Goal: Information Seeking & Learning: Learn about a topic

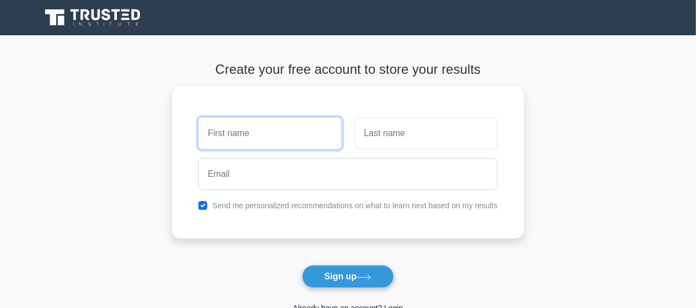
scroll to position [139, 0]
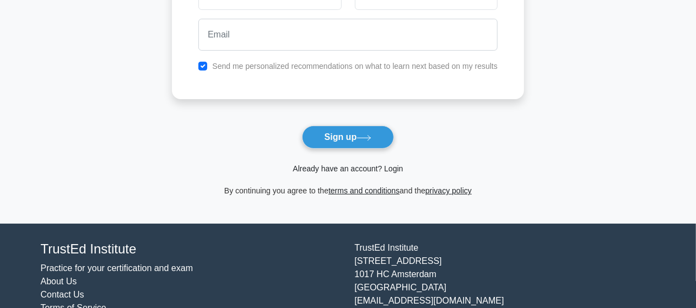
click at [352, 168] on link "Already have an account? Login" at bounding box center [348, 168] width 110 height 9
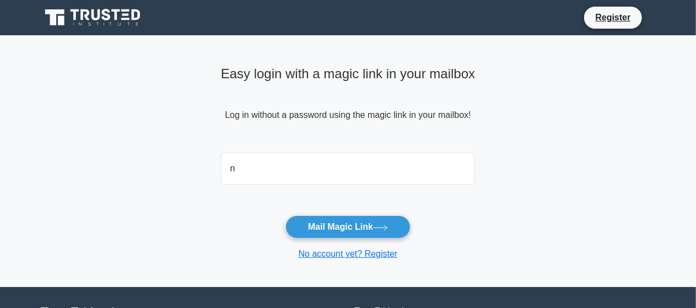
type input "[EMAIL_ADDRESS][DOMAIN_NAME]"
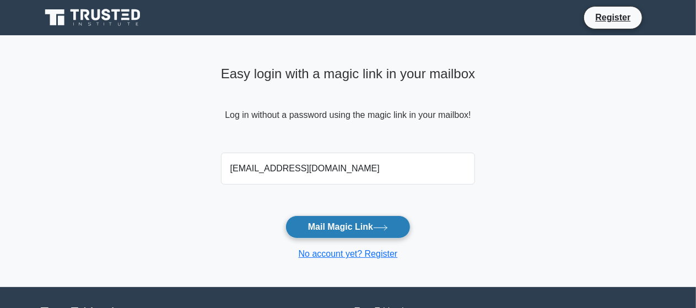
click at [339, 226] on button "Mail Magic Link" at bounding box center [347, 226] width 125 height 23
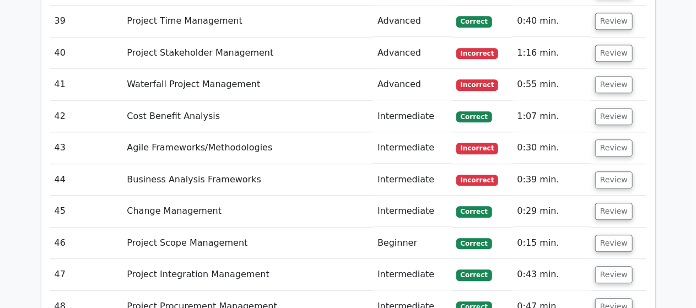
scroll to position [7100, 0]
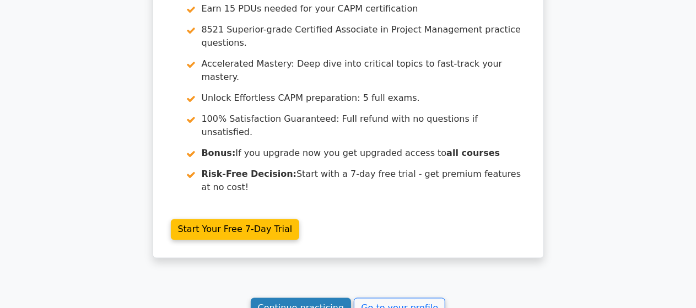
click at [312, 298] on link "Continue practicing" at bounding box center [301, 308] width 101 height 21
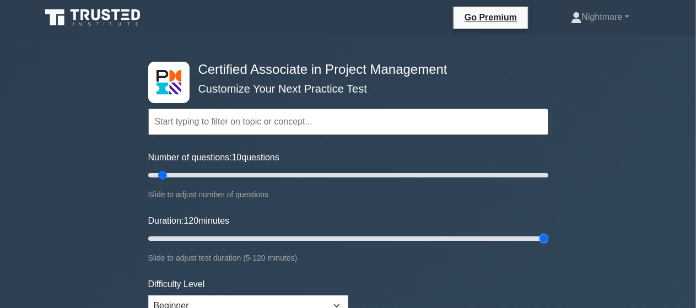
drag, startPoint x: 170, startPoint y: 240, endPoint x: 665, endPoint y: 250, distance: 494.9
type input "120"
click at [548, 245] on input "Duration: 120 minutes" at bounding box center [348, 238] width 400 height 13
drag, startPoint x: 163, startPoint y: 173, endPoint x: 443, endPoint y: 183, distance: 280.1
type input "150"
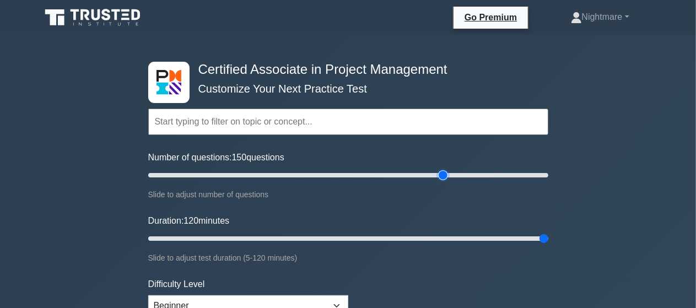
click at [443, 182] on input "Number of questions: 150 questions" at bounding box center [348, 175] width 400 height 13
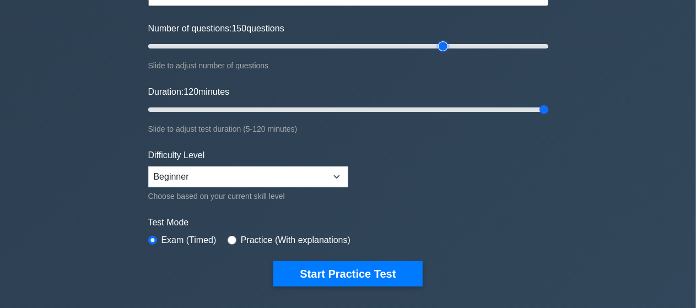
scroll to position [142, 0]
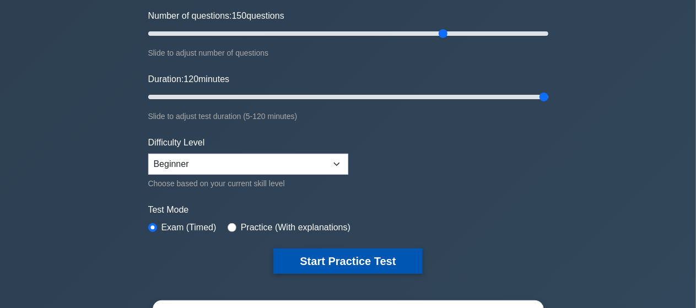
click at [340, 261] on button "Start Practice Test" at bounding box center [347, 261] width 149 height 25
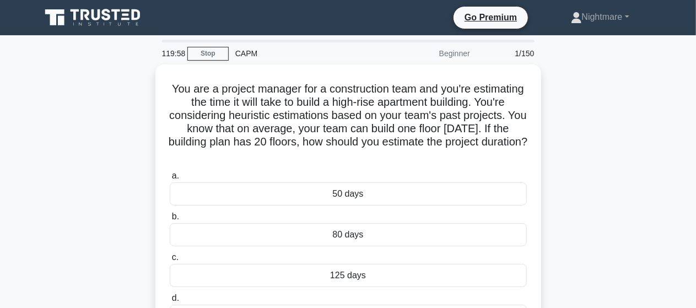
click at [626, 90] on div "You are a project manager for a construction team and you're estimating the tim…" at bounding box center [348, 210] width 628 height 292
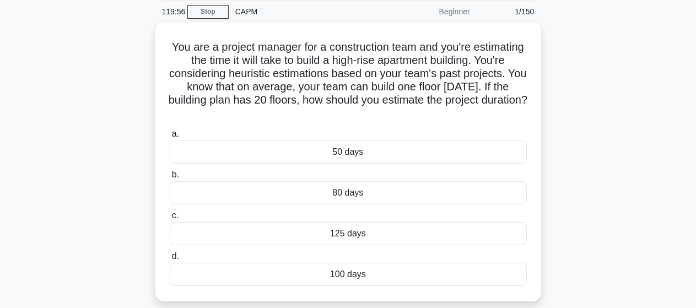
scroll to position [44, 0]
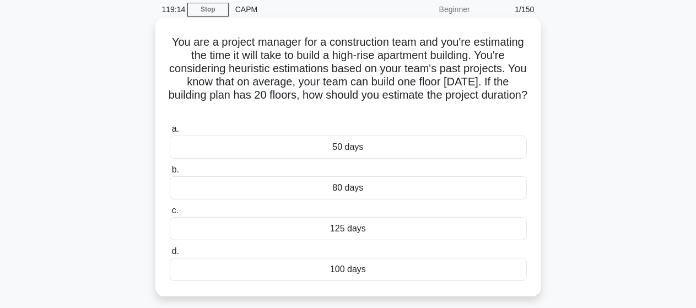
click at [351, 228] on div "125 days" at bounding box center [348, 228] width 357 height 23
click at [170, 214] on input "c. 125 days" at bounding box center [170, 210] width 0 height 7
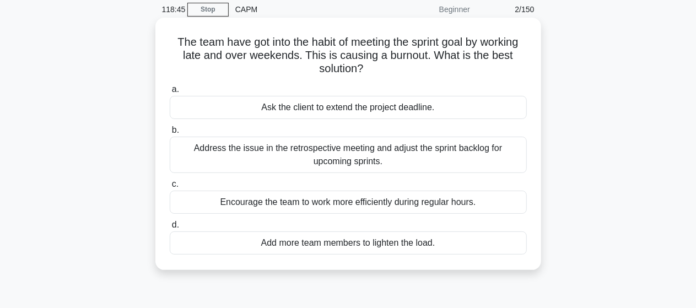
click at [339, 150] on div "Address the issue in the retrospective meeting and adjust the sprint backlog fo…" at bounding box center [348, 155] width 357 height 36
click at [170, 134] on input "b. Address the issue in the retrospective meeting and adjust the sprint backlog…" at bounding box center [170, 130] width 0 height 7
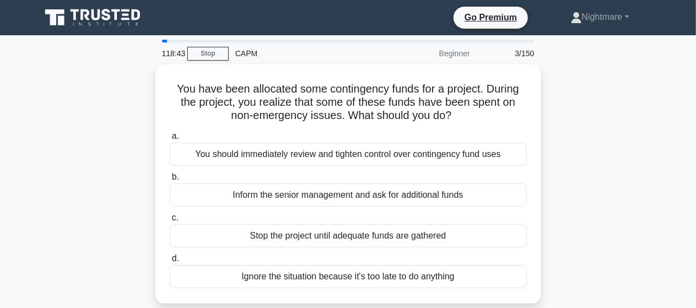
scroll to position [22, 0]
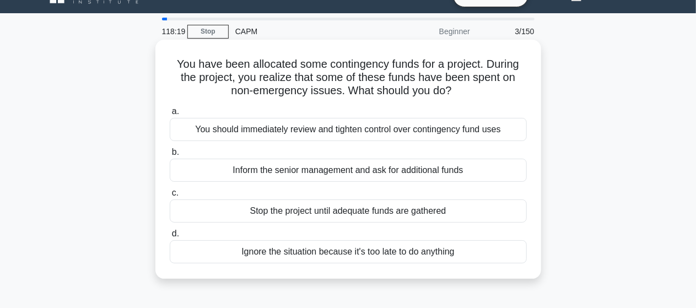
click at [382, 132] on div "You should immediately review and tighten control over contingency fund uses" at bounding box center [348, 129] width 357 height 23
click at [170, 115] on input "a. You should immediately review and tighten control over contingency fund uses" at bounding box center [170, 111] width 0 height 7
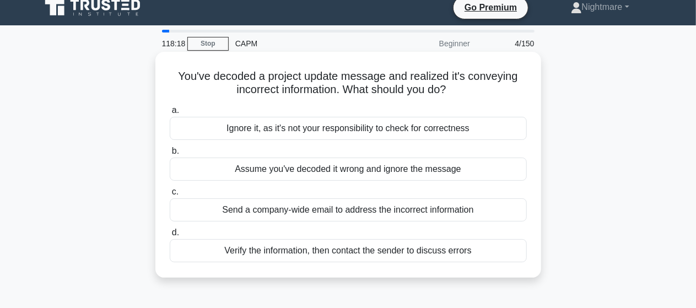
scroll to position [0, 0]
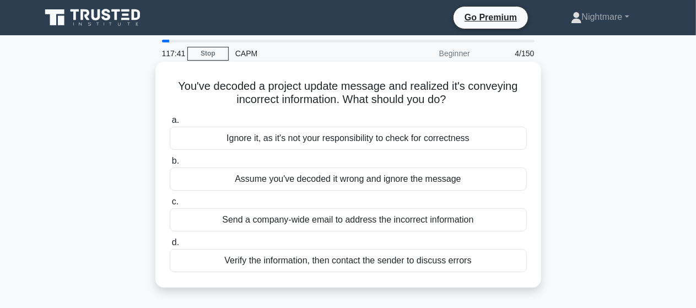
click at [312, 261] on div "Verify the information, then contact the sender to discuss errors" at bounding box center [348, 260] width 357 height 23
click at [170, 246] on input "d. Verify the information, then contact the sender to discuss errors" at bounding box center [170, 242] width 0 height 7
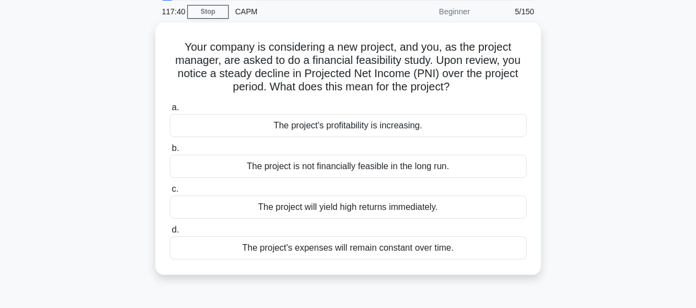
scroll to position [44, 0]
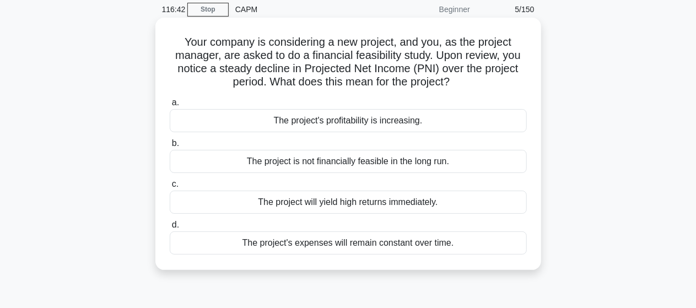
click at [376, 164] on div "The project is not financially feasible in the long run." at bounding box center [348, 161] width 357 height 23
click at [170, 147] on input "b. The project is not financially feasible in the long run." at bounding box center [170, 143] width 0 height 7
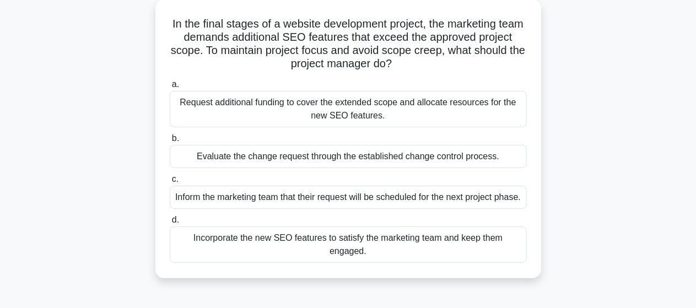
scroll to position [66, 0]
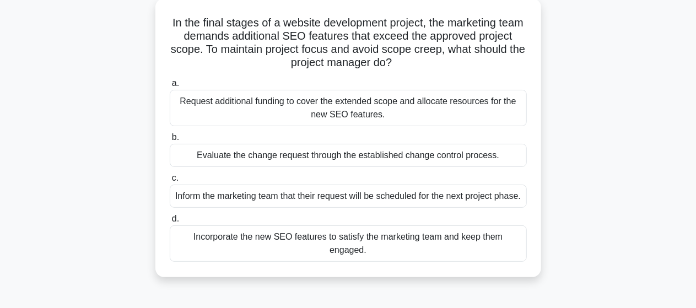
click at [585, 152] on div "In the final stages of a website development project, the marketing team demand…" at bounding box center [348, 144] width 628 height 292
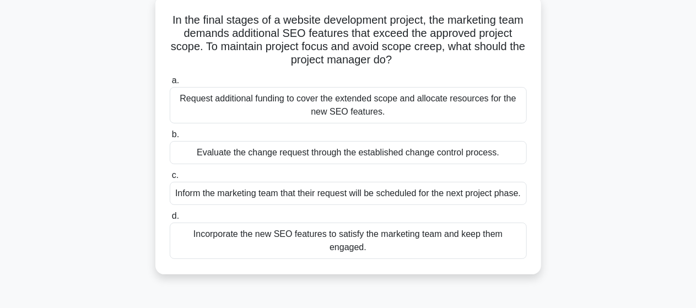
click at [398, 153] on div "Evaluate the change request through the established change control process." at bounding box center [348, 152] width 357 height 23
click at [170, 138] on input "b. Evaluate the change request through the established change control process." at bounding box center [170, 134] width 0 height 7
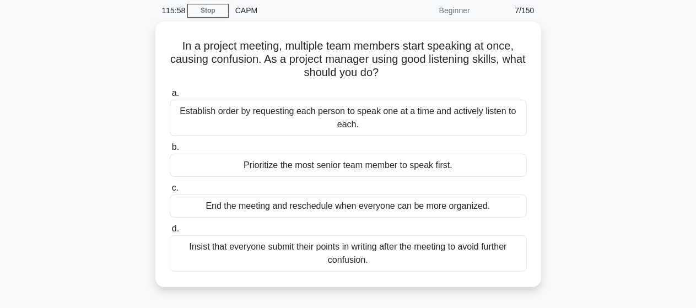
scroll to position [44, 0]
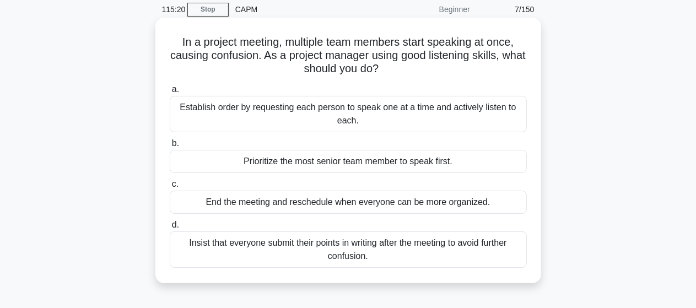
click at [353, 111] on div "Establish order by requesting each person to speak one at a time and actively l…" at bounding box center [348, 114] width 357 height 36
click at [170, 93] on input "a. Establish order by requesting each person to speak one at a time and activel…" at bounding box center [170, 89] width 0 height 7
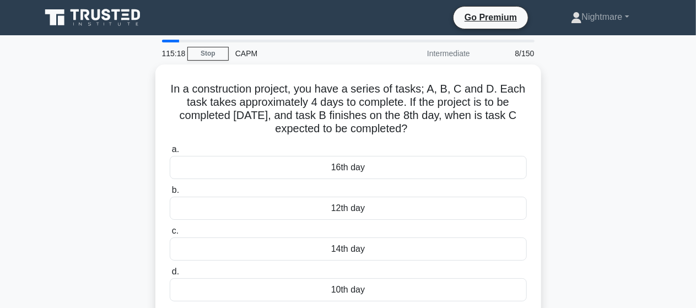
scroll to position [22, 0]
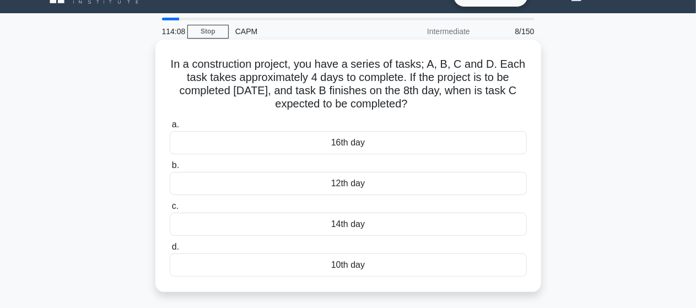
click at [334, 189] on div "12th day" at bounding box center [348, 183] width 357 height 23
click at [170, 169] on input "b. 12th day" at bounding box center [170, 165] width 0 height 7
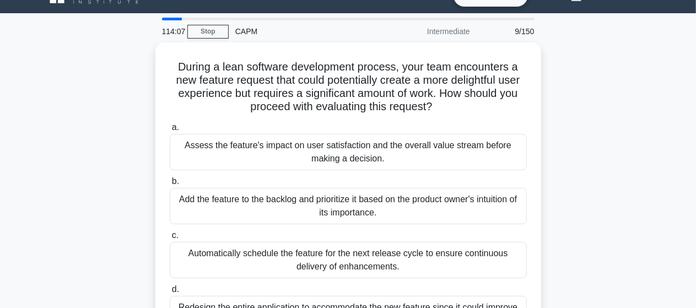
scroll to position [0, 0]
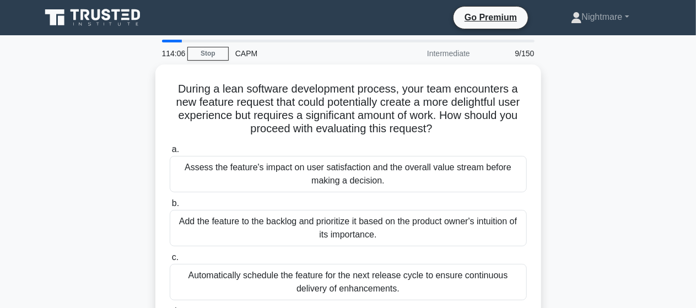
click at [584, 122] on div "During a lean software development process, your team encounters a new feature …" at bounding box center [348, 223] width 628 height 318
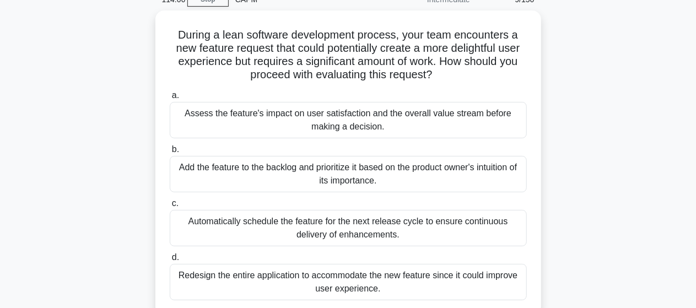
scroll to position [66, 0]
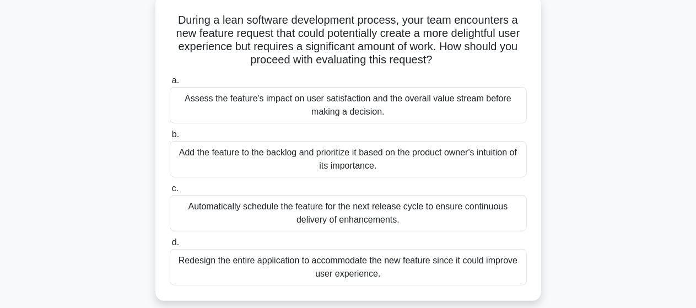
click at [371, 104] on div "Assess the feature's impact on user satisfaction and the overall value stream b…" at bounding box center [348, 105] width 357 height 36
click at [170, 84] on input "a. Assess the feature's impact on user satisfaction and the overall value strea…" at bounding box center [170, 80] width 0 height 7
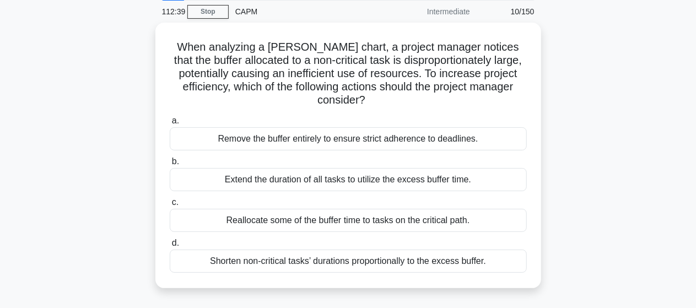
scroll to position [44, 0]
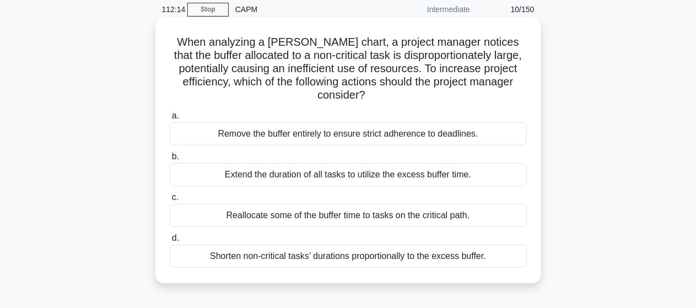
click at [330, 215] on div "Reallocate some of the buffer time to tasks on the critical path." at bounding box center [348, 215] width 357 height 23
click at [170, 201] on input "c. Reallocate some of the buffer time to tasks on the critical path." at bounding box center [170, 197] width 0 height 7
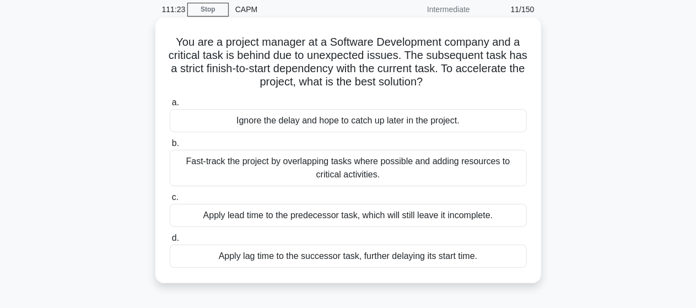
click at [352, 172] on div "Fast-track the project by overlapping tasks where possible and adding resources…" at bounding box center [348, 168] width 357 height 36
click at [170, 147] on input "b. Fast-track the project by overlapping tasks where possible and adding resour…" at bounding box center [170, 143] width 0 height 7
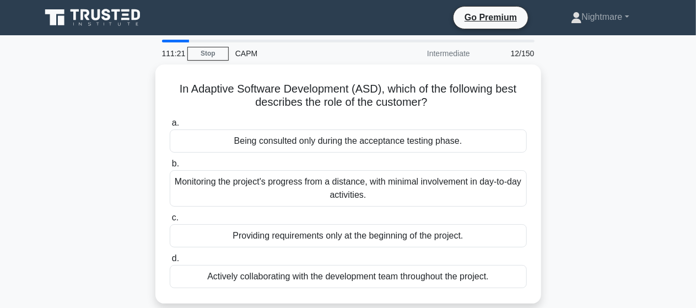
scroll to position [22, 0]
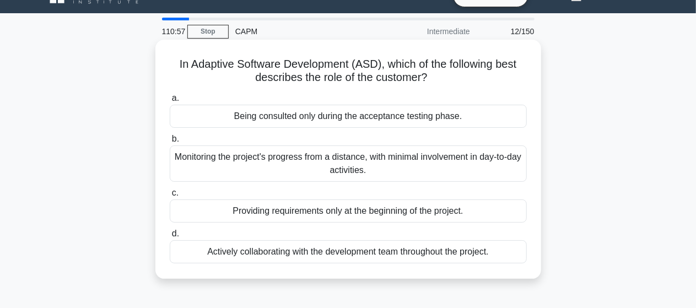
click at [305, 247] on div "Actively collaborating with the development team throughout the project." at bounding box center [348, 251] width 357 height 23
click at [170, 237] on input "d. Actively collaborating with the development team throughout the project." at bounding box center [170, 233] width 0 height 7
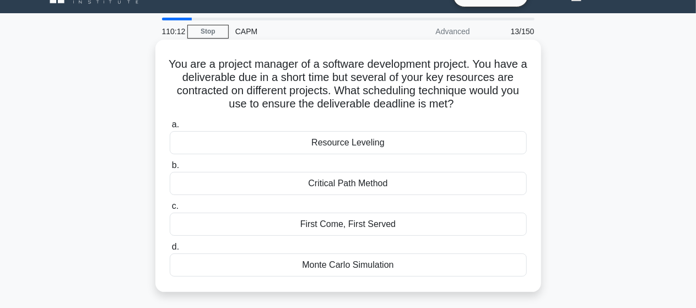
click at [345, 143] on div "Resource Leveling" at bounding box center [348, 142] width 357 height 23
click at [170, 128] on input "a. Resource Leveling" at bounding box center [170, 124] width 0 height 7
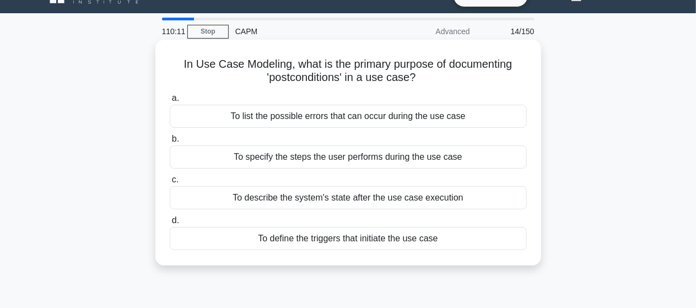
scroll to position [0, 0]
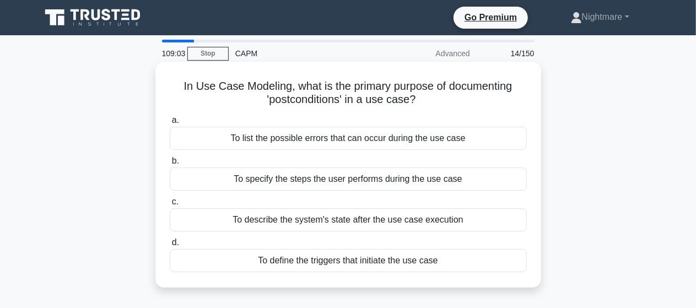
click at [322, 218] on div "To describe the system's state after the use case execution" at bounding box center [348, 219] width 357 height 23
click at [170, 206] on input "c. To describe the system's state after the use case execution" at bounding box center [170, 201] width 0 height 7
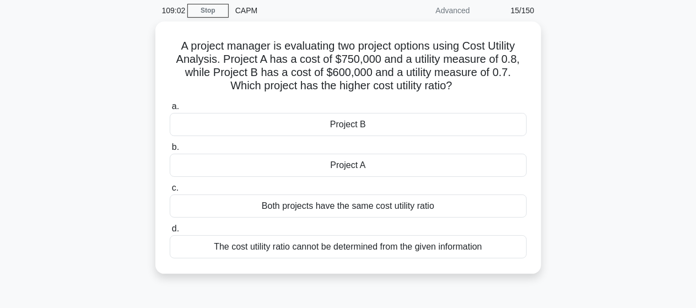
scroll to position [44, 0]
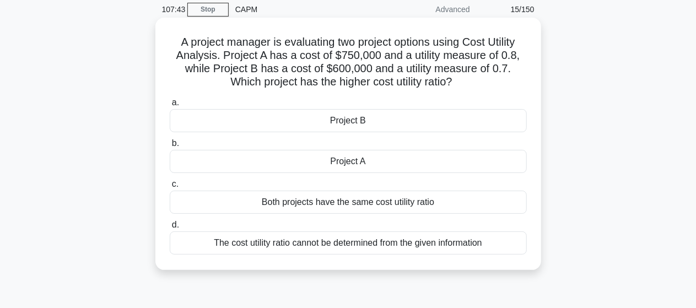
click at [336, 164] on div "Project A" at bounding box center [348, 161] width 357 height 23
click at [170, 147] on input "b. Project A" at bounding box center [170, 143] width 0 height 7
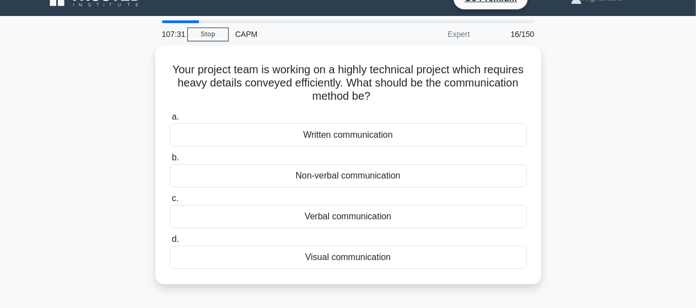
scroll to position [22, 0]
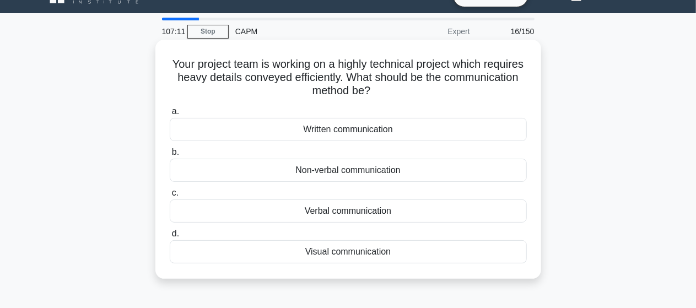
click at [338, 132] on div "Written communication" at bounding box center [348, 129] width 357 height 23
click at [170, 115] on input "a. Written communication" at bounding box center [170, 111] width 0 height 7
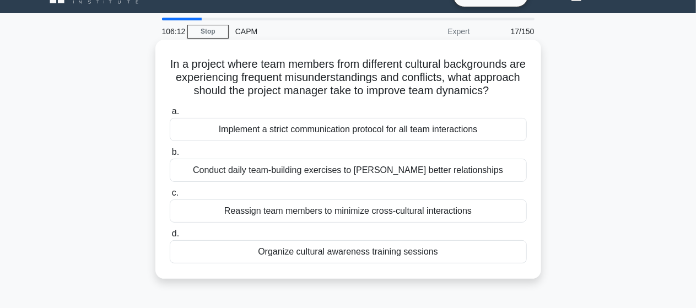
click at [323, 141] on div "Implement a strict communication protocol for all team interactions" at bounding box center [348, 129] width 357 height 23
click at [170, 115] on input "a. Implement a strict communication protocol for all team interactions" at bounding box center [170, 111] width 0 height 7
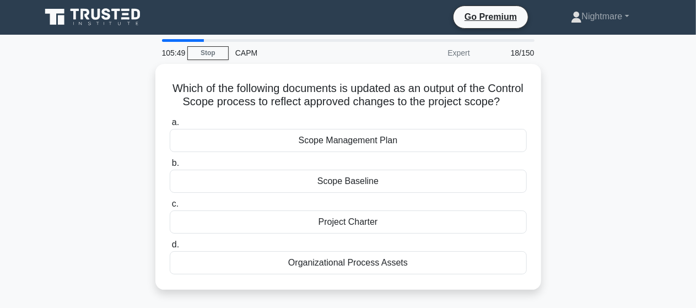
scroll to position [0, 0]
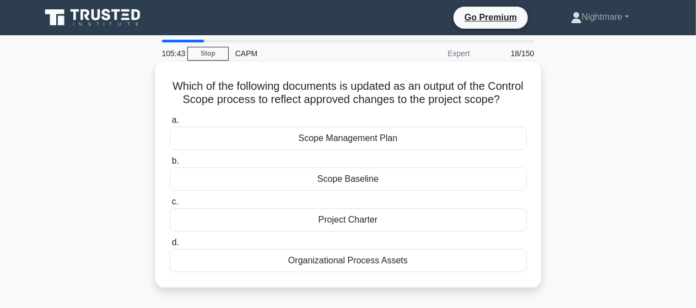
click at [352, 191] on div "Scope Baseline" at bounding box center [348, 179] width 357 height 23
click at [170, 165] on input "b. Scope Baseline" at bounding box center [170, 161] width 0 height 7
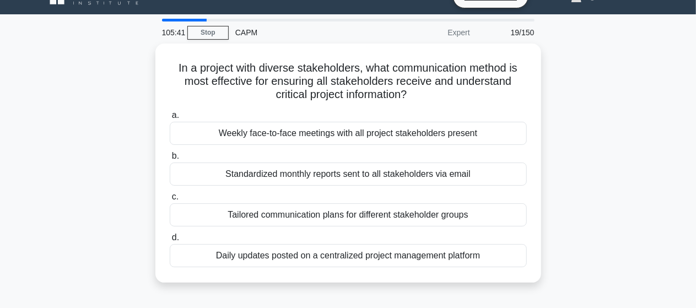
scroll to position [22, 0]
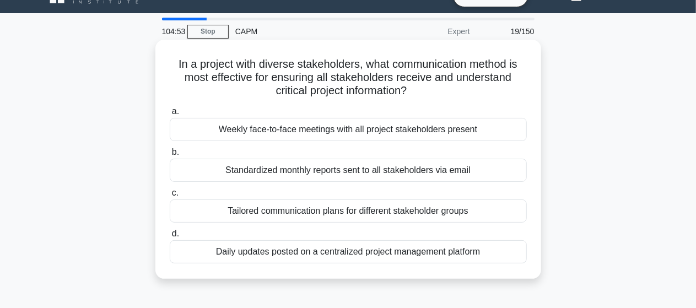
click at [412, 209] on div "Tailored communication plans for different stakeholder groups" at bounding box center [348, 210] width 357 height 23
click at [170, 197] on input "c. Tailored communication plans for different stakeholder groups" at bounding box center [170, 193] width 0 height 7
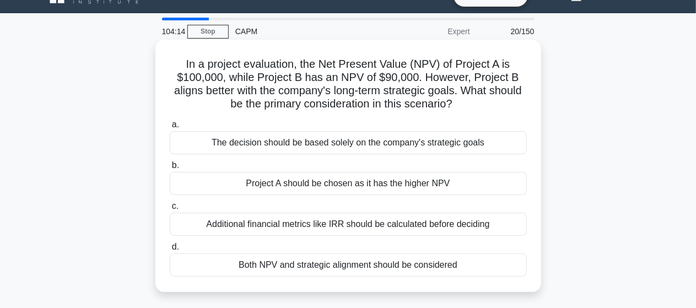
click at [348, 227] on div "Additional financial metrics like IRR should be calculated before deciding" at bounding box center [348, 224] width 357 height 23
click at [170, 210] on input "c. Additional financial metrics like IRR should be calculated before deciding" at bounding box center [170, 206] width 0 height 7
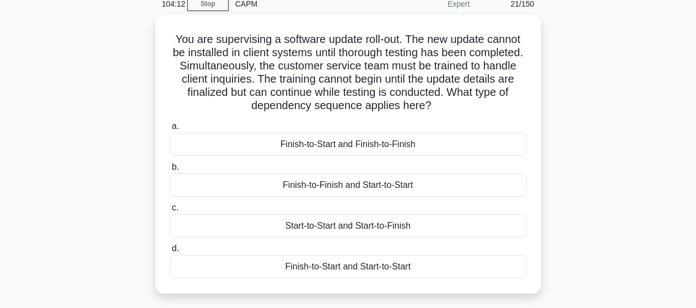
scroll to position [66, 0]
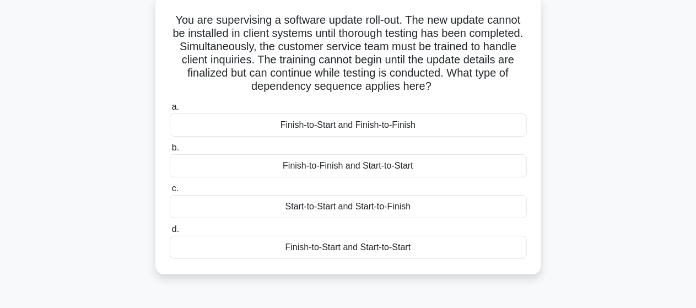
click at [376, 245] on div "Finish-to-Start and Start-to-Start" at bounding box center [348, 247] width 357 height 23
click at [170, 233] on input "d. Finish-to-Start and Start-to-Start" at bounding box center [170, 229] width 0 height 7
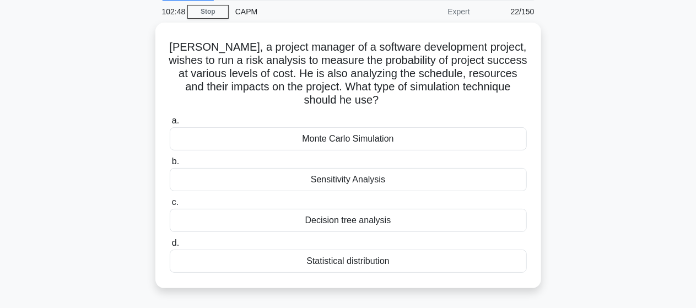
scroll to position [44, 0]
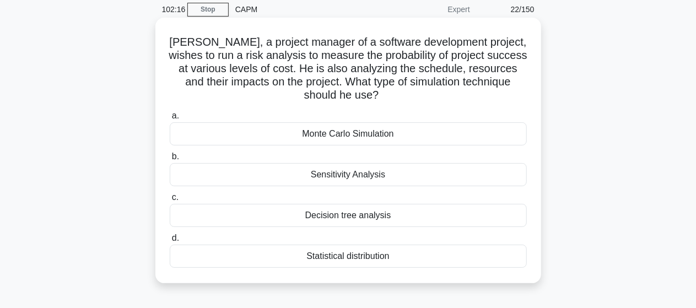
click at [345, 215] on div "Decision tree analysis" at bounding box center [348, 215] width 357 height 23
click at [170, 201] on input "c. Decision tree analysis" at bounding box center [170, 197] width 0 height 7
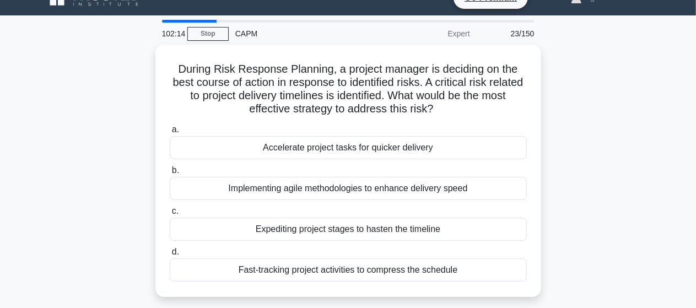
scroll to position [22, 0]
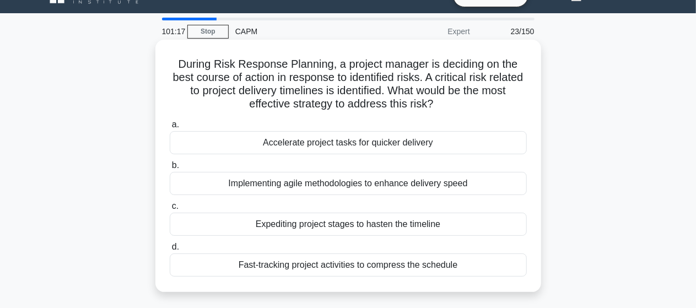
click at [348, 183] on div "Implementing agile methodologies to enhance delivery speed" at bounding box center [348, 183] width 357 height 23
click at [170, 169] on input "b. Implementing agile methodologies to enhance delivery speed" at bounding box center [170, 165] width 0 height 7
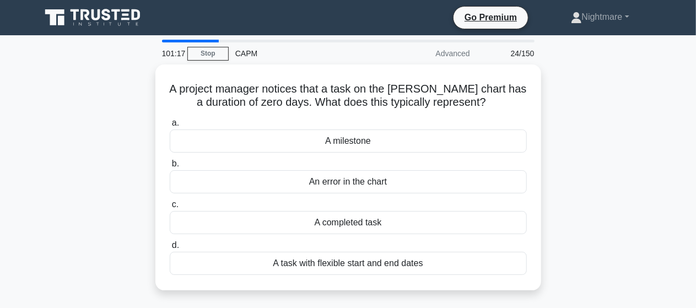
scroll to position [0, 0]
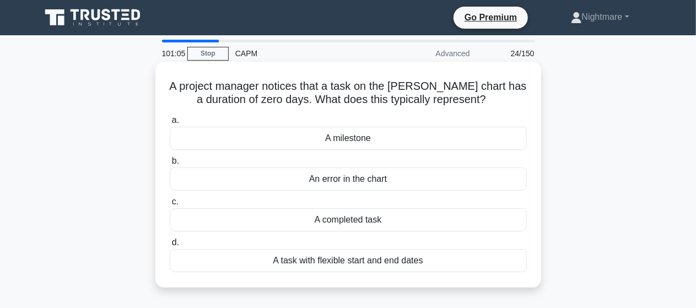
click at [349, 141] on div "A milestone" at bounding box center [348, 138] width 357 height 23
click at [170, 124] on input "a. A milestone" at bounding box center [170, 120] width 0 height 7
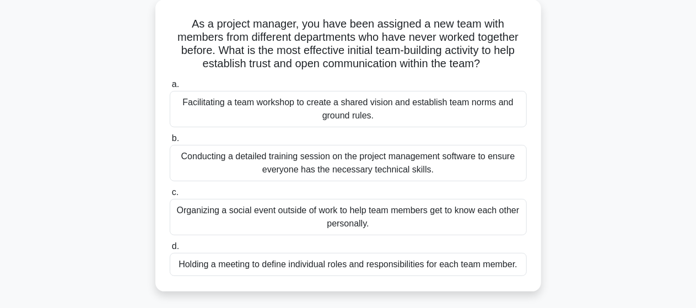
scroll to position [66, 0]
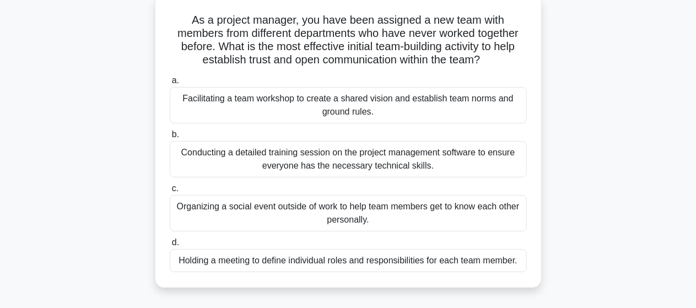
click at [354, 105] on div "Facilitating a team workshop to create a shared vision and establish team norms…" at bounding box center [348, 105] width 357 height 36
click at [170, 84] on input "a. Facilitating a team workshop to create a shared vision and establish team no…" at bounding box center [170, 80] width 0 height 7
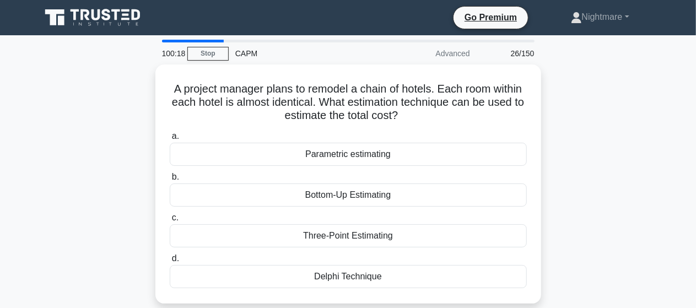
scroll to position [22, 0]
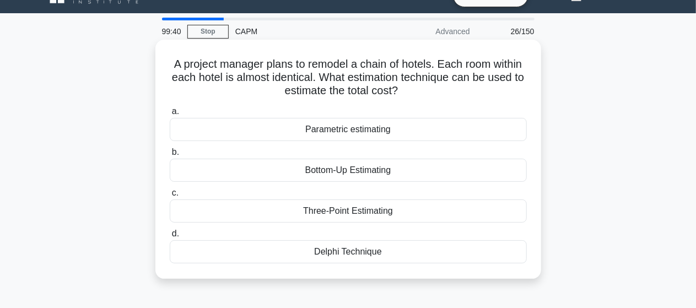
click at [369, 131] on div "Parametric estimating" at bounding box center [348, 129] width 357 height 23
click at [170, 115] on input "a. Parametric estimating" at bounding box center [170, 111] width 0 height 7
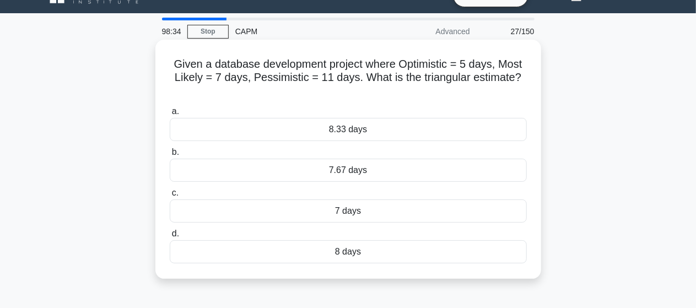
click at [350, 210] on div "7 days" at bounding box center [348, 210] width 357 height 23
click at [170, 197] on input "c. 7 days" at bounding box center [170, 193] width 0 height 7
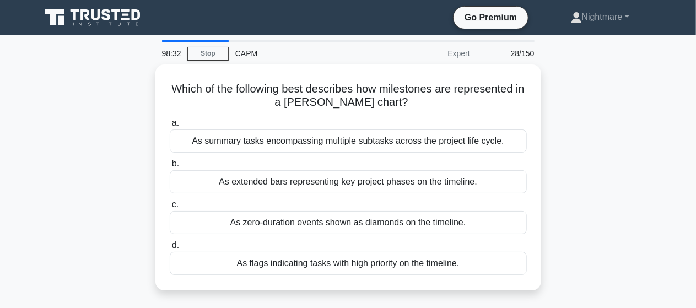
scroll to position [0, 0]
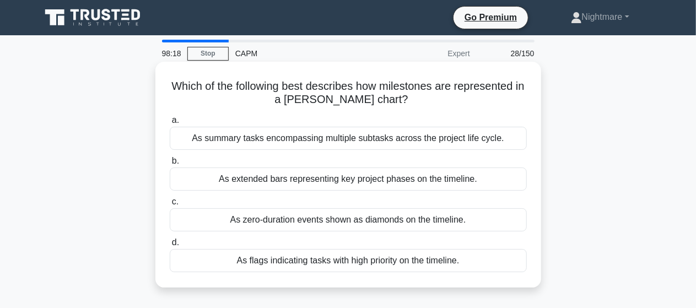
click at [364, 218] on div "As zero-duration events shown as diamonds on the timeline." at bounding box center [348, 219] width 357 height 23
click at [170, 206] on input "c. As zero-duration events shown as diamonds on the timeline." at bounding box center [170, 201] width 0 height 7
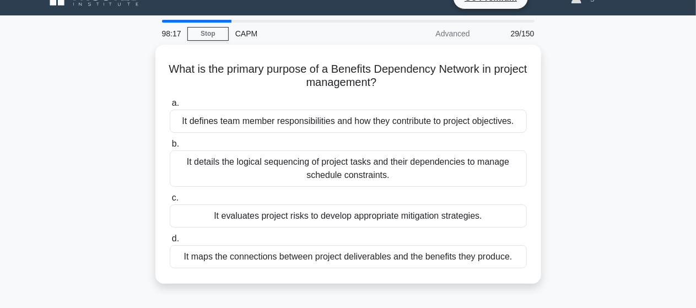
scroll to position [22, 0]
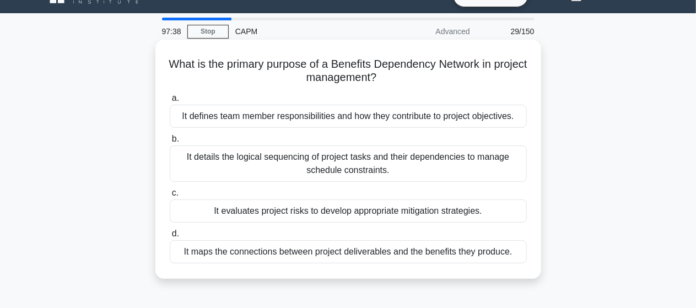
click at [417, 251] on div "It maps the connections between project deliverables and the benefits they prod…" at bounding box center [348, 251] width 357 height 23
click at [170, 237] on input "d. It maps the connections between project deliverables and the benefits they p…" at bounding box center [170, 233] width 0 height 7
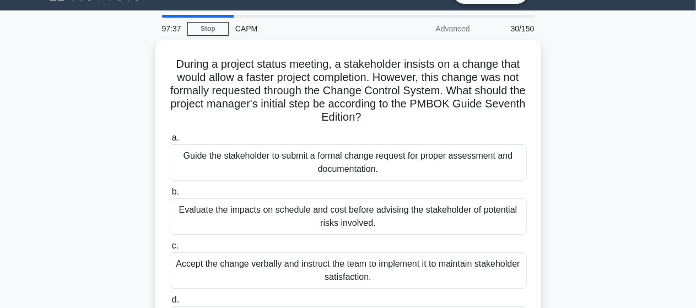
scroll to position [66, 0]
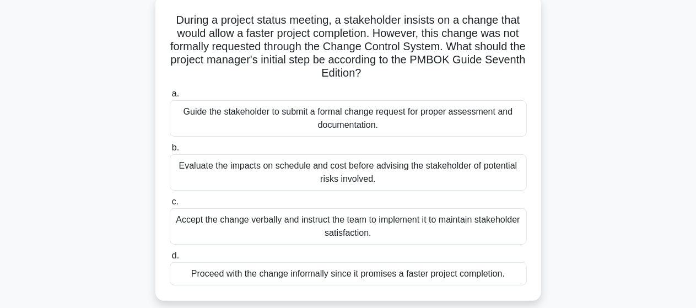
click at [367, 121] on div "Guide the stakeholder to submit a formal change request for proper assessment a…" at bounding box center [348, 118] width 357 height 36
click at [170, 98] on input "a. Guide the stakeholder to submit a formal change request for proper assessmen…" at bounding box center [170, 93] width 0 height 7
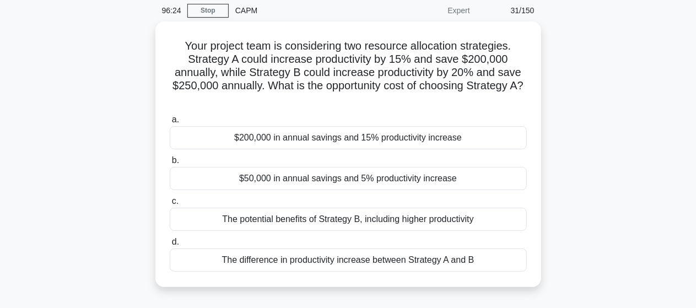
scroll to position [44, 0]
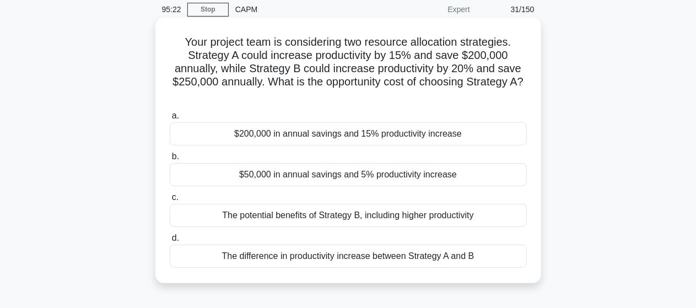
click at [350, 179] on div "$50,000 in annual savings and 5% productivity increase" at bounding box center [348, 174] width 357 height 23
click at [170, 160] on input "b. $50,000 in annual savings and 5% productivity increase" at bounding box center [170, 156] width 0 height 7
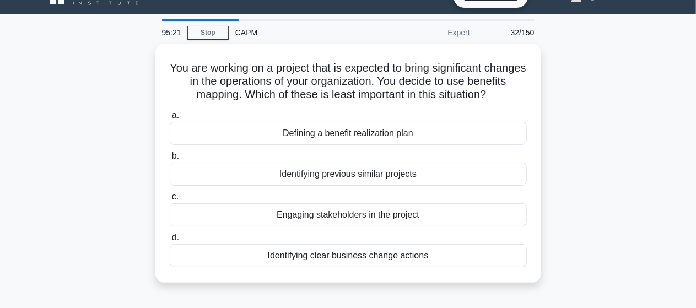
scroll to position [22, 0]
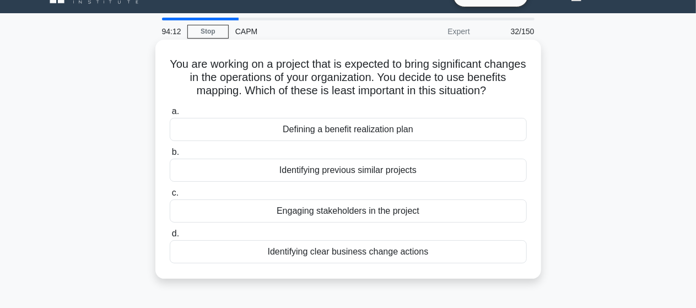
click at [337, 182] on div "Identifying previous similar projects" at bounding box center [348, 170] width 357 height 23
click at [170, 156] on input "b. Identifying previous similar projects" at bounding box center [170, 152] width 0 height 7
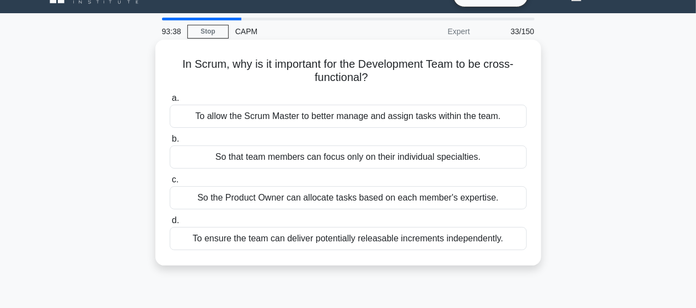
click at [352, 118] on div "To allow the Scrum Master to better manage and assign tasks within the team." at bounding box center [348, 116] width 357 height 23
click at [170, 102] on input "a. To allow the Scrum Master to better manage and assign tasks within the team." at bounding box center [170, 98] width 0 height 7
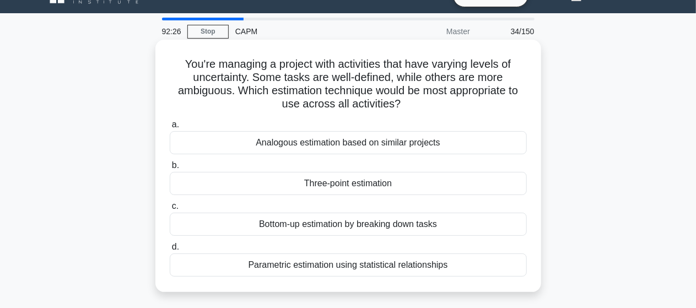
click at [345, 184] on div "Three-point estimation" at bounding box center [348, 183] width 357 height 23
click at [170, 169] on input "b. Three-point estimation" at bounding box center [170, 165] width 0 height 7
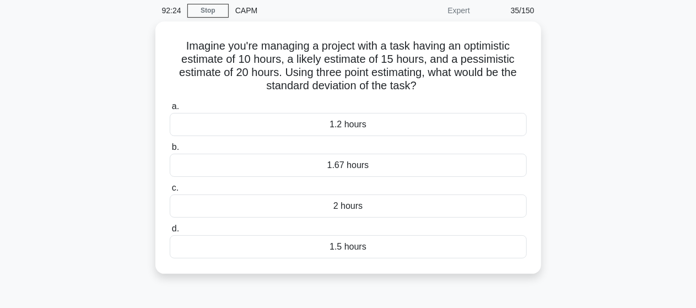
scroll to position [44, 0]
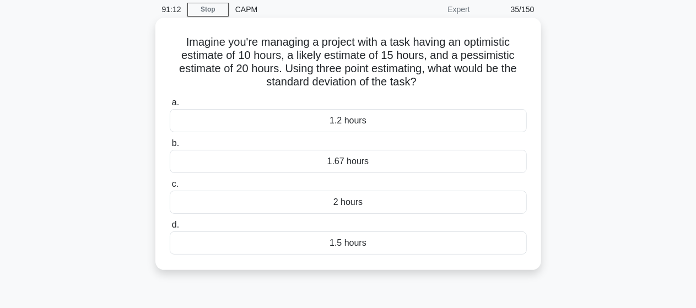
click at [345, 242] on div "1.5 hours" at bounding box center [348, 242] width 357 height 23
click at [170, 229] on input "d. 1.5 hours" at bounding box center [170, 225] width 0 height 7
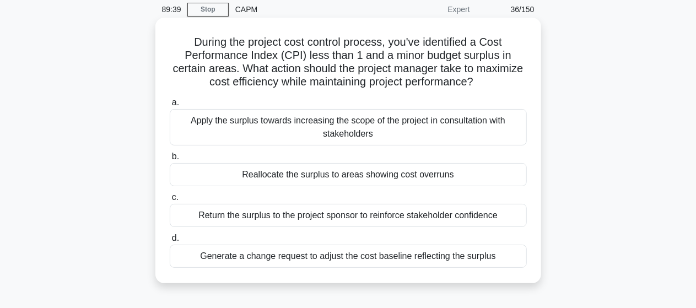
click at [334, 177] on div "Reallocate the surplus to areas showing cost overruns" at bounding box center [348, 174] width 357 height 23
click at [170, 160] on input "b. Reallocate the surplus to areas showing cost overruns" at bounding box center [170, 156] width 0 height 7
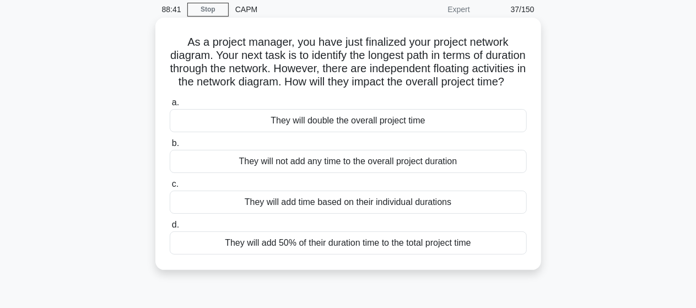
click at [342, 173] on div "They will not add any time to the overall project duration" at bounding box center [348, 161] width 357 height 23
click at [170, 147] on input "b. They will not add any time to the overall project duration" at bounding box center [170, 143] width 0 height 7
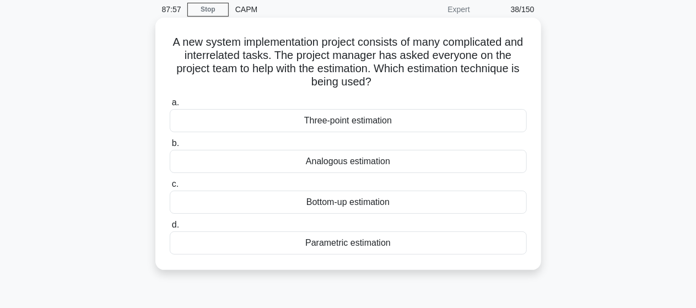
click at [353, 120] on div "Three-point estimation" at bounding box center [348, 120] width 357 height 23
click at [170, 106] on input "a. Three-point estimation" at bounding box center [170, 102] width 0 height 7
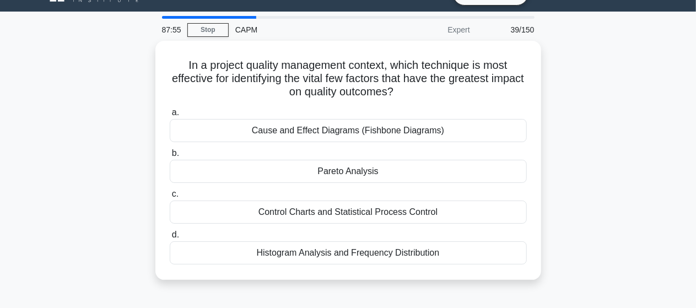
scroll to position [22, 0]
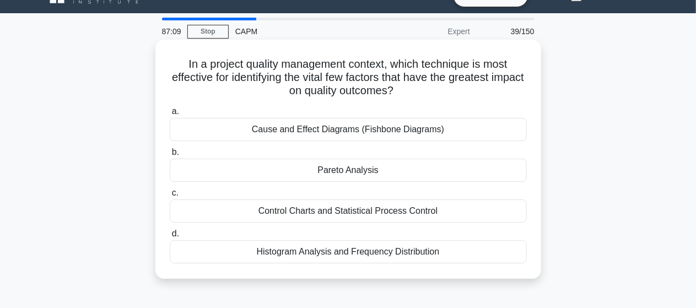
click at [343, 169] on div "Pareto Analysis" at bounding box center [348, 170] width 357 height 23
click at [170, 156] on input "b. Pareto Analysis" at bounding box center [170, 152] width 0 height 7
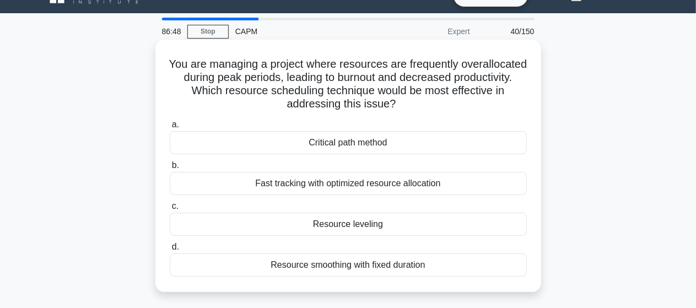
click at [359, 223] on div "Resource leveling" at bounding box center [348, 224] width 357 height 23
click at [170, 210] on input "c. Resource leveling" at bounding box center [170, 206] width 0 height 7
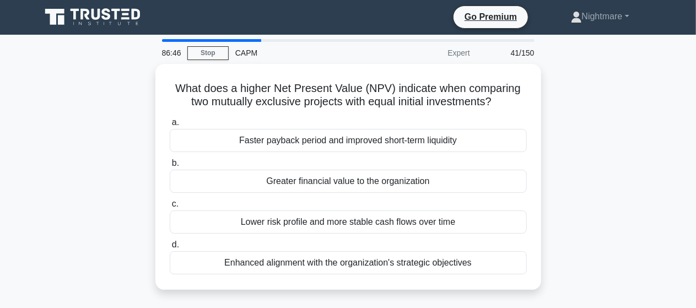
scroll to position [0, 0]
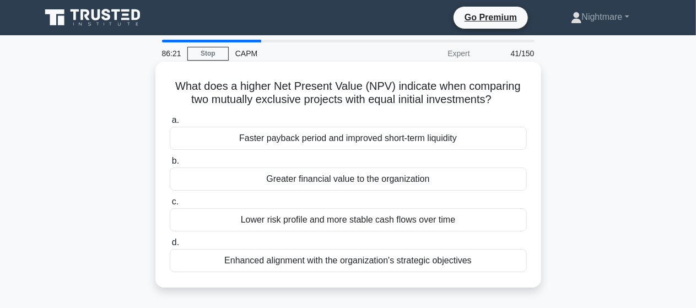
click at [333, 143] on div "Faster payback period and improved short-term liquidity" at bounding box center [348, 138] width 357 height 23
click at [170, 124] on input "a. Faster payback period and improved short-term liquidity" at bounding box center [170, 120] width 0 height 7
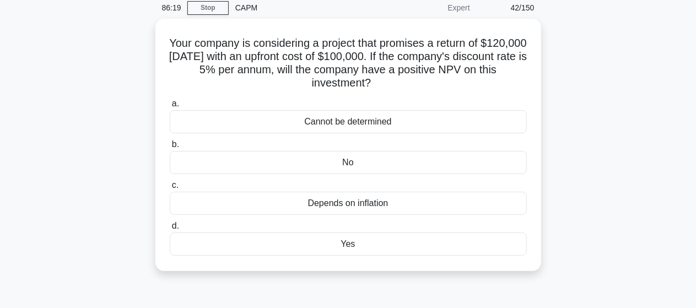
scroll to position [44, 0]
click at [345, 199] on div "Depends on inflation" at bounding box center [348, 202] width 357 height 23
click at [170, 188] on input "c. Depends on inflation" at bounding box center [170, 184] width 0 height 7
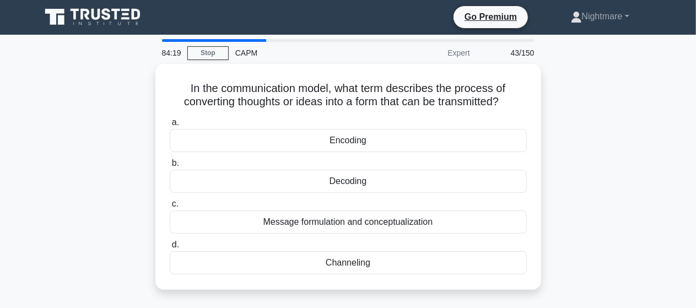
scroll to position [0, 0]
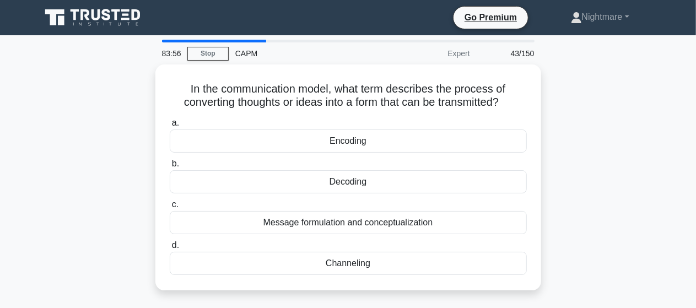
click at [585, 152] on div "In the communication model, what term describes the process of converting thoug…" at bounding box center [348, 183] width 628 height 239
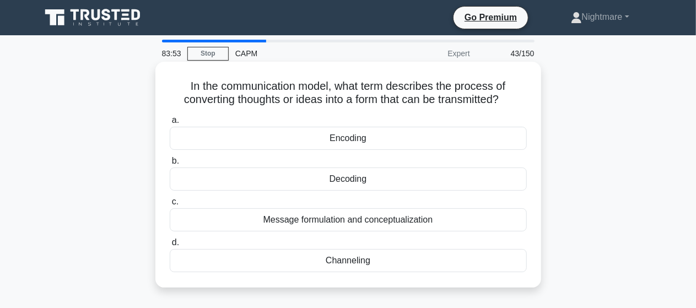
click at [335, 139] on div "Encoding" at bounding box center [348, 138] width 357 height 23
click at [170, 124] on input "a. Encoding" at bounding box center [170, 120] width 0 height 7
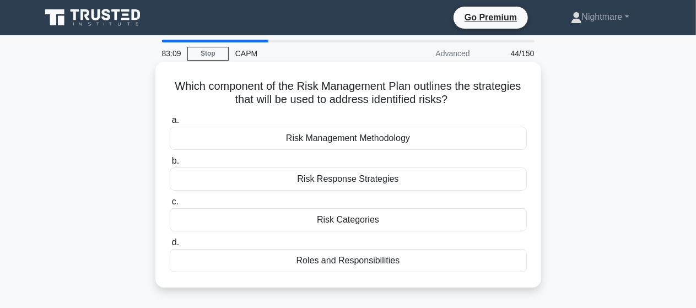
click at [347, 219] on div "Risk Categories" at bounding box center [348, 219] width 357 height 23
click at [170, 206] on input "c. Risk Categories" at bounding box center [170, 201] width 0 height 7
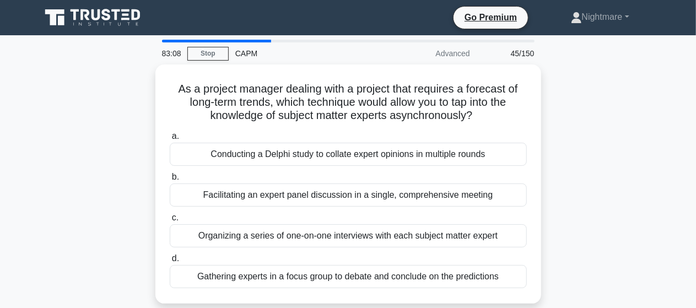
scroll to position [22, 0]
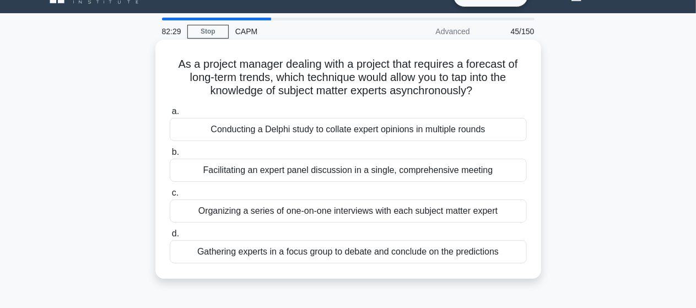
click at [337, 133] on div "Conducting a Delphi study to collate expert opinions in multiple rounds" at bounding box center [348, 129] width 357 height 23
click at [170, 115] on input "a. Conducting a Delphi study to collate expert opinions in multiple rounds" at bounding box center [170, 111] width 0 height 7
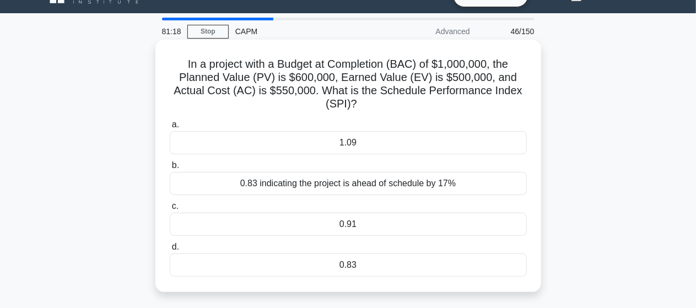
click at [339, 185] on div "0.83 indicating the project is ahead of schedule by 17%" at bounding box center [348, 183] width 357 height 23
click at [170, 169] on input "b. 0.83 indicating the project is ahead of schedule by 17%" at bounding box center [170, 165] width 0 height 7
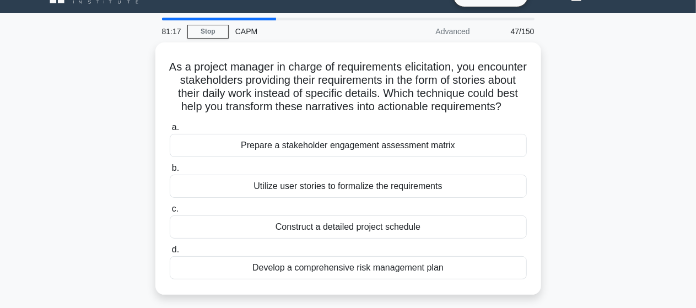
scroll to position [0, 0]
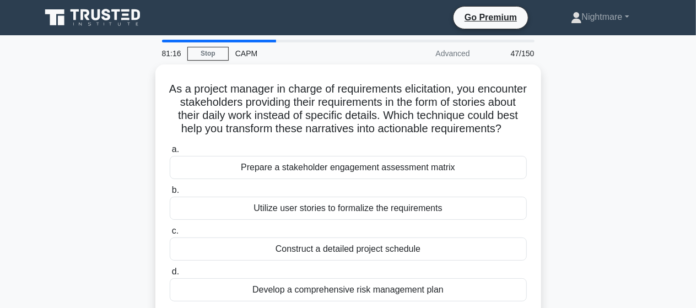
click at [585, 163] on div "As a project manager in charge of requirements elicitation, you encounter stake…" at bounding box center [348, 197] width 628 height 266
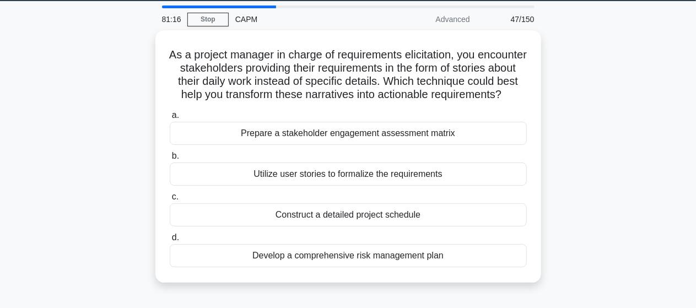
scroll to position [44, 0]
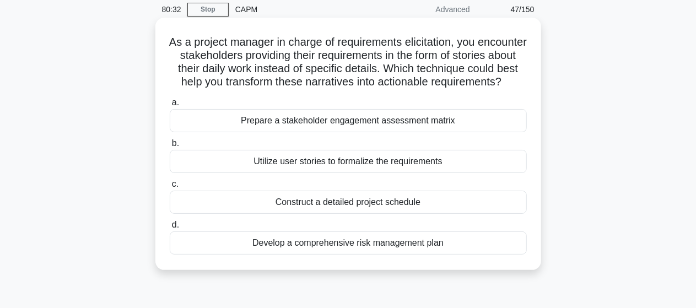
click at [332, 173] on div "Utilize user stories to formalize the requirements" at bounding box center [348, 161] width 357 height 23
click at [170, 147] on input "b. Utilize user stories to formalize the requirements" at bounding box center [170, 143] width 0 height 7
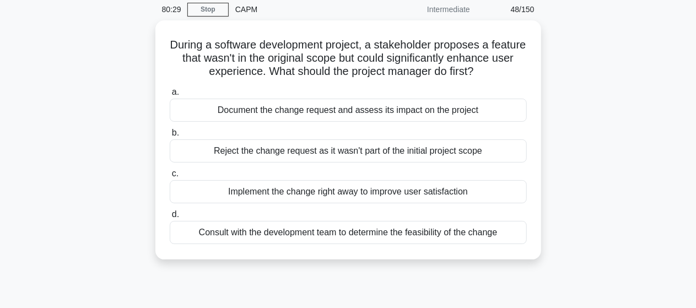
scroll to position [22, 0]
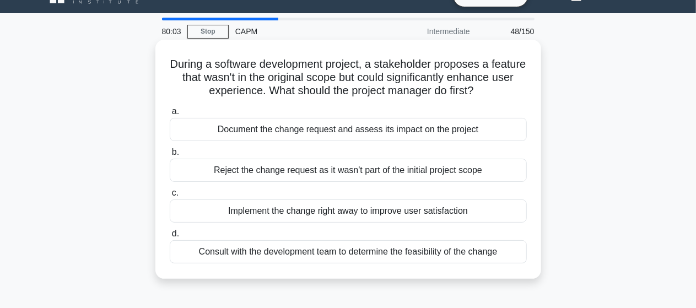
click at [304, 134] on div "Document the change request and assess its impact on the project" at bounding box center [348, 129] width 357 height 23
click at [170, 115] on input "a. Document the change request and assess its impact on the project" at bounding box center [170, 111] width 0 height 7
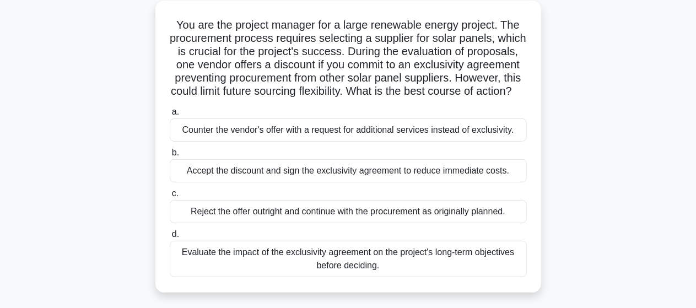
scroll to position [66, 0]
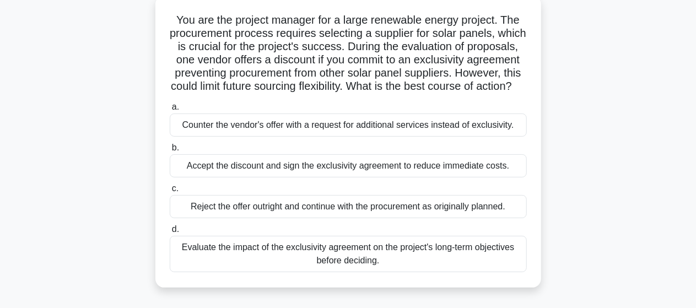
click at [341, 265] on div "Evaluate the impact of the exclusivity agreement on the project's long-term obj…" at bounding box center [348, 254] width 357 height 36
click at [170, 233] on input "d. Evaluate the impact of the exclusivity agreement on the project's long-term …" at bounding box center [170, 229] width 0 height 7
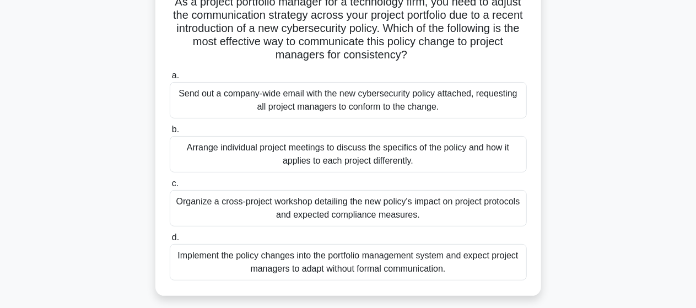
scroll to position [88, 0]
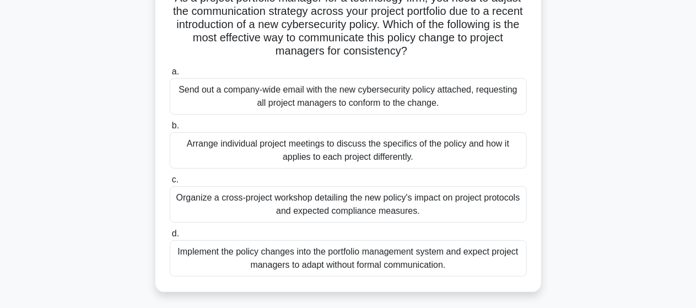
click at [331, 203] on div "Organize a cross-project workshop detailing the new policy's impact on project …" at bounding box center [348, 204] width 357 height 36
click at [170, 183] on input "c. Organize a cross-project workshop detailing the new policy's impact on proje…" at bounding box center [170, 179] width 0 height 7
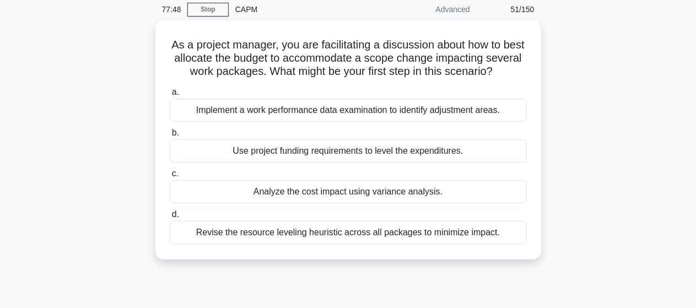
scroll to position [66, 0]
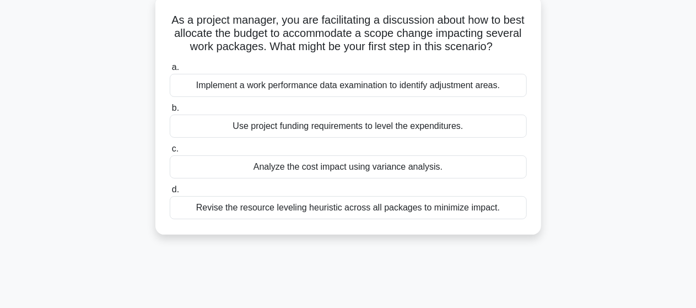
click at [377, 179] on div "Analyze the cost impact using variance analysis." at bounding box center [348, 166] width 357 height 23
click at [170, 153] on input "c. Analyze the cost impact using variance analysis." at bounding box center [170, 148] width 0 height 7
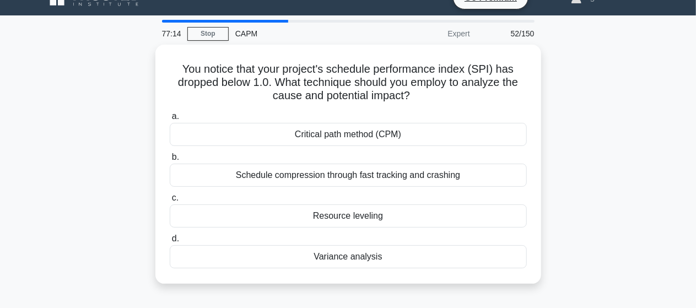
scroll to position [22, 0]
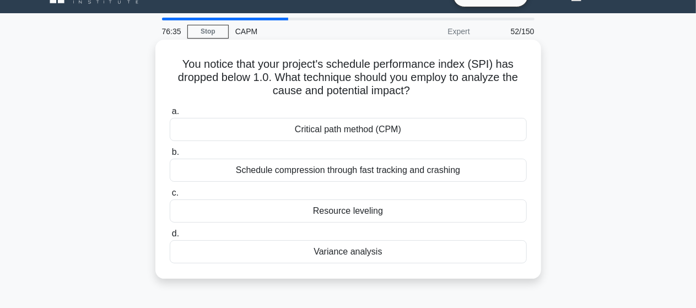
click at [392, 170] on div "Schedule compression through fast tracking and crashing" at bounding box center [348, 170] width 357 height 23
click at [170, 156] on input "b. Schedule compression through fast tracking and crashing" at bounding box center [170, 152] width 0 height 7
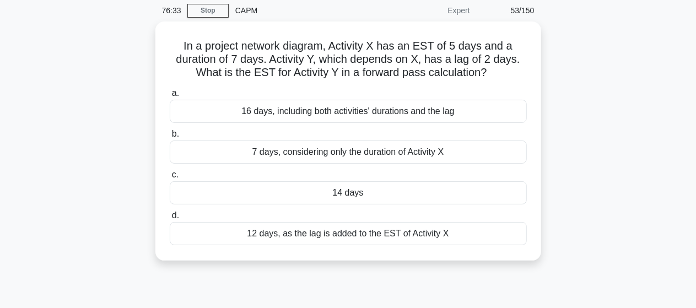
scroll to position [44, 0]
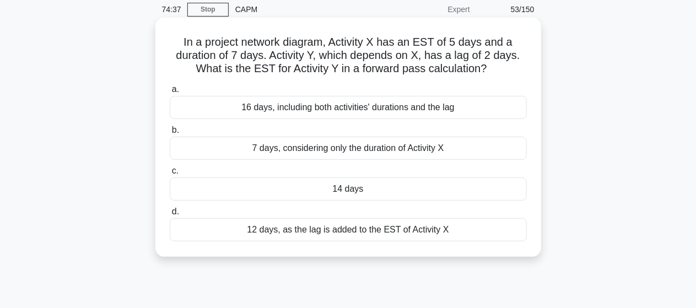
click at [343, 186] on div "14 days" at bounding box center [348, 188] width 357 height 23
click at [170, 175] on input "c. 14 days" at bounding box center [170, 171] width 0 height 7
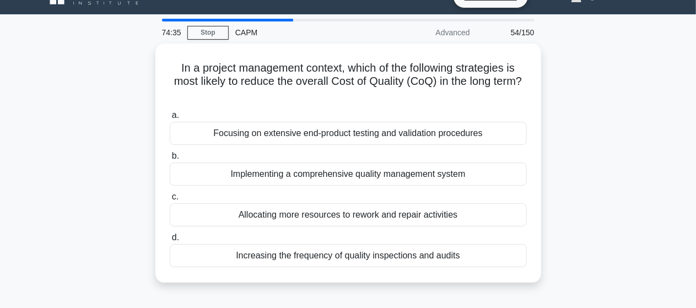
scroll to position [22, 0]
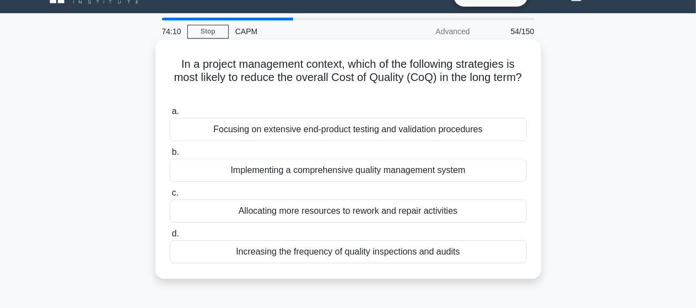
click at [327, 172] on div "Implementing a comprehensive quality management system" at bounding box center [348, 170] width 357 height 23
click at [170, 156] on input "b. Implementing a comprehensive quality management system" at bounding box center [170, 152] width 0 height 7
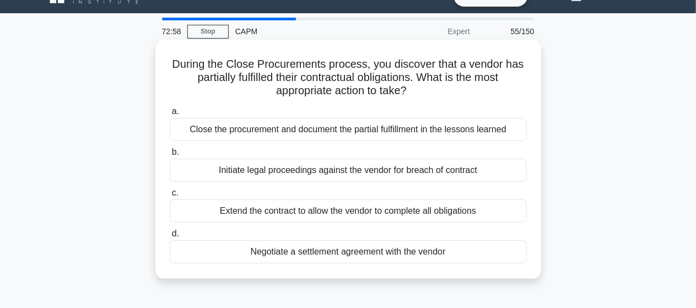
click at [400, 167] on div "Initiate legal proceedings against the vendor for breach of contract" at bounding box center [348, 170] width 357 height 23
click at [170, 156] on input "b. Initiate legal proceedings against the vendor for breach of contract" at bounding box center [170, 152] width 0 height 7
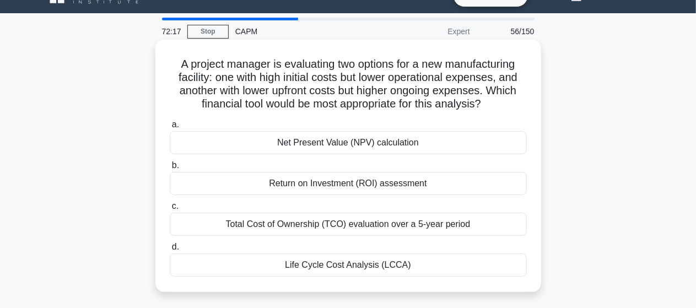
click at [367, 179] on div "Return on Investment (ROI) assessment" at bounding box center [348, 183] width 357 height 23
click at [170, 169] on input "b. Return on Investment (ROI) assessment" at bounding box center [170, 165] width 0 height 7
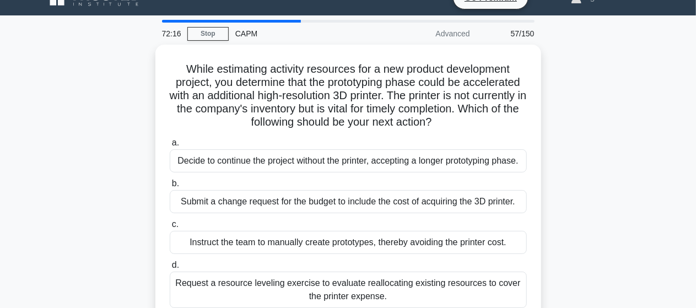
scroll to position [44, 0]
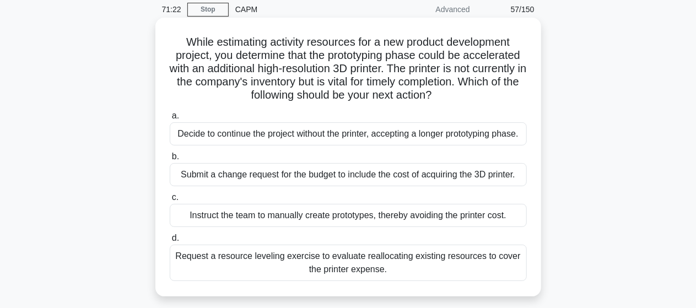
click at [389, 172] on div "Submit a change request for the budget to include the cost of acquiring the 3D …" at bounding box center [348, 174] width 357 height 23
click at [170, 160] on input "b. Submit a change request for the budget to include the cost of acquiring the …" at bounding box center [170, 156] width 0 height 7
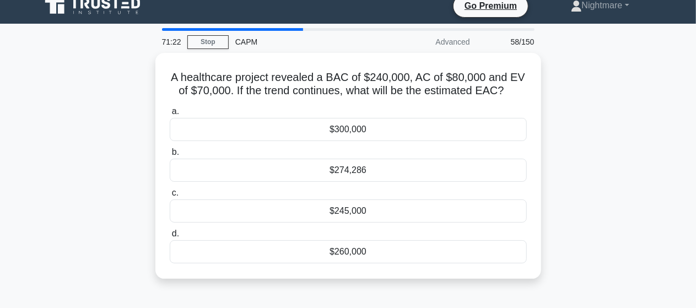
scroll to position [0, 0]
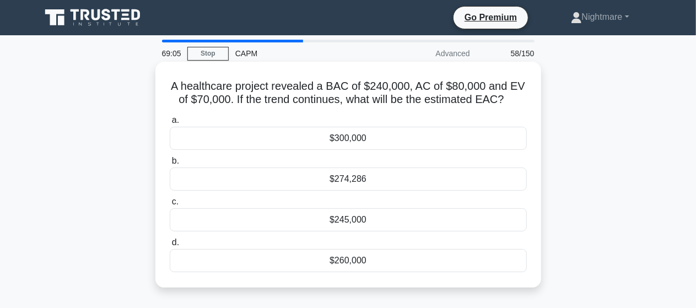
click at [354, 263] on div "$260,000" at bounding box center [348, 260] width 357 height 23
click at [170, 246] on input "d. $260,000" at bounding box center [170, 242] width 0 height 7
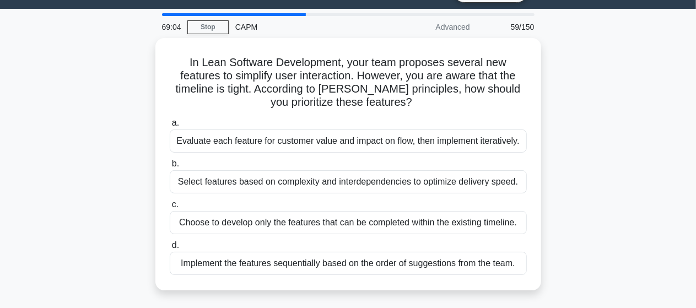
scroll to position [44, 0]
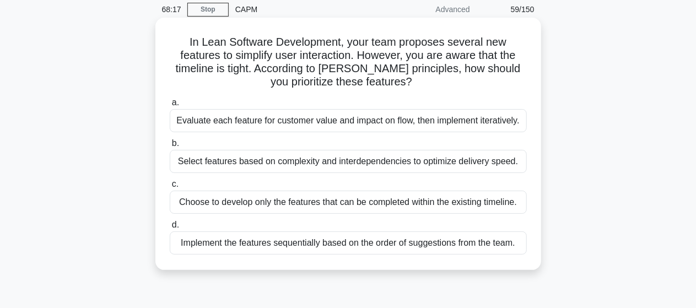
click at [336, 121] on div "Evaluate each feature for customer value and impact on flow, then implement ite…" at bounding box center [348, 120] width 357 height 23
click at [170, 106] on input "a. Evaluate each feature for customer value and impact on flow, then implement …" at bounding box center [170, 102] width 0 height 7
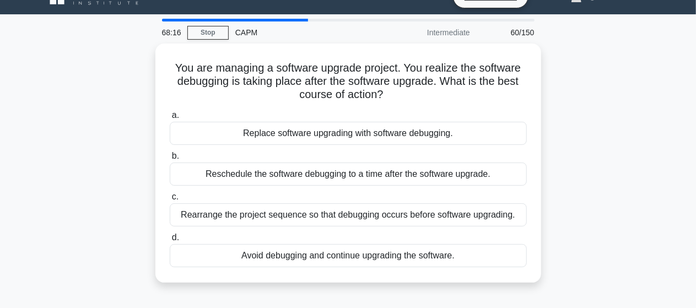
scroll to position [22, 0]
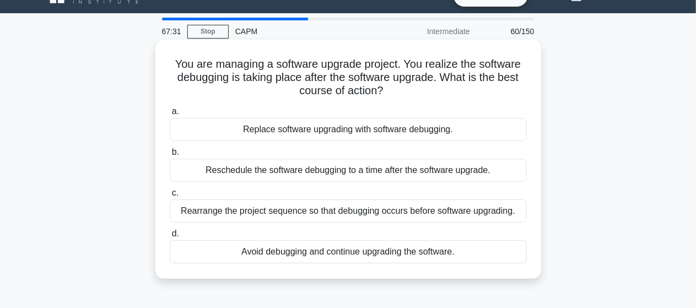
click at [328, 173] on div "Reschedule the software debugging to a time after the software upgrade." at bounding box center [348, 170] width 357 height 23
click at [170, 156] on input "b. Reschedule the software debugging to a time after the software upgrade." at bounding box center [170, 152] width 0 height 7
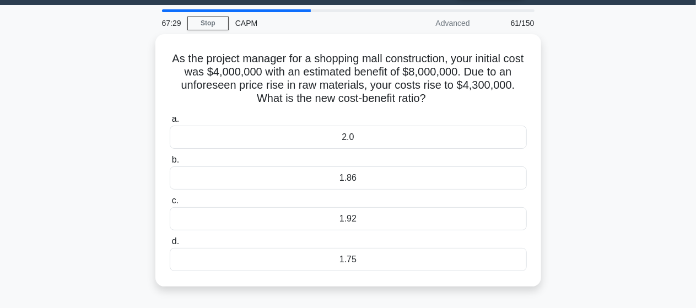
scroll to position [44, 0]
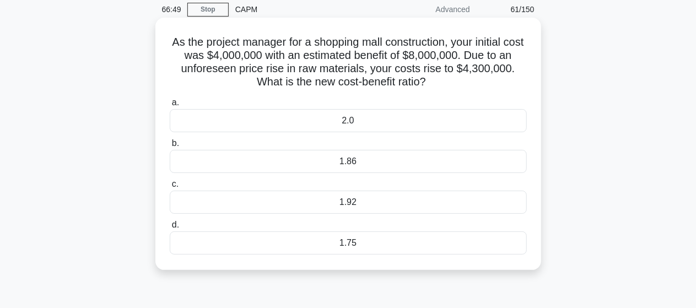
click at [356, 162] on div "1.86" at bounding box center [348, 161] width 357 height 23
click at [170, 147] on input "b. 1.86" at bounding box center [170, 143] width 0 height 7
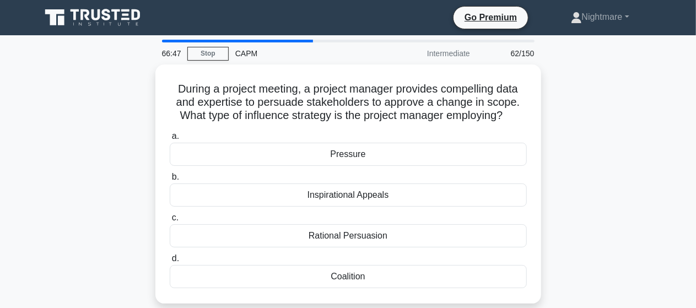
scroll to position [22, 0]
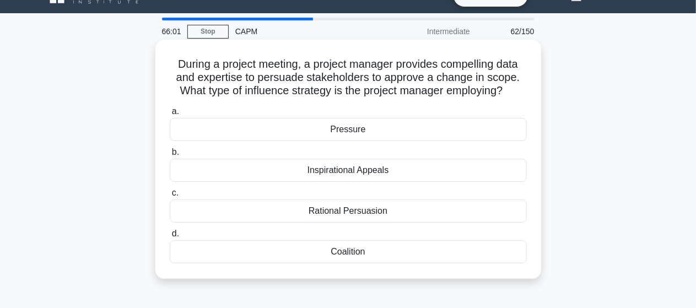
click at [348, 211] on div "Rational Persuasion" at bounding box center [348, 210] width 357 height 23
click at [170, 197] on input "c. Rational Persuasion" at bounding box center [170, 193] width 0 height 7
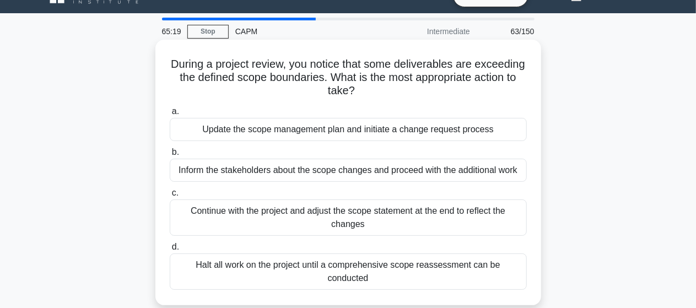
click at [445, 127] on div "Update the scope management plan and initiate a change request process" at bounding box center [348, 129] width 357 height 23
click at [170, 115] on input "a. Update the scope management plan and initiate a change request process" at bounding box center [170, 111] width 0 height 7
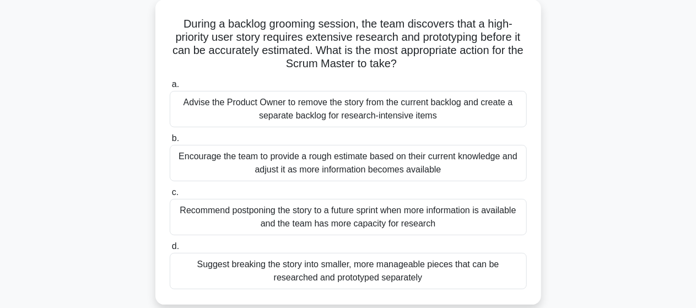
scroll to position [66, 0]
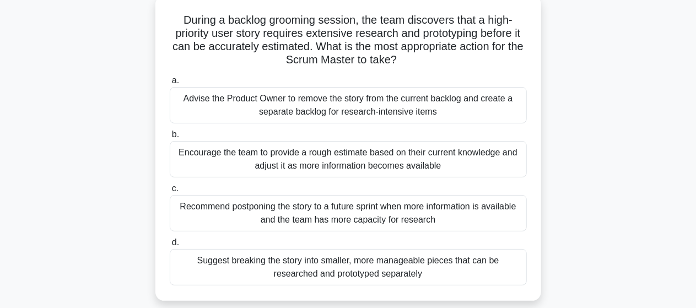
click at [321, 156] on div "Encourage the team to provide a rough estimate based on their current knowledge…" at bounding box center [348, 159] width 357 height 36
click at [170, 138] on input "b. Encourage the team to provide a rough estimate based on their current knowle…" at bounding box center [170, 134] width 0 height 7
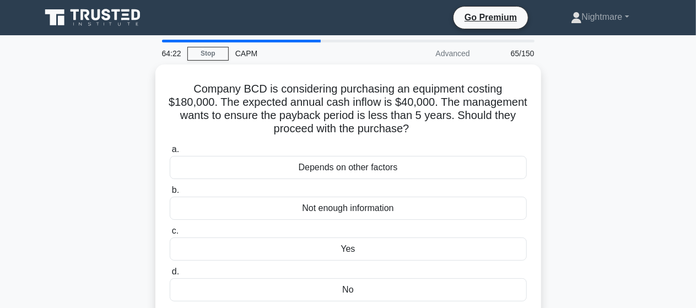
scroll to position [22, 0]
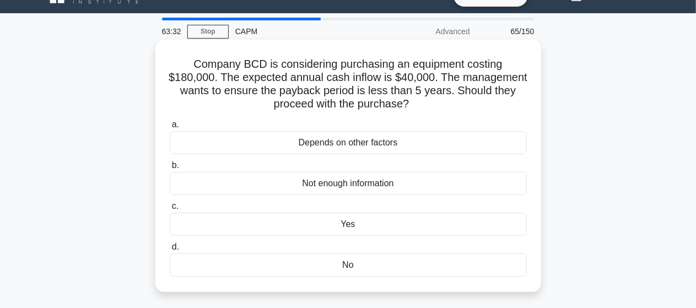
click at [350, 222] on div "Yes" at bounding box center [348, 224] width 357 height 23
click at [170, 210] on input "c. Yes" at bounding box center [170, 206] width 0 height 7
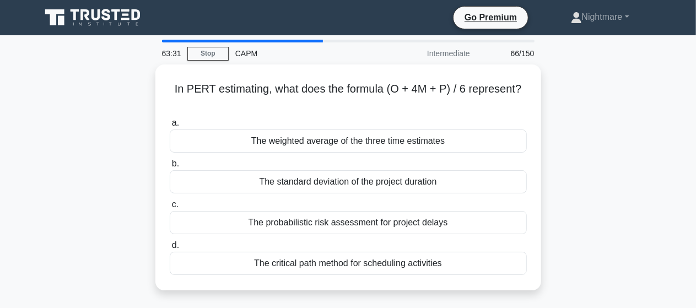
scroll to position [0, 0]
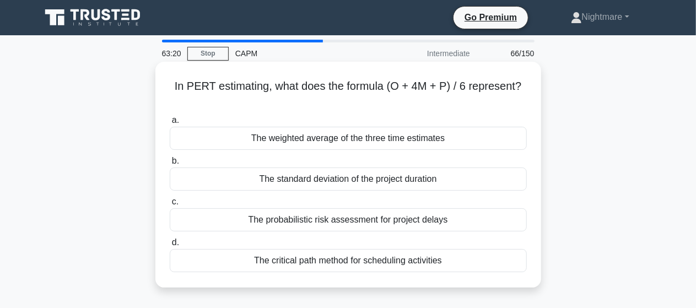
click at [356, 139] on div "The weighted average of the three time estimates" at bounding box center [348, 138] width 357 height 23
click at [170, 124] on input "a. The weighted average of the three time estimates" at bounding box center [170, 120] width 0 height 7
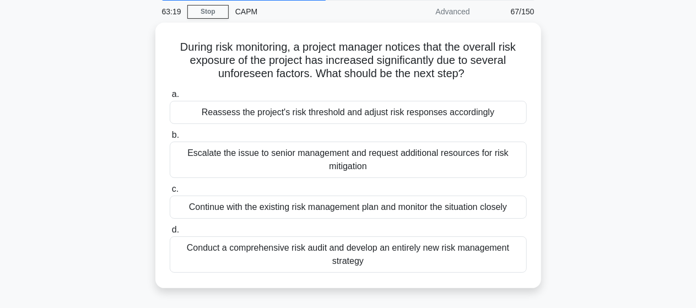
scroll to position [44, 0]
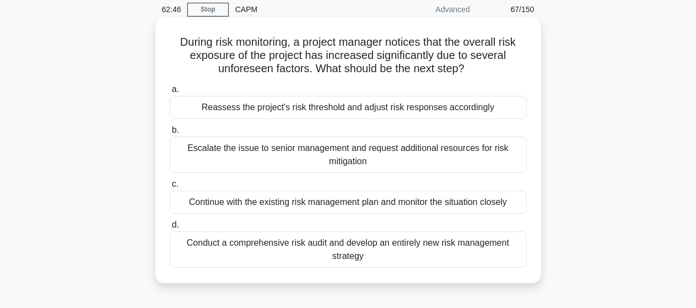
click at [347, 250] on div "Conduct a comprehensive risk audit and develop an entirely new risk management …" at bounding box center [348, 249] width 357 height 36
click at [170, 229] on input "d. Conduct a comprehensive risk audit and develop an entirely new risk manageme…" at bounding box center [170, 225] width 0 height 7
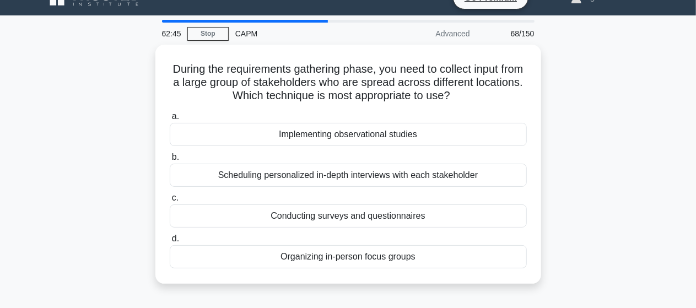
scroll to position [22, 0]
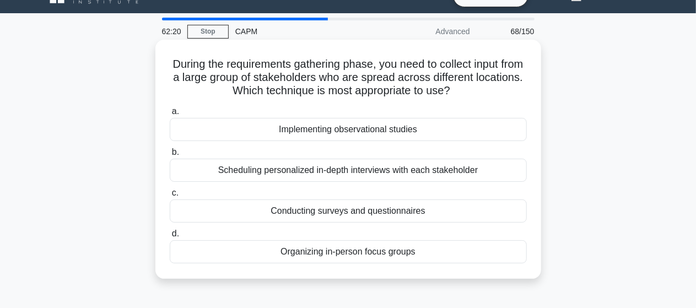
click at [360, 213] on div "Conducting surveys and questionnaires" at bounding box center [348, 210] width 357 height 23
click at [170, 197] on input "c. Conducting surveys and questionnaires" at bounding box center [170, 193] width 0 height 7
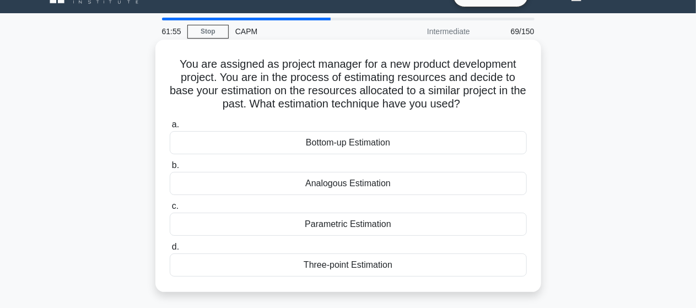
click at [339, 186] on div "Analogous Estimation" at bounding box center [348, 183] width 357 height 23
click at [170, 169] on input "b. Analogous Estimation" at bounding box center [170, 165] width 0 height 7
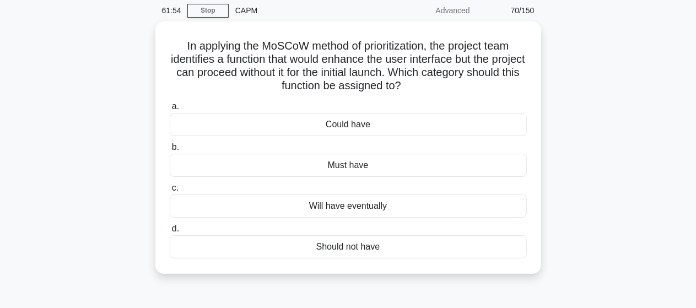
scroll to position [44, 0]
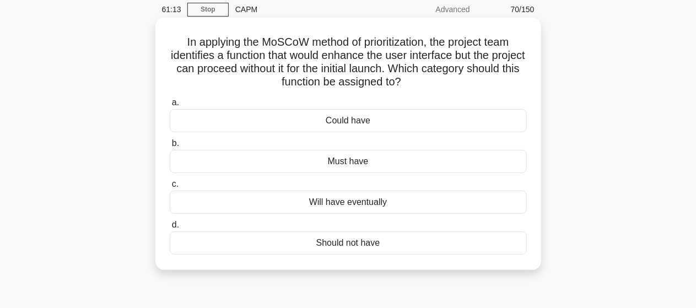
click at [339, 122] on div "Could have" at bounding box center [348, 120] width 357 height 23
click at [170, 106] on input "a. Could have" at bounding box center [170, 102] width 0 height 7
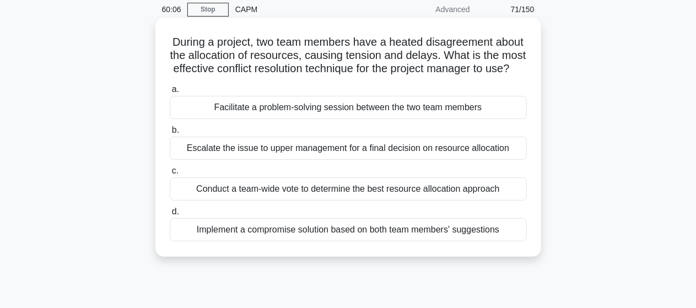
click at [310, 241] on div "Implement a compromise solution based on both team members' suggestions" at bounding box center [348, 229] width 357 height 23
click at [170, 215] on input "d. Implement a compromise solution based on both team members' suggestions" at bounding box center [170, 211] width 0 height 7
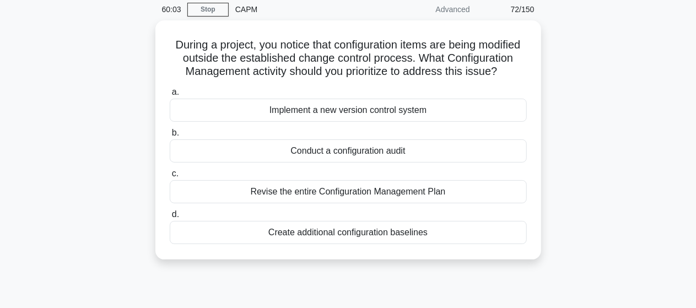
scroll to position [22, 0]
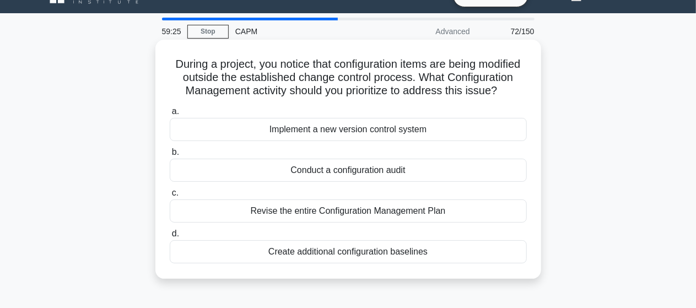
click at [343, 182] on div "Conduct a configuration audit" at bounding box center [348, 170] width 357 height 23
click at [170, 156] on input "b. Conduct a configuration audit" at bounding box center [170, 152] width 0 height 7
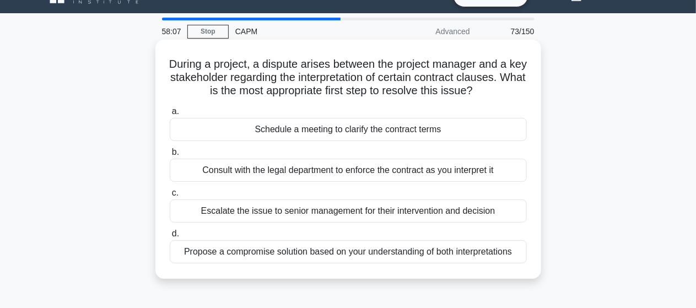
click at [363, 132] on div "Schedule a meeting to clarify the contract terms" at bounding box center [348, 129] width 357 height 23
click at [170, 115] on input "a. Schedule a meeting to clarify the contract terms" at bounding box center [170, 111] width 0 height 7
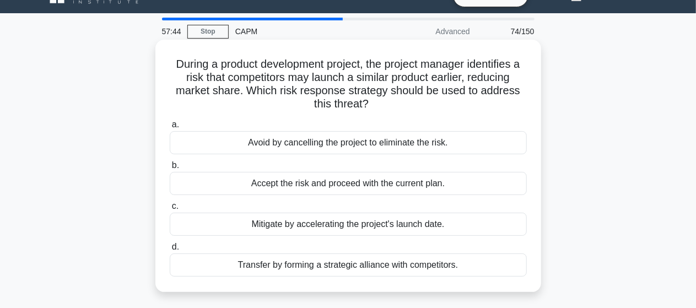
click at [354, 228] on div "Mitigate by accelerating the project's launch date." at bounding box center [348, 224] width 357 height 23
click at [170, 210] on input "c. Mitigate by accelerating the project's launch date." at bounding box center [170, 206] width 0 height 7
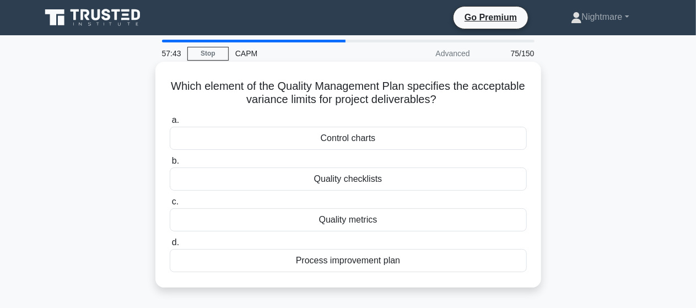
scroll to position [0, 0]
click at [337, 139] on div "Control charts" at bounding box center [348, 138] width 357 height 23
click at [170, 124] on input "a. Control charts" at bounding box center [170, 120] width 0 height 7
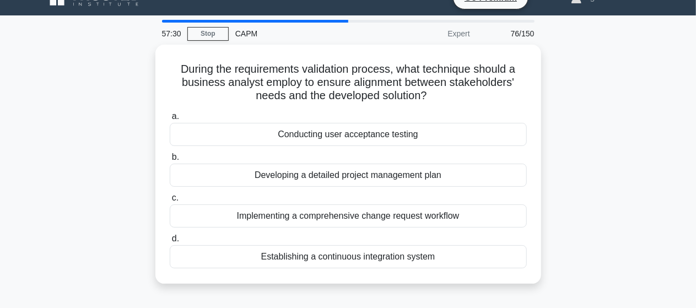
scroll to position [22, 0]
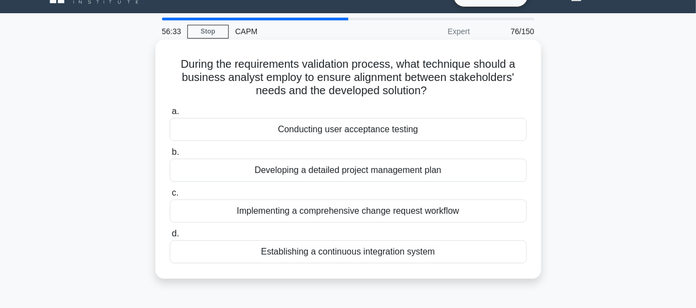
click at [345, 129] on div "Conducting user acceptance testing" at bounding box center [348, 129] width 357 height 23
click at [170, 115] on input "a. Conducting user acceptance testing" at bounding box center [170, 111] width 0 height 7
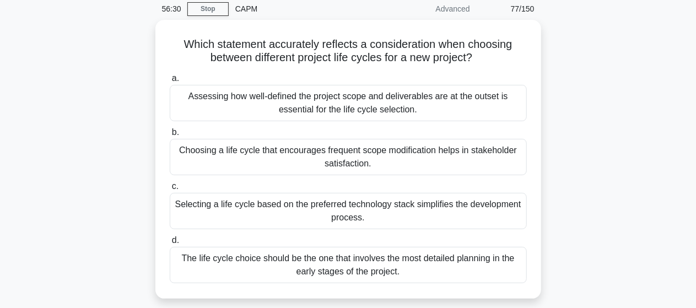
scroll to position [44, 0]
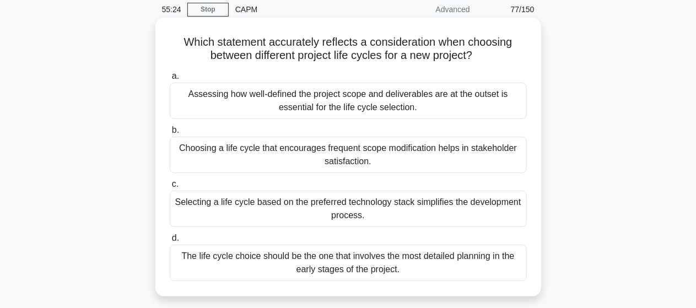
click at [382, 100] on div "Assessing how well-defined the project scope and deliverables are at the outset…" at bounding box center [348, 101] width 357 height 36
click at [170, 80] on input "a. Assessing how well-defined the project scope and deliverables are at the out…" at bounding box center [170, 76] width 0 height 7
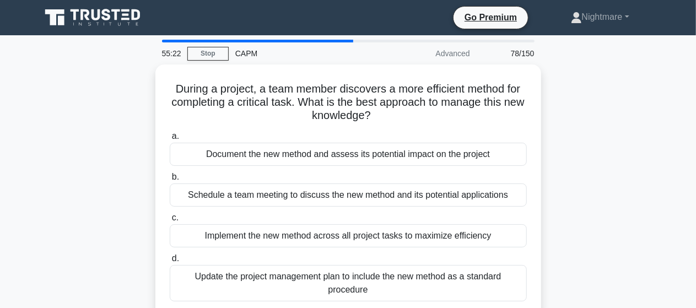
scroll to position [22, 0]
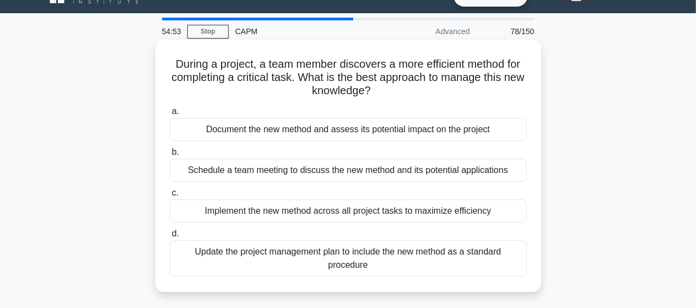
click at [374, 133] on div "Document the new method and assess its potential impact on the project" at bounding box center [348, 129] width 357 height 23
click at [170, 115] on input "a. Document the new method and assess its potential impact on the project" at bounding box center [170, 111] width 0 height 7
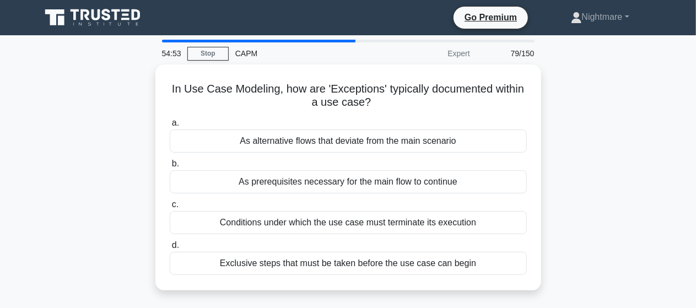
scroll to position [0, 0]
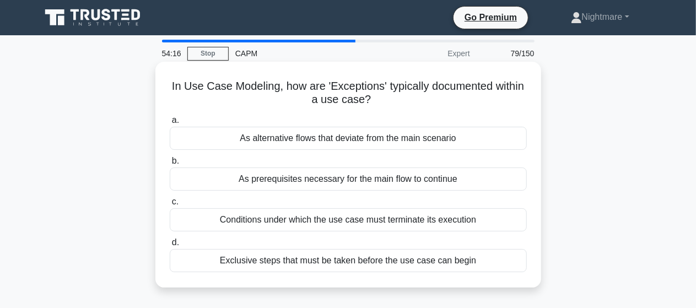
click at [323, 142] on div "As alternative flows that deviate from the main scenario" at bounding box center [348, 138] width 357 height 23
click at [170, 124] on input "a. As alternative flows that deviate from the main scenario" at bounding box center [170, 120] width 0 height 7
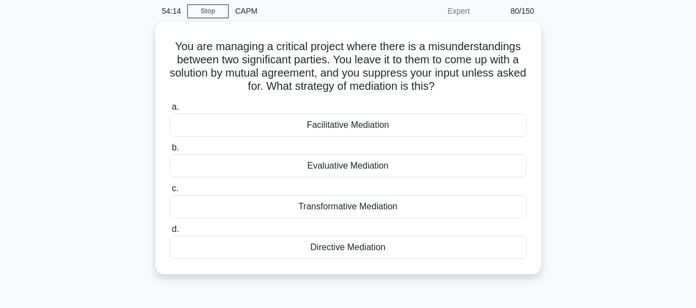
scroll to position [44, 0]
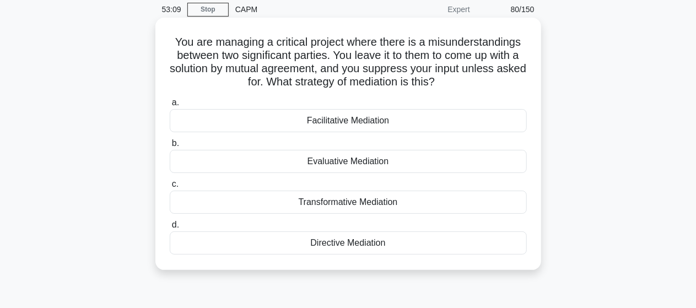
click at [338, 120] on div "Facilitative Mediation" at bounding box center [348, 120] width 357 height 23
click at [170, 106] on input "a. Facilitative Mediation" at bounding box center [170, 102] width 0 height 7
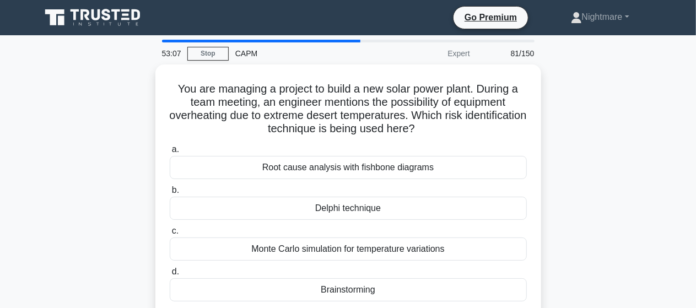
scroll to position [22, 0]
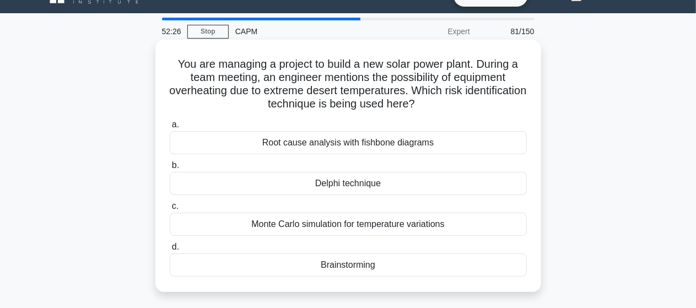
click at [342, 262] on div "Brainstorming" at bounding box center [348, 264] width 357 height 23
click at [170, 251] on input "d. Brainstorming" at bounding box center [170, 247] width 0 height 7
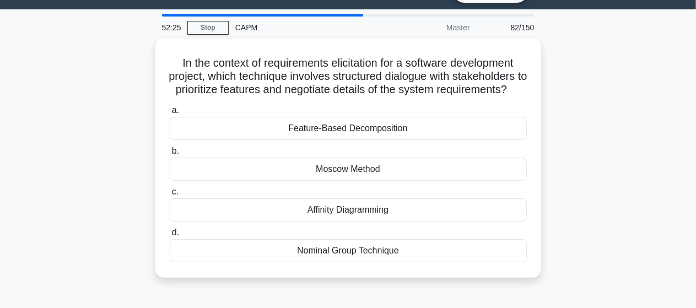
scroll to position [44, 0]
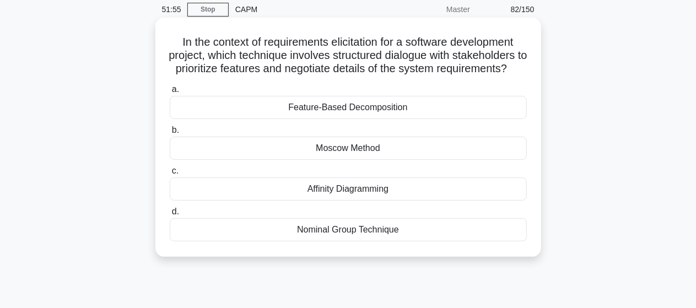
click at [345, 119] on div "Feature-Based Decomposition" at bounding box center [348, 107] width 357 height 23
click at [170, 93] on input "a. Feature-Based Decomposition" at bounding box center [170, 89] width 0 height 7
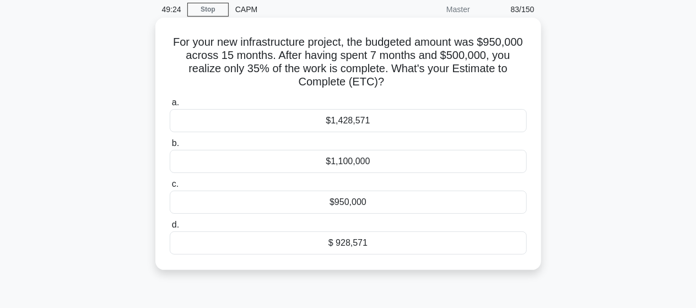
click at [361, 122] on div "$1,428,571" at bounding box center [348, 120] width 357 height 23
click at [170, 106] on input "a. $1,428,571" at bounding box center [170, 102] width 0 height 7
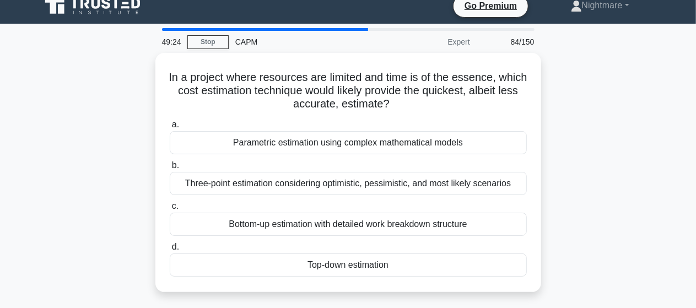
scroll to position [0, 0]
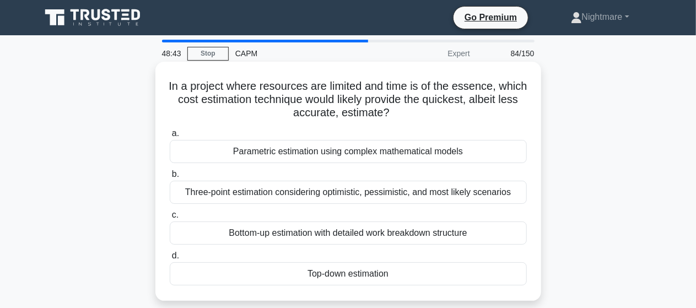
click at [336, 154] on div "Parametric estimation using complex mathematical models" at bounding box center [348, 151] width 357 height 23
click at [170, 137] on input "a. Parametric estimation using complex mathematical models" at bounding box center [170, 133] width 0 height 7
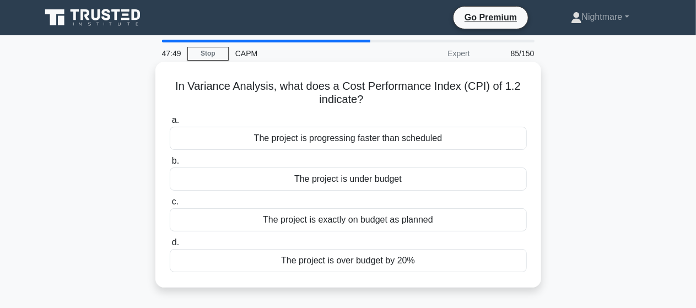
click at [353, 181] on div "The project is under budget" at bounding box center [348, 179] width 357 height 23
click at [170, 165] on input "b. The project is under budget" at bounding box center [170, 161] width 0 height 7
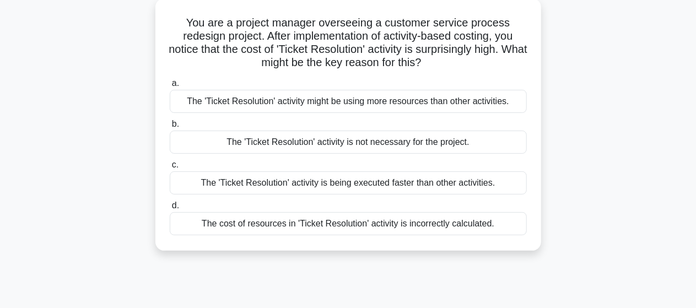
scroll to position [44, 0]
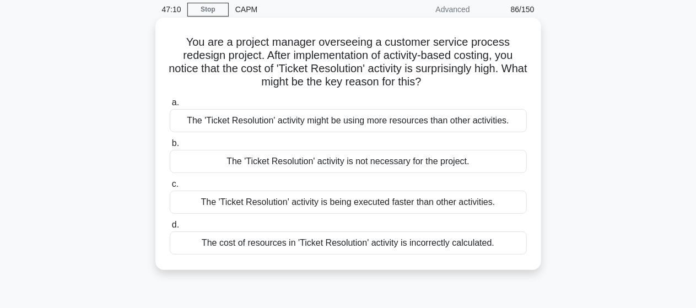
click at [417, 115] on div "The 'Ticket Resolution' activity might be using more resources than other activ…" at bounding box center [348, 120] width 357 height 23
click at [170, 106] on input "a. The 'Ticket Resolution' activity might be using more resources than other ac…" at bounding box center [170, 102] width 0 height 7
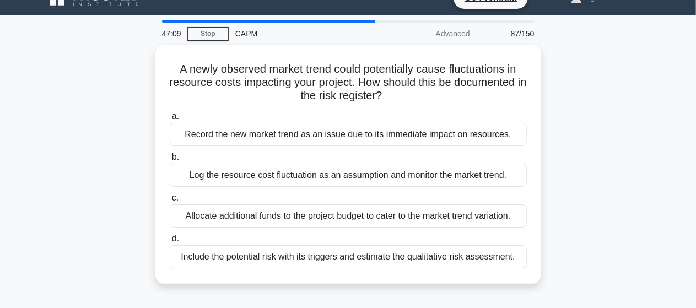
scroll to position [22, 0]
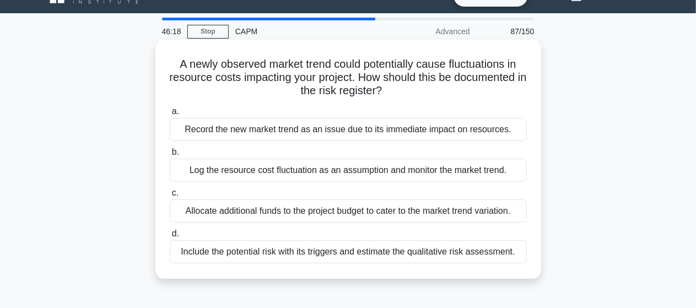
click at [380, 252] on div "Include the potential risk with its triggers and estimate the qualitative risk …" at bounding box center [348, 251] width 357 height 23
click at [170, 237] on input "d. Include the potential risk with its triggers and estimate the qualitative ri…" at bounding box center [170, 233] width 0 height 7
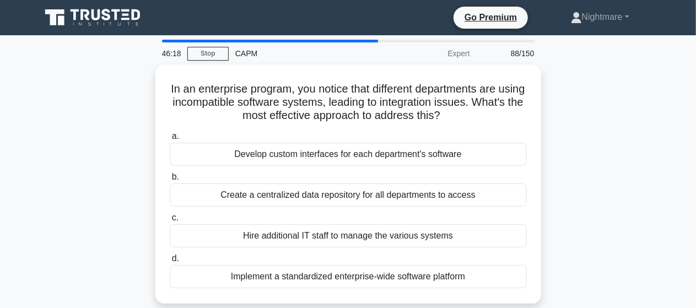
scroll to position [0, 0]
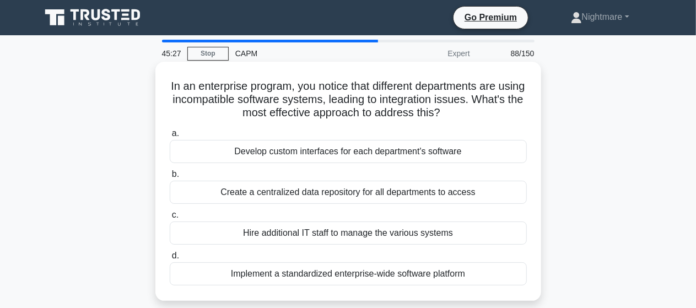
click at [410, 194] on div "Create a centralized data repository for all departments to access" at bounding box center [348, 192] width 357 height 23
click at [170, 178] on input "b. Create a centralized data repository for all departments to access" at bounding box center [170, 174] width 0 height 7
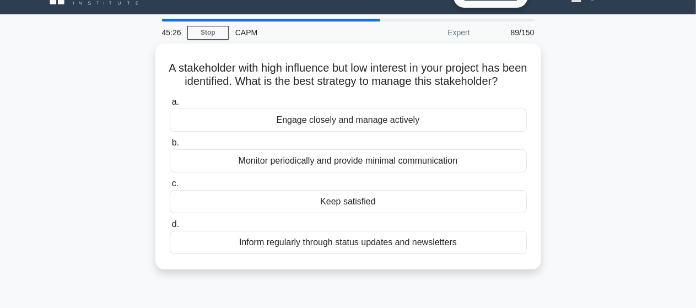
scroll to position [22, 0]
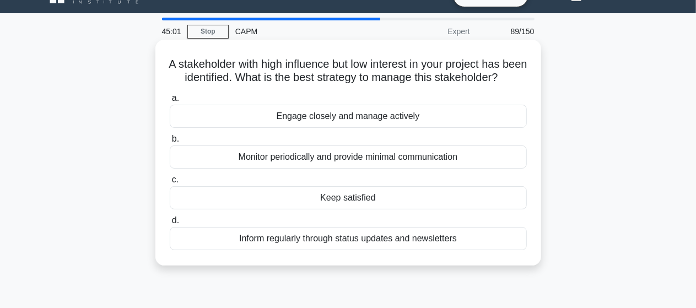
click at [345, 209] on div "Keep satisfied" at bounding box center [348, 197] width 357 height 23
click at [170, 183] on input "c. Keep satisfied" at bounding box center [170, 179] width 0 height 7
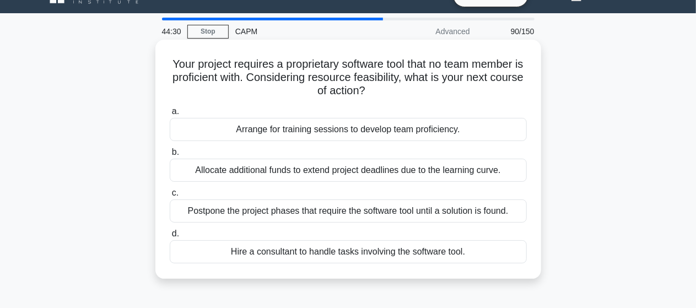
click at [390, 254] on div "Hire a consultant to handle tasks involving the software tool." at bounding box center [348, 251] width 357 height 23
click at [170, 237] on input "d. Hire a consultant to handle tasks involving the software tool." at bounding box center [170, 233] width 0 height 7
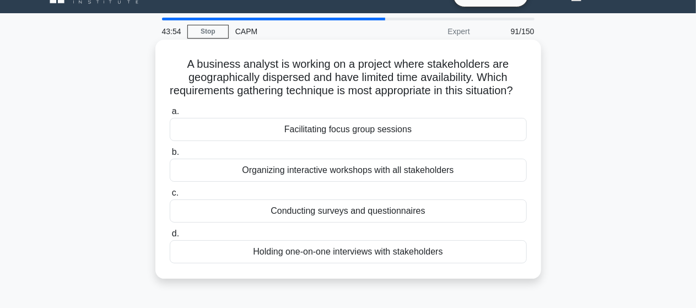
click at [349, 223] on div "Conducting surveys and questionnaires" at bounding box center [348, 210] width 357 height 23
click at [170, 197] on input "c. Conducting surveys and questionnaires" at bounding box center [170, 193] width 0 height 7
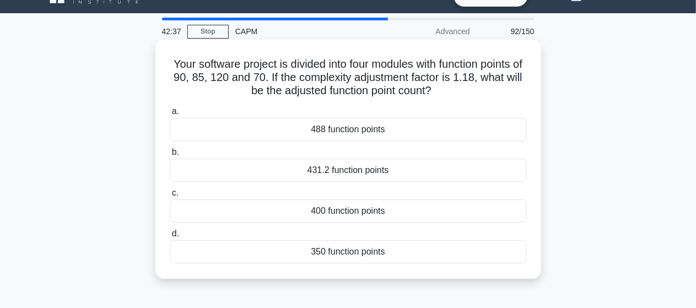
click at [349, 170] on div "431.2 function points" at bounding box center [348, 170] width 357 height 23
click at [170, 156] on input "b. 431.2 function points" at bounding box center [170, 152] width 0 height 7
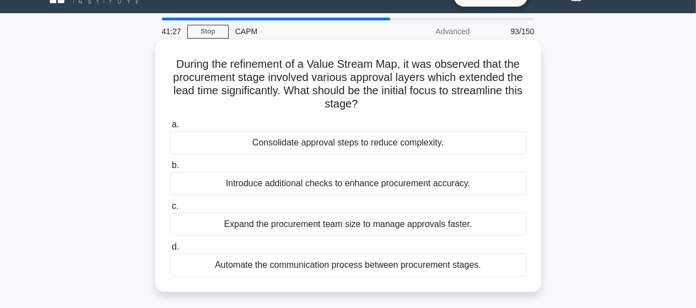
click at [343, 267] on div "Automate the communication process between procurement stages." at bounding box center [348, 264] width 357 height 23
click at [170, 251] on input "d. Automate the communication process between procurement stages." at bounding box center [170, 247] width 0 height 7
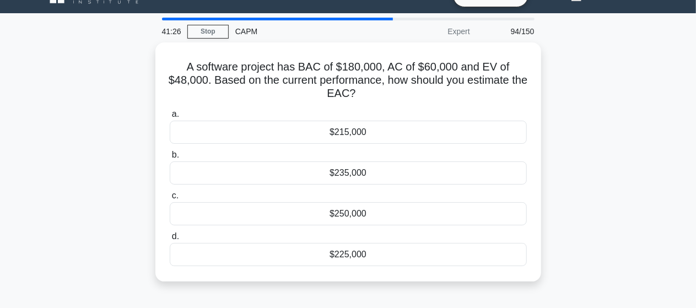
scroll to position [0, 0]
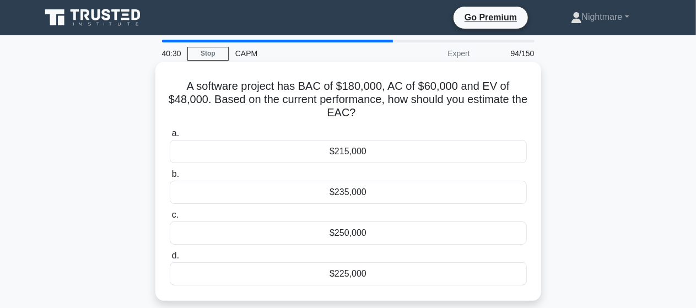
click at [349, 273] on div "$225,000" at bounding box center [348, 273] width 357 height 23
click at [170, 260] on input "d. $225,000" at bounding box center [170, 255] width 0 height 7
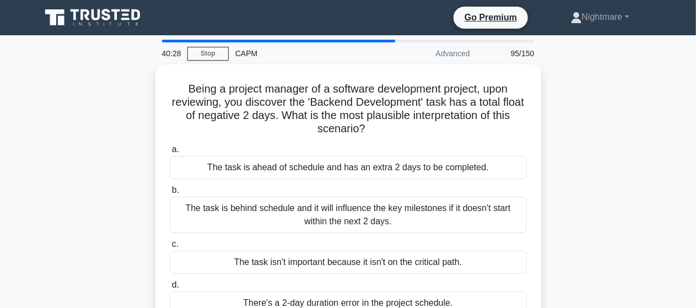
click at [581, 132] on div "Being a project manager of a software development project, upon reviewing, you …" at bounding box center [348, 203] width 628 height 279
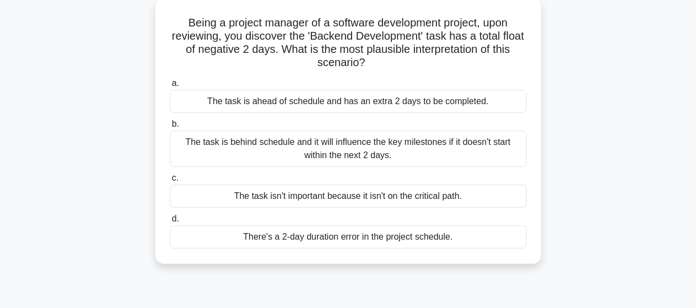
scroll to position [44, 0]
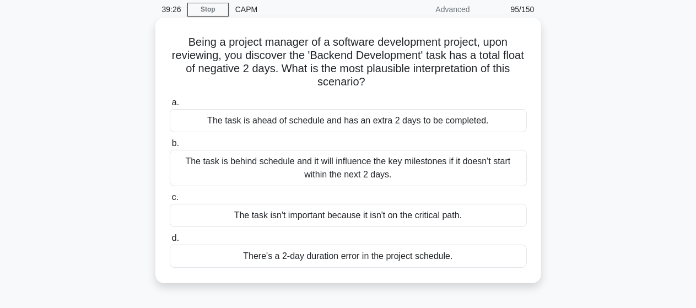
click at [339, 179] on div "The task is behind schedule and it will influence the key milestones if it does…" at bounding box center [348, 168] width 357 height 36
click at [170, 147] on input "b. The task is behind schedule and it will influence the key milestones if it d…" at bounding box center [170, 143] width 0 height 7
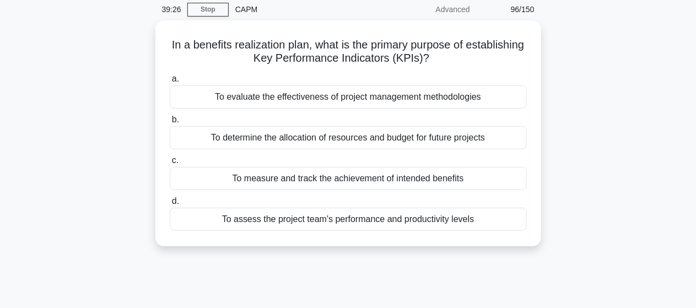
scroll to position [0, 0]
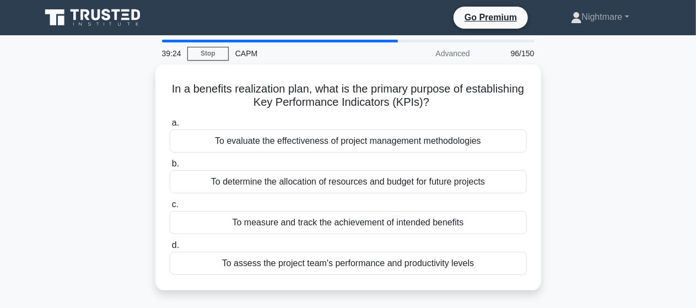
click at [611, 137] on div "In a benefits realization plan, what is the primary purpose of establishing Key…" at bounding box center [348, 183] width 628 height 239
click at [602, 219] on div "In a benefits realization plan, what is the primary purpose of establishing Key…" at bounding box center [348, 183] width 628 height 239
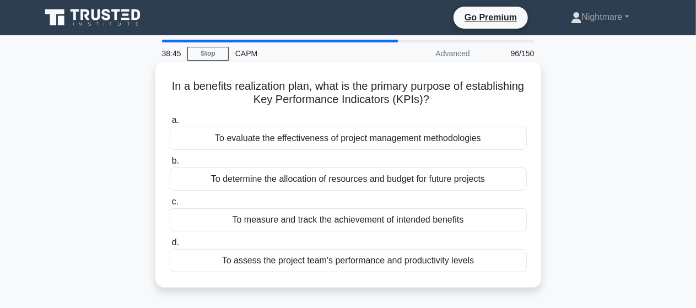
click at [392, 221] on div "To measure and track the achievement of intended benefits" at bounding box center [348, 219] width 357 height 23
click at [170, 206] on input "c. To measure and track the achievement of intended benefits" at bounding box center [170, 201] width 0 height 7
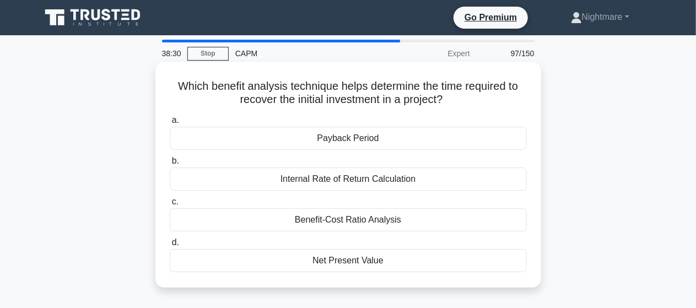
click at [346, 137] on div "Payback Period" at bounding box center [348, 138] width 357 height 23
click at [170, 124] on input "a. Payback Period" at bounding box center [170, 120] width 0 height 7
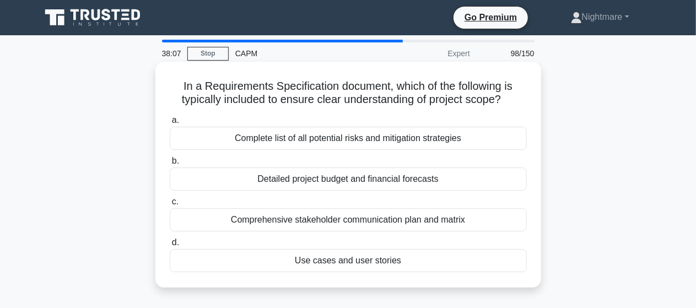
click at [347, 261] on div "Use cases and user stories" at bounding box center [348, 260] width 357 height 23
click at [170, 246] on input "d. Use cases and user stories" at bounding box center [170, 242] width 0 height 7
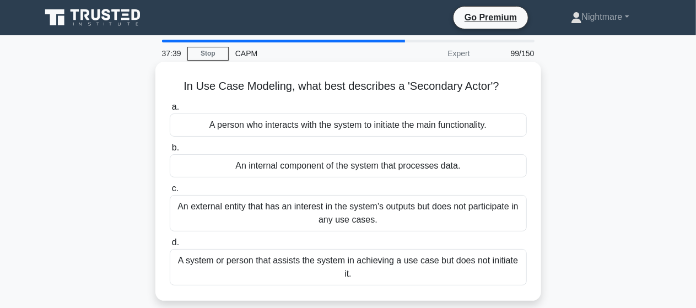
click at [400, 262] on div "A system or person that assists the system in achieving a use case but does not…" at bounding box center [348, 267] width 357 height 36
click at [170, 246] on input "d. A system or person that assists the system in achieving a use case but does …" at bounding box center [170, 242] width 0 height 7
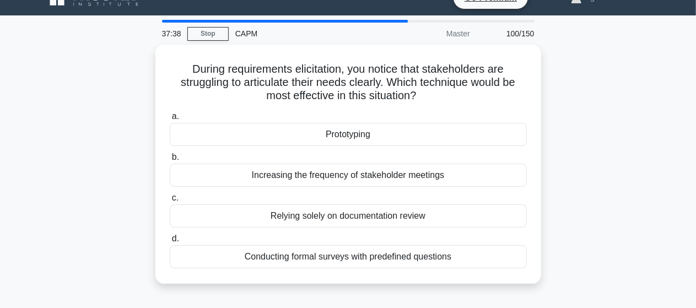
scroll to position [22, 0]
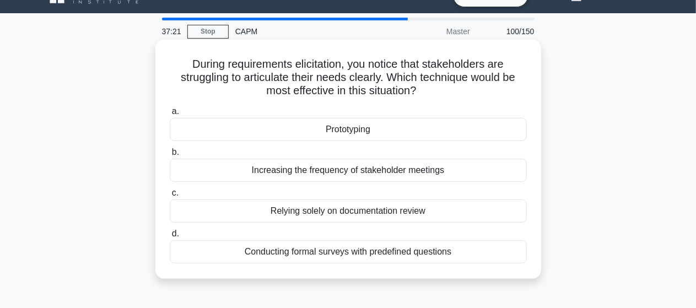
click at [344, 126] on div "Prototyping" at bounding box center [348, 129] width 357 height 23
click at [170, 115] on input "a. Prototyping" at bounding box center [170, 111] width 0 height 7
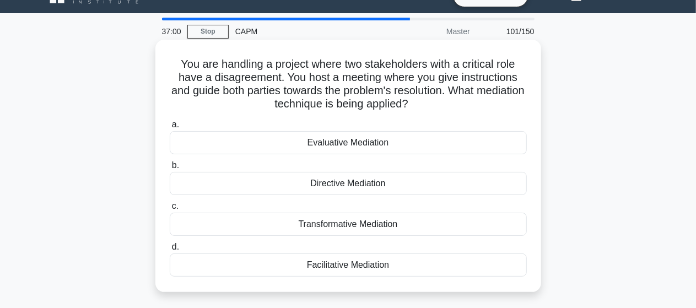
click at [339, 181] on div "Directive Mediation" at bounding box center [348, 183] width 357 height 23
click at [170, 169] on input "b. Directive Mediation" at bounding box center [170, 165] width 0 height 7
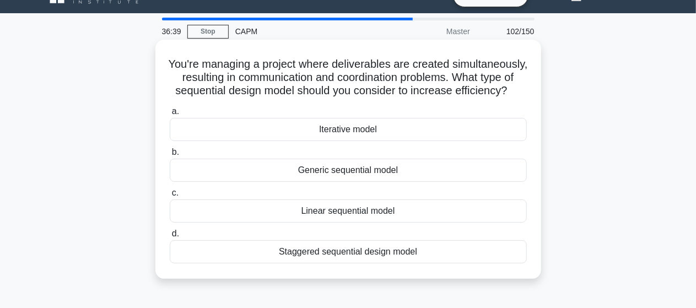
click at [357, 223] on div "Linear sequential model" at bounding box center [348, 210] width 357 height 23
click at [170, 197] on input "c. Linear sequential model" at bounding box center [170, 193] width 0 height 7
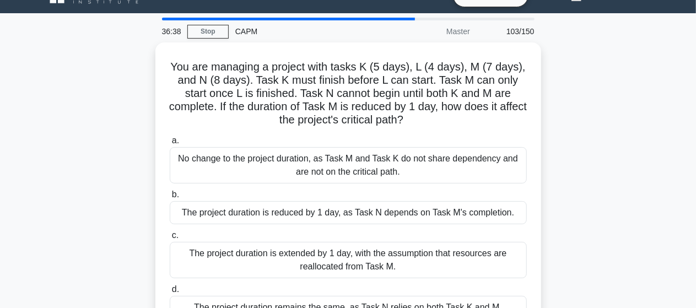
scroll to position [44, 0]
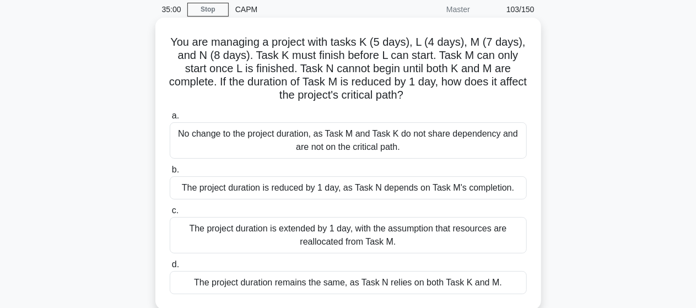
click at [467, 190] on div "The project duration is reduced by 1 day, as Task N depends on Task M's complet…" at bounding box center [348, 187] width 357 height 23
click at [170, 174] on input "b. The project duration is reduced by 1 day, as Task N depends on Task M's comp…" at bounding box center [170, 169] width 0 height 7
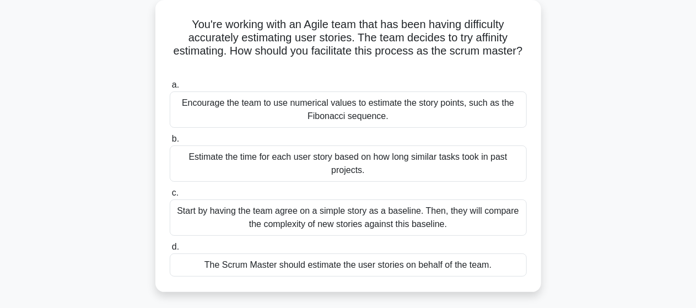
scroll to position [66, 0]
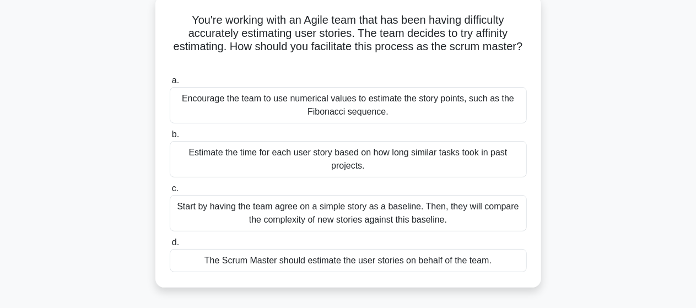
click at [340, 161] on div "Estimate the time for each user story based on how long similar tasks took in p…" at bounding box center [348, 159] width 357 height 36
click at [170, 138] on input "b. Estimate the time for each user story based on how long similar tasks took i…" at bounding box center [170, 134] width 0 height 7
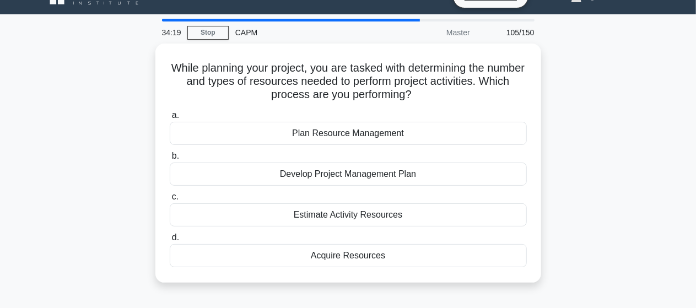
scroll to position [22, 0]
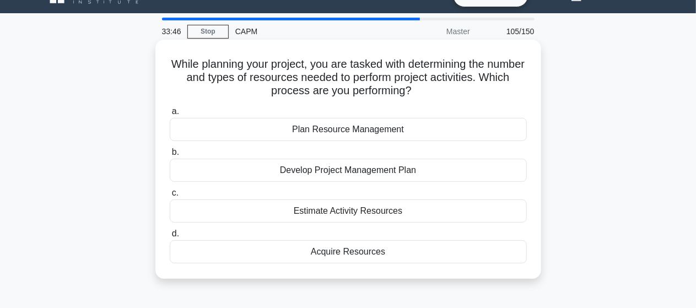
click at [343, 213] on div "Estimate Activity Resources" at bounding box center [348, 210] width 357 height 23
click at [170, 197] on input "c. Estimate Activity Resources" at bounding box center [170, 193] width 0 height 7
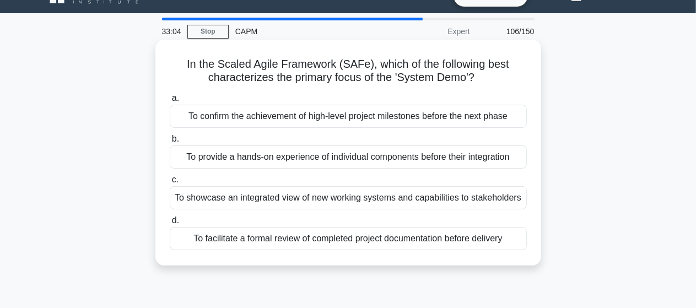
click at [326, 241] on div "To facilitate a formal review of completed project documentation before delivery" at bounding box center [348, 238] width 357 height 23
click at [170, 224] on input "d. To facilitate a formal review of completed project documentation before deli…" at bounding box center [170, 220] width 0 height 7
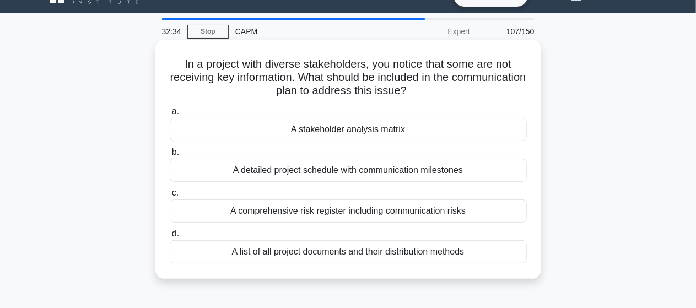
click at [355, 129] on div "A stakeholder analysis matrix" at bounding box center [348, 129] width 357 height 23
click at [170, 115] on input "a. A stakeholder analysis matrix" at bounding box center [170, 111] width 0 height 7
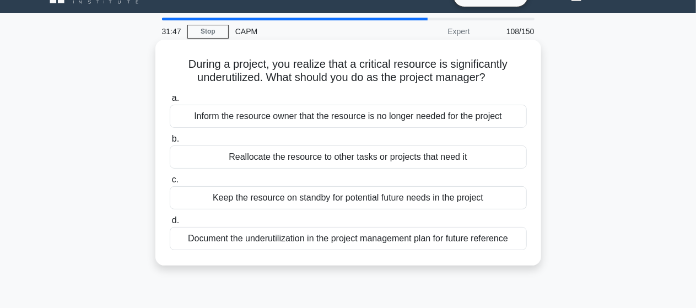
click at [465, 236] on div "Document the underutilization in the project management plan for future referen…" at bounding box center [348, 238] width 357 height 23
click at [170, 224] on input "d. Document the underutilization in the project management plan for future refe…" at bounding box center [170, 220] width 0 height 7
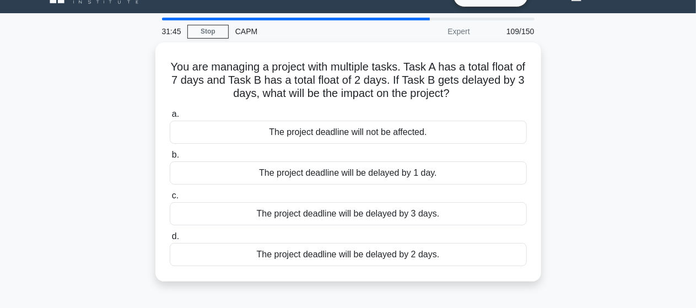
click at [573, 176] on div "You are managing a project with multiple tasks. Task A has a total float of 7 d…" at bounding box center [348, 168] width 628 height 252
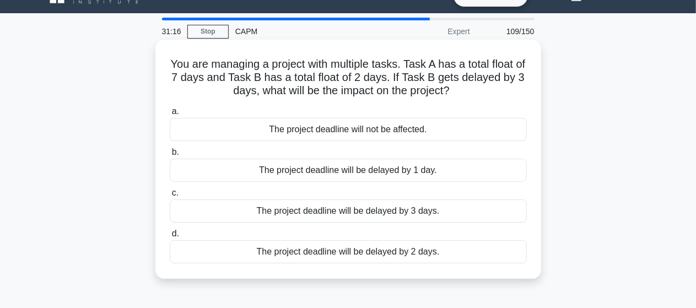
click at [382, 172] on div "The project deadline will be delayed by 1 day." at bounding box center [348, 170] width 357 height 23
click at [170, 156] on input "b. The project deadline will be delayed by 1 day." at bounding box center [170, 152] width 0 height 7
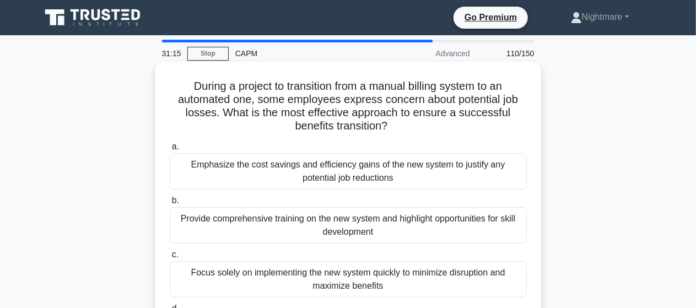
scroll to position [0, 0]
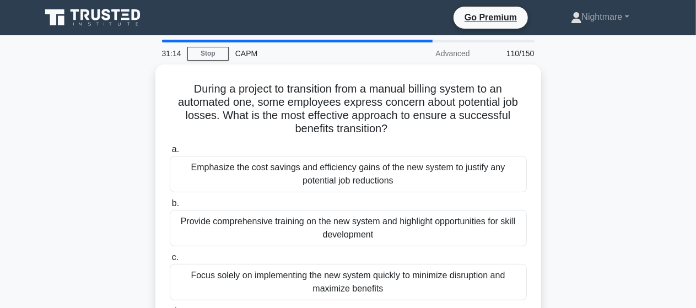
click at [586, 144] on div "During a project to transition from a manual billing system to an automated one…" at bounding box center [348, 223] width 628 height 318
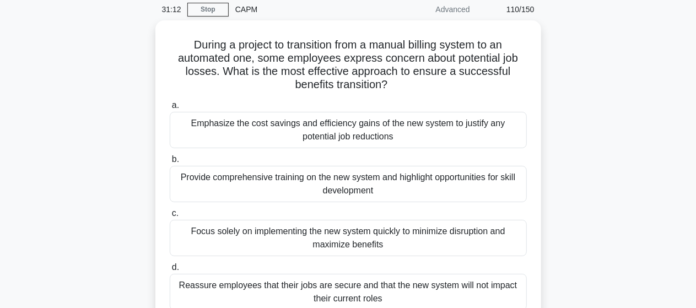
scroll to position [66, 0]
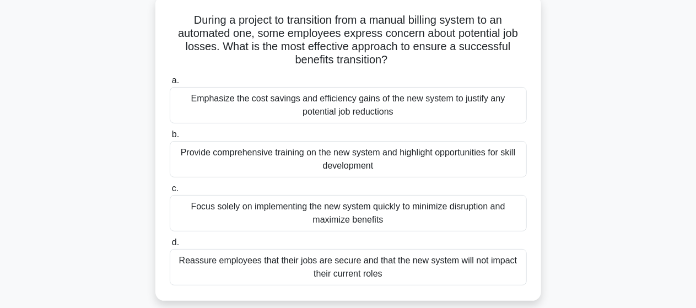
click at [356, 105] on div "Emphasize the cost savings and efficiency gains of the new system to justify an…" at bounding box center [348, 105] width 357 height 36
click at [170, 84] on input "a. Emphasize the cost savings and efficiency gains of the new system to justify…" at bounding box center [170, 80] width 0 height 7
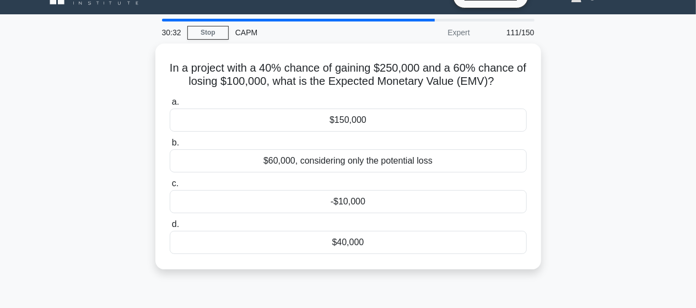
scroll to position [22, 0]
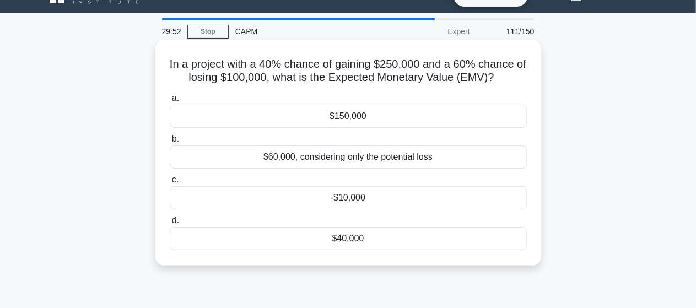
click at [388, 160] on div "$60,000, considering only the potential loss" at bounding box center [348, 156] width 357 height 23
click at [170, 143] on input "b. $60,000, considering only the potential loss" at bounding box center [170, 139] width 0 height 7
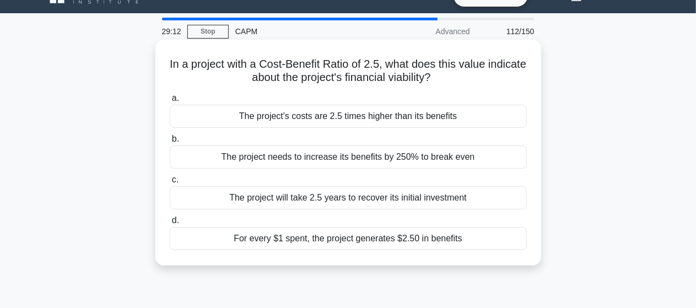
click at [412, 241] on div "For every $1 spent, the project generates $2.50 in benefits" at bounding box center [348, 238] width 357 height 23
click at [170, 224] on input "d. For every $1 spent, the project generates $2.50 in benefits" at bounding box center [170, 220] width 0 height 7
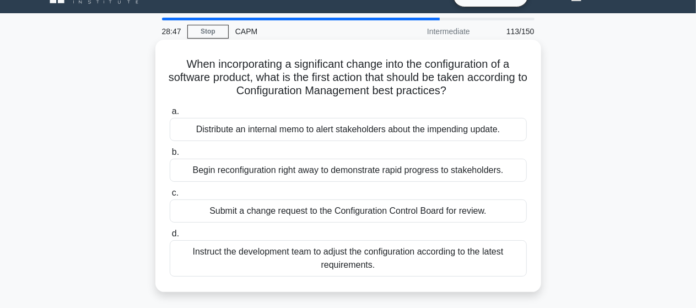
click at [338, 210] on div "Submit a change request to the Configuration Control Board for review." at bounding box center [348, 210] width 357 height 23
click at [170, 197] on input "c. Submit a change request to the Configuration Control Board for review." at bounding box center [170, 193] width 0 height 7
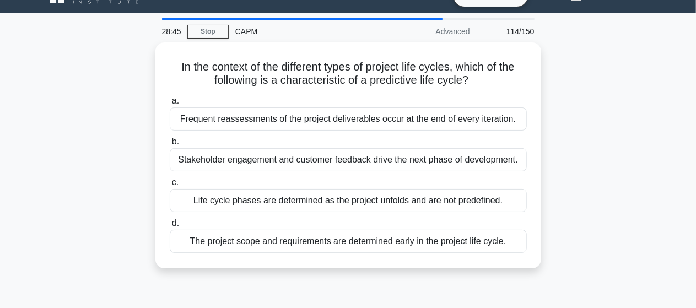
scroll to position [0, 0]
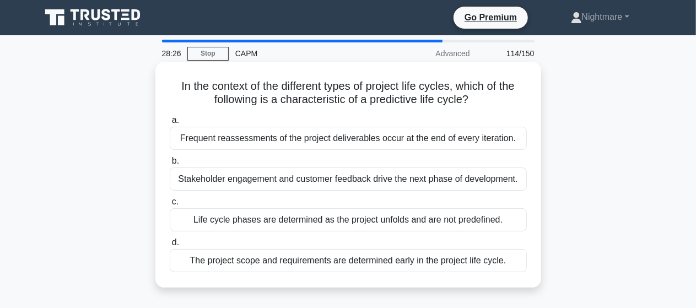
click at [341, 263] on div "The project scope and requirements are determined early in the project life cyc…" at bounding box center [348, 260] width 357 height 23
click at [170, 246] on input "d. The project scope and requirements are determined early in the project life …" at bounding box center [170, 242] width 0 height 7
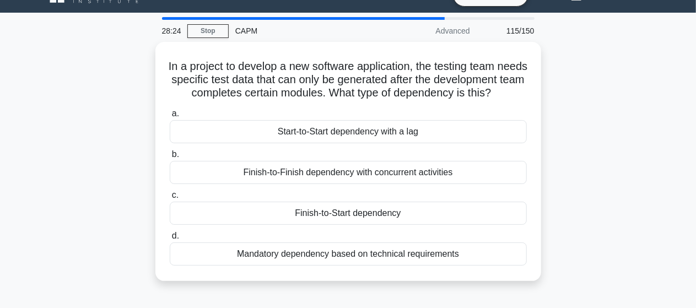
scroll to position [22, 0]
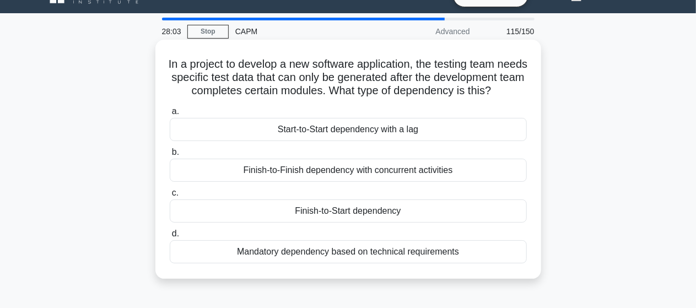
click at [347, 223] on div "Finish-to-Start dependency" at bounding box center [348, 210] width 357 height 23
click at [170, 197] on input "c. Finish-to-Start dependency" at bounding box center [170, 193] width 0 height 7
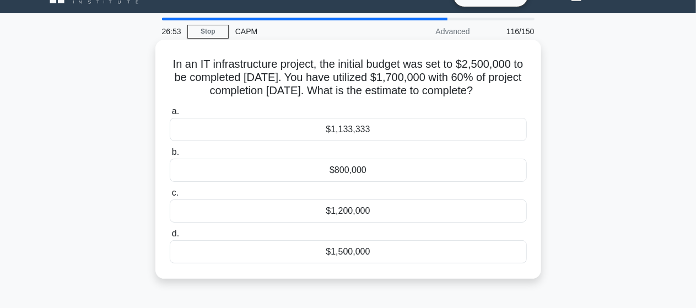
click at [339, 182] on div "$800,000" at bounding box center [348, 170] width 357 height 23
click at [170, 156] on input "b. $800,000" at bounding box center [170, 152] width 0 height 7
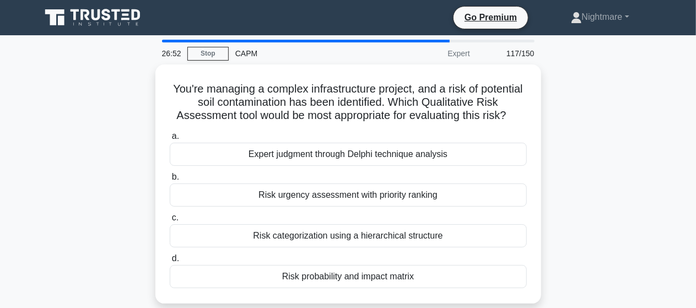
scroll to position [0, 0]
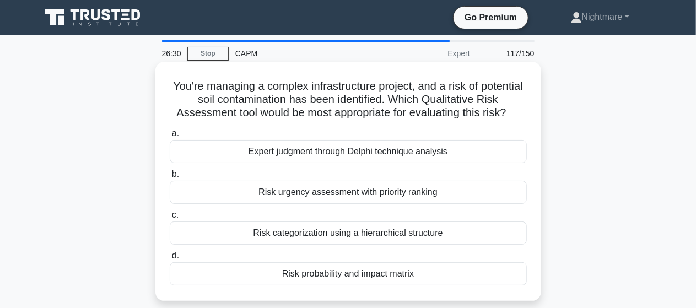
click at [369, 276] on div "Risk probability and impact matrix" at bounding box center [348, 273] width 357 height 23
click at [170, 260] on input "d. Risk probability and impact matrix" at bounding box center [170, 255] width 0 height 7
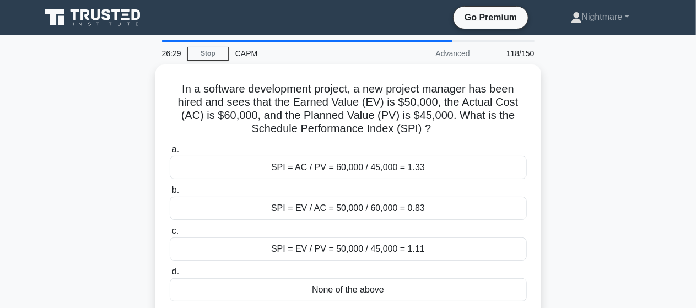
scroll to position [22, 0]
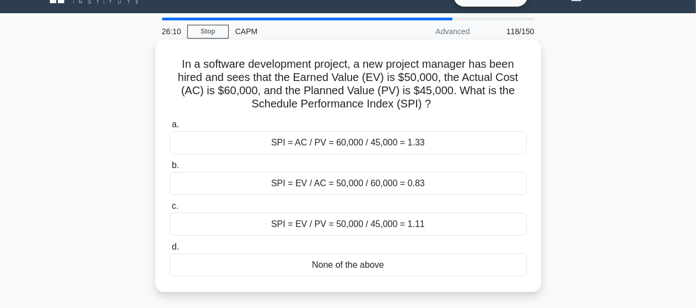
click at [369, 223] on div "SPI = EV / PV = 50,000 / 45,000 = 1.11" at bounding box center [348, 224] width 357 height 23
click at [170, 210] on input "c. SPI = EV / PV = 50,000 / 45,000 = 1.11" at bounding box center [170, 206] width 0 height 7
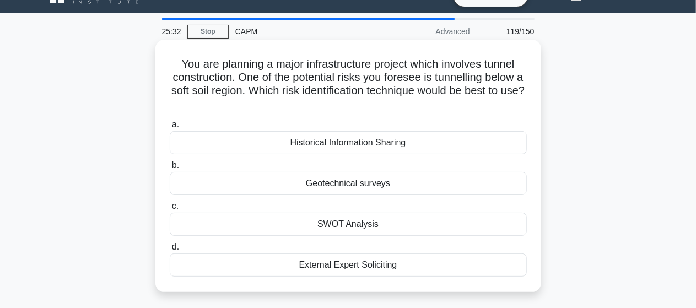
click at [365, 186] on div "Geotechnical surveys" at bounding box center [348, 183] width 357 height 23
click at [170, 169] on input "b. Geotechnical surveys" at bounding box center [170, 165] width 0 height 7
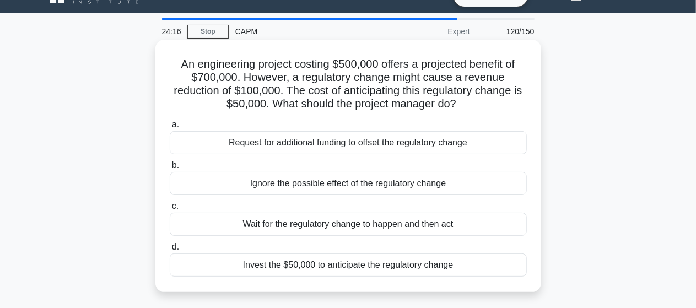
click at [356, 264] on div "Invest the $50,000 to anticipate the regulatory change" at bounding box center [348, 264] width 357 height 23
click at [170, 251] on input "d. Invest the $50,000 to anticipate the regulatory change" at bounding box center [170, 247] width 0 height 7
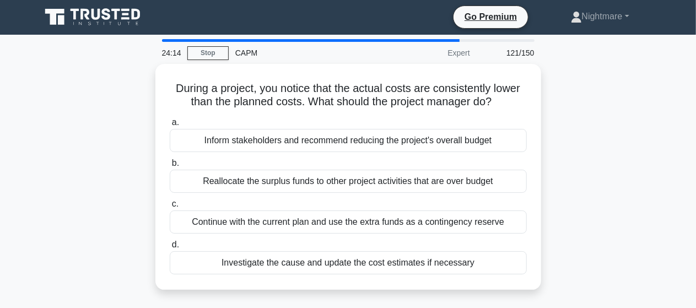
scroll to position [0, 0]
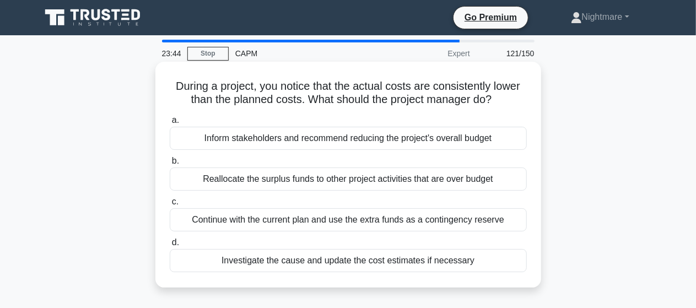
click at [347, 180] on div "Reallocate the surplus funds to other project activities that are over budget" at bounding box center [348, 179] width 357 height 23
click at [170, 165] on input "b. Reallocate the surplus funds to other project activities that are over budget" at bounding box center [170, 161] width 0 height 7
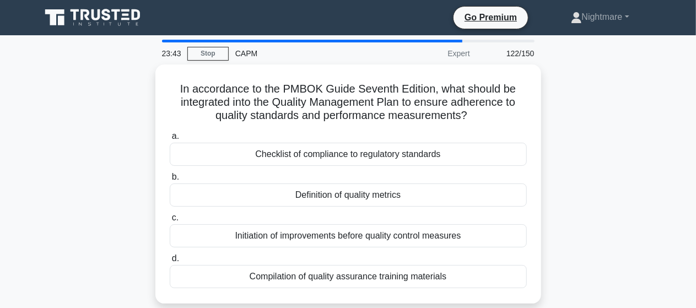
scroll to position [22, 0]
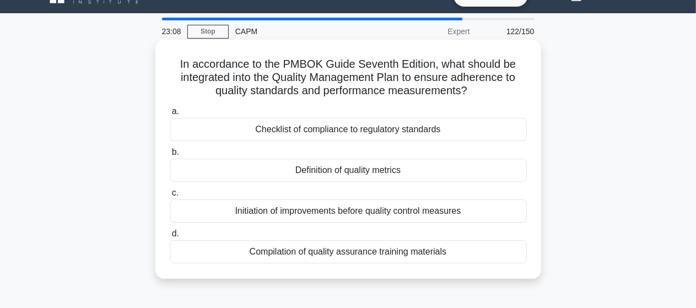
click at [357, 170] on div "Definition of quality metrics" at bounding box center [348, 170] width 357 height 23
click at [170, 156] on input "b. Definition of quality metrics" at bounding box center [170, 152] width 0 height 7
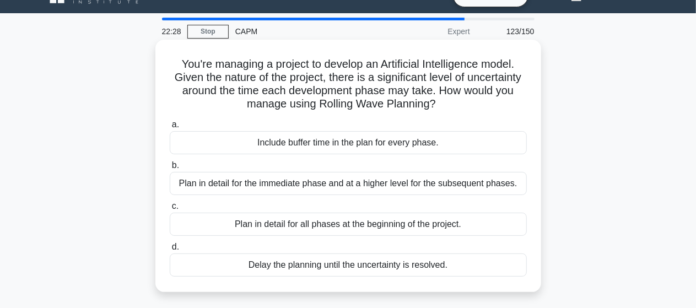
click at [390, 185] on div "Plan in detail for the immediate phase and at a higher level for the subsequent…" at bounding box center [348, 183] width 357 height 23
click at [170, 169] on input "b. Plan in detail for the immediate phase and at a higher level for the subsequ…" at bounding box center [170, 165] width 0 height 7
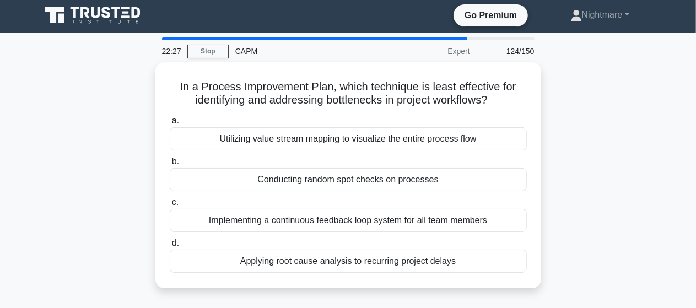
scroll to position [0, 0]
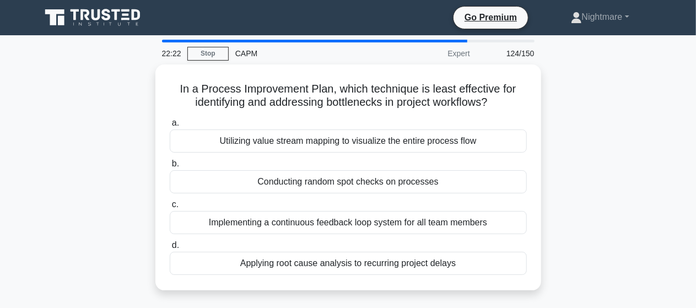
click at [596, 130] on div "In a Process Improvement Plan, which technique is least effective for identifyi…" at bounding box center [348, 183] width 628 height 239
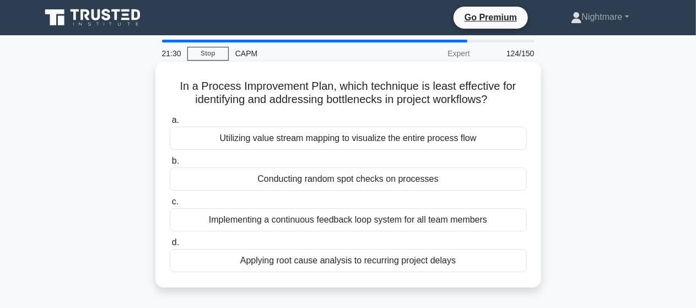
click at [325, 182] on div "Conducting random spot checks on processes" at bounding box center [348, 179] width 357 height 23
click at [170, 165] on input "b. Conducting random spot checks on processes" at bounding box center [170, 161] width 0 height 7
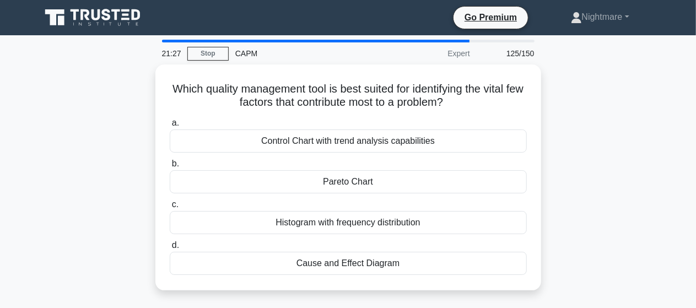
click at [596, 153] on div "Which quality management tool is best suited for identifying the vital few fact…" at bounding box center [348, 183] width 628 height 239
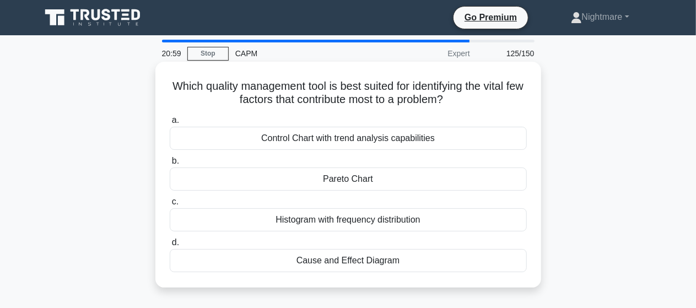
click at [336, 262] on div "Cause and Effect Diagram" at bounding box center [348, 260] width 357 height 23
click at [170, 246] on input "d. Cause and Effect Diagram" at bounding box center [170, 242] width 0 height 7
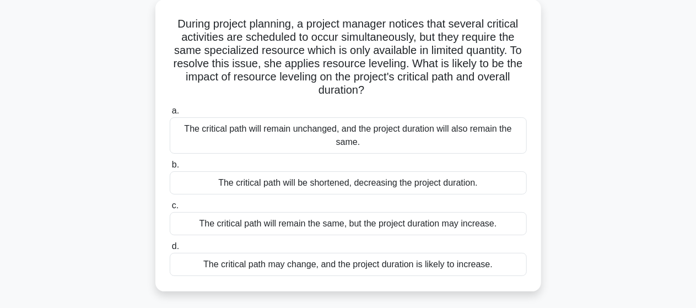
scroll to position [66, 0]
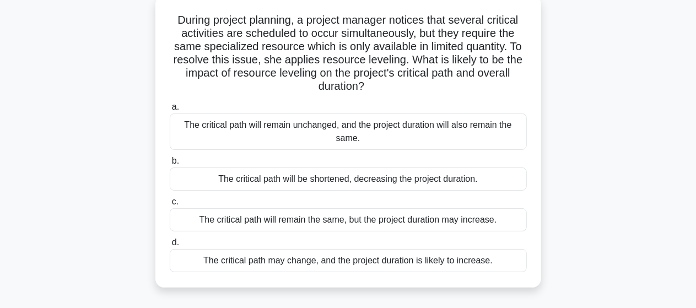
click at [320, 262] on div "The critical path may change, and the project duration is likely to increase." at bounding box center [348, 260] width 357 height 23
click at [170, 246] on input "d. The critical path may change, and the project duration is likely to increase." at bounding box center [170, 242] width 0 height 7
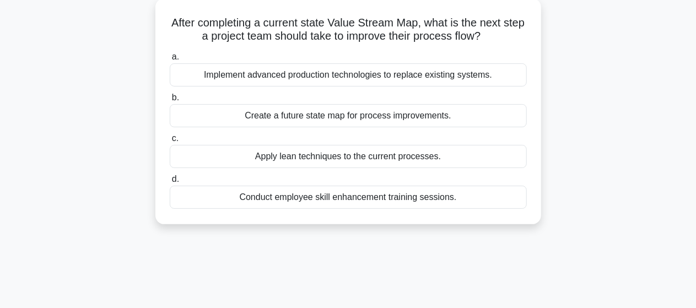
scroll to position [0, 0]
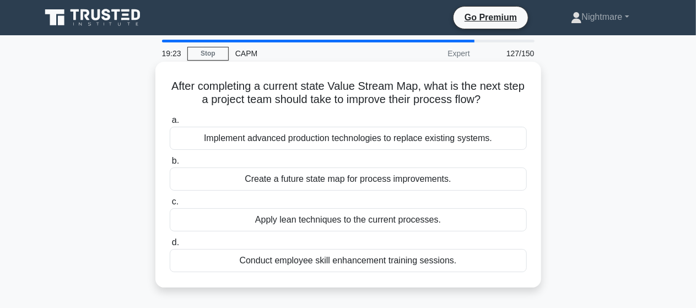
click at [377, 180] on div "Create a future state map for process improvements." at bounding box center [348, 179] width 357 height 23
click at [170, 165] on input "b. Create a future state map for process improvements." at bounding box center [170, 161] width 0 height 7
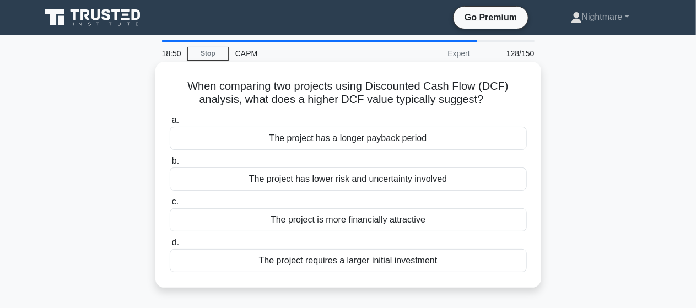
click at [353, 220] on div "The project is more financially attractive" at bounding box center [348, 219] width 357 height 23
click at [170, 206] on input "c. The project is more financially attractive" at bounding box center [170, 201] width 0 height 7
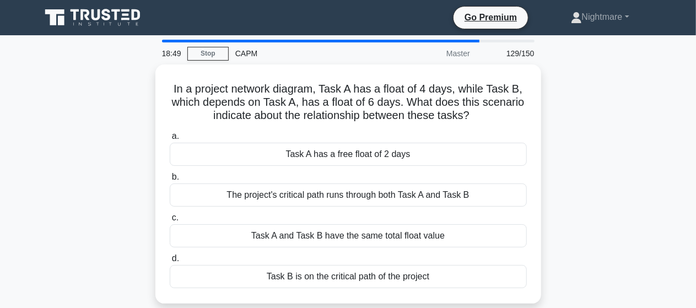
scroll to position [22, 0]
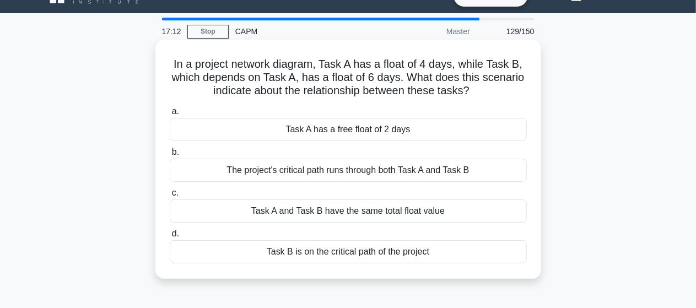
click at [356, 249] on div "Task B is on the critical path of the project" at bounding box center [348, 251] width 357 height 23
click at [170, 237] on input "d. Task B is on the critical path of the project" at bounding box center [170, 233] width 0 height 7
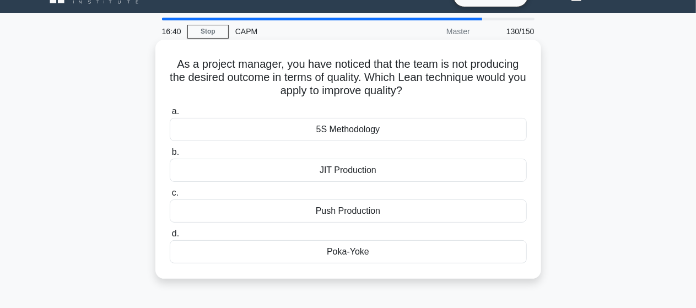
click at [339, 208] on div "Push Production" at bounding box center [348, 210] width 357 height 23
click at [170, 197] on input "c. Push Production" at bounding box center [170, 193] width 0 height 7
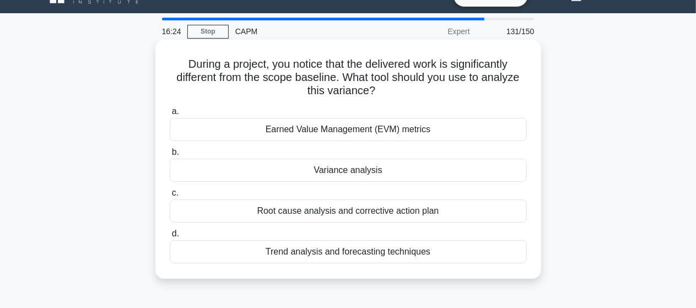
click at [360, 170] on div "Variance analysis" at bounding box center [348, 170] width 357 height 23
click at [170, 156] on input "b. Variance analysis" at bounding box center [170, 152] width 0 height 7
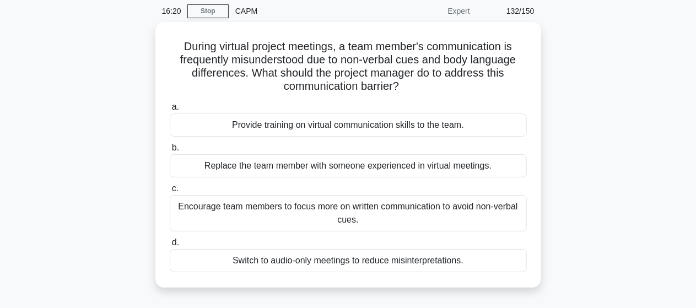
scroll to position [44, 0]
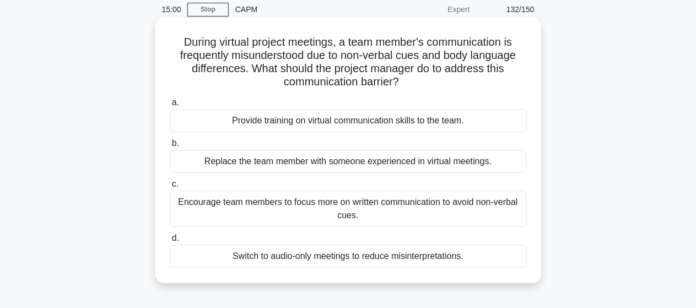
click at [325, 123] on div "Provide training on virtual communication skills to the team." at bounding box center [348, 120] width 357 height 23
click at [170, 106] on input "a. Provide training on virtual communication skills to the team." at bounding box center [170, 102] width 0 height 7
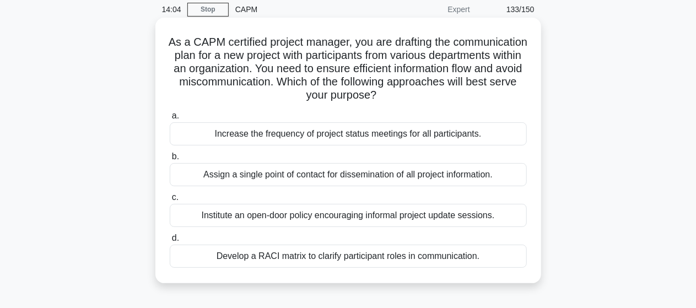
click at [321, 252] on div "Develop a RACI matrix to clarify participant roles in communication." at bounding box center [348, 256] width 357 height 23
click at [170, 242] on input "d. Develop a RACI matrix to clarify participant roles in communication." at bounding box center [170, 238] width 0 height 7
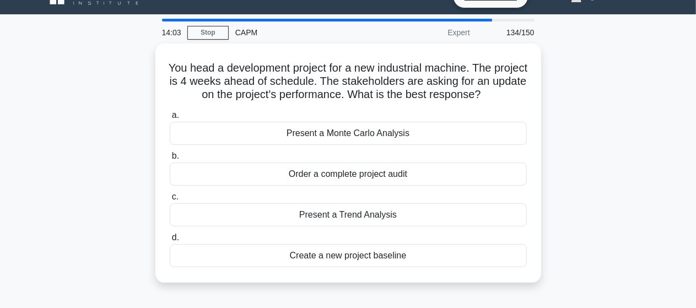
scroll to position [22, 0]
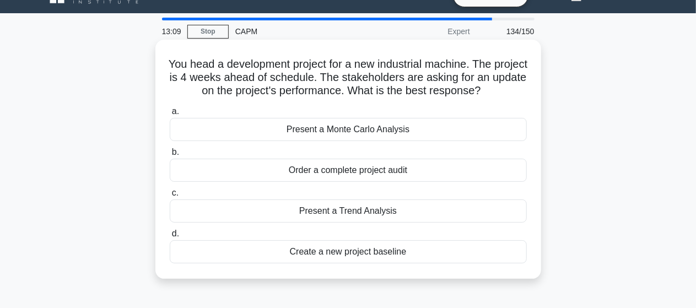
click at [333, 213] on div "Present a Trend Analysis" at bounding box center [348, 210] width 357 height 23
click at [170, 197] on input "c. Present a Trend Analysis" at bounding box center [170, 193] width 0 height 7
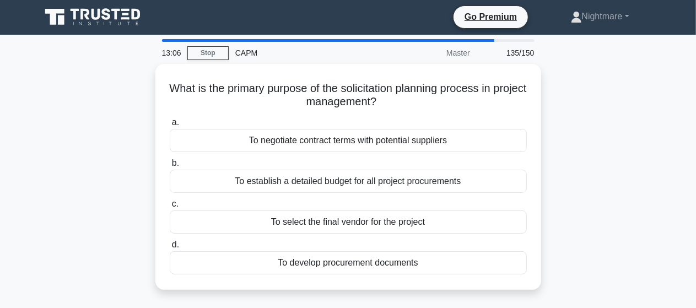
scroll to position [0, 0]
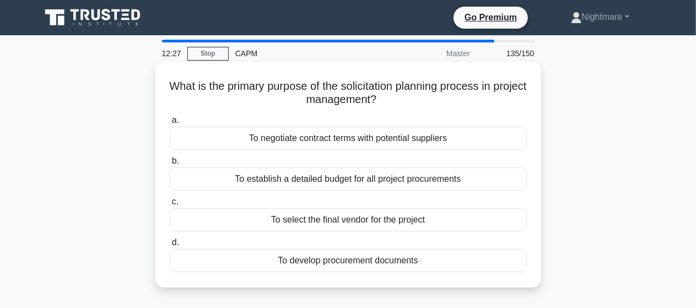
click at [329, 142] on div "To negotiate contract terms with potential suppliers" at bounding box center [348, 138] width 357 height 23
click at [170, 124] on input "a. To negotiate contract terms with potential suppliers" at bounding box center [170, 120] width 0 height 7
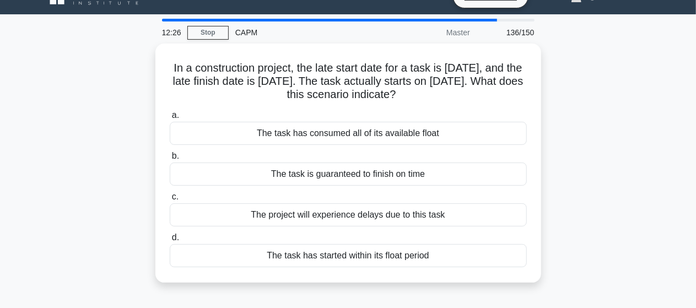
scroll to position [22, 0]
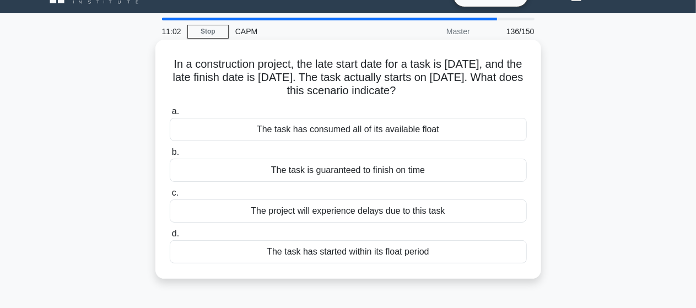
click at [409, 213] on div "The project will experience delays due to this task" at bounding box center [348, 210] width 357 height 23
click at [170, 197] on input "c. The project will experience delays due to this task" at bounding box center [170, 193] width 0 height 7
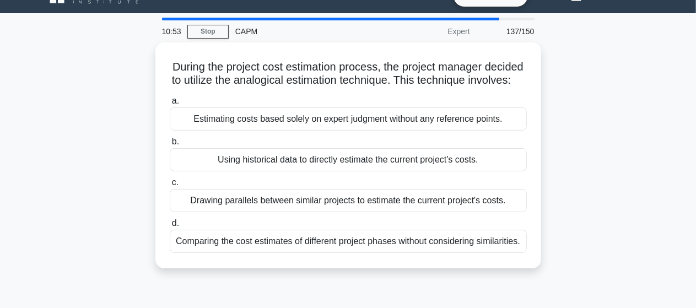
scroll to position [23, 0]
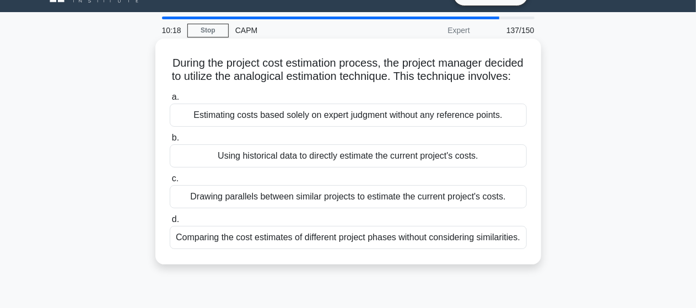
click at [329, 167] on div "Using historical data to directly estimate the current project's costs." at bounding box center [348, 155] width 357 height 23
click at [170, 142] on input "b. Using historical data to directly estimate the current project's costs." at bounding box center [170, 137] width 0 height 7
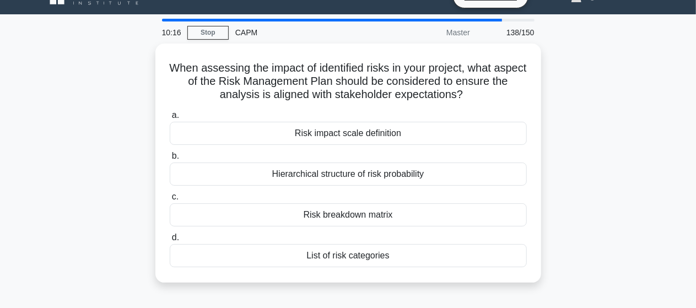
scroll to position [22, 0]
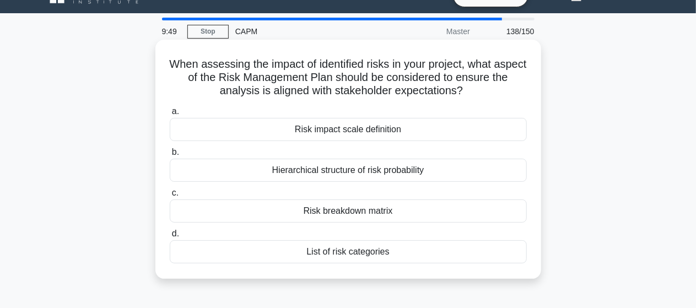
click at [348, 252] on div "List of risk categories" at bounding box center [348, 251] width 357 height 23
click at [170, 237] on input "d. List of risk categories" at bounding box center [170, 233] width 0 height 7
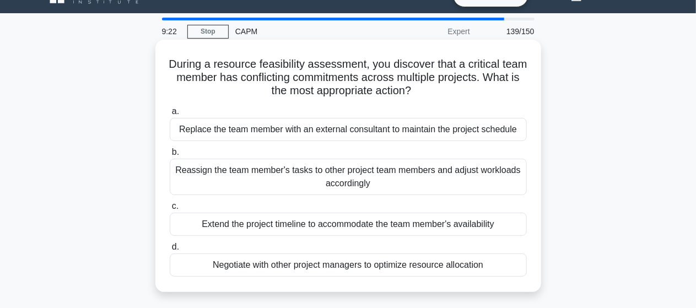
click at [346, 264] on div "Negotiate with other project managers to optimize resource allocation" at bounding box center [348, 264] width 357 height 23
click at [170, 251] on input "d. Negotiate with other project managers to optimize resource allocation" at bounding box center [170, 247] width 0 height 7
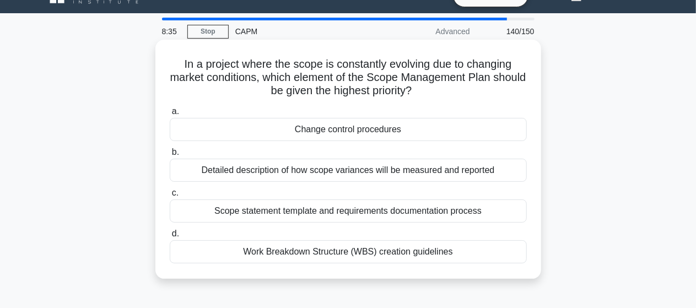
click at [329, 171] on div "Detailed description of how scope variances will be measured and reported" at bounding box center [348, 170] width 357 height 23
click at [170, 156] on input "b. Detailed description of how scope variances will be measured and reported" at bounding box center [170, 152] width 0 height 7
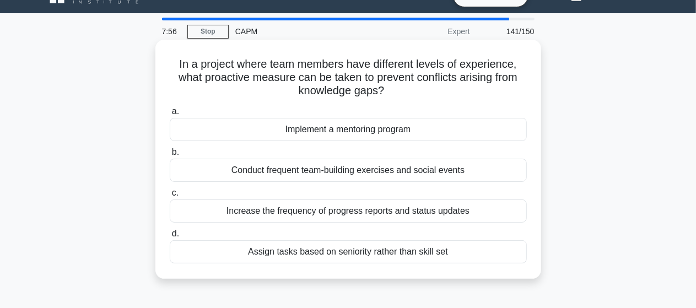
click at [355, 171] on div "Conduct frequent team-building exercises and social events" at bounding box center [348, 170] width 357 height 23
click at [170, 156] on input "b. Conduct frequent team-building exercises and social events" at bounding box center [170, 152] width 0 height 7
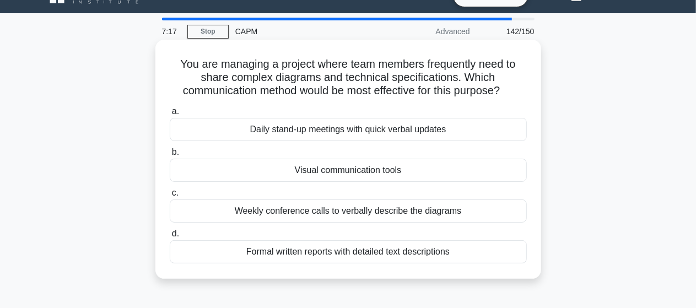
click at [371, 212] on div "Weekly conference calls to verbally describe the diagrams" at bounding box center [348, 210] width 357 height 23
click at [170, 197] on input "c. Weekly conference calls to verbally describe the diagrams" at bounding box center [170, 193] width 0 height 7
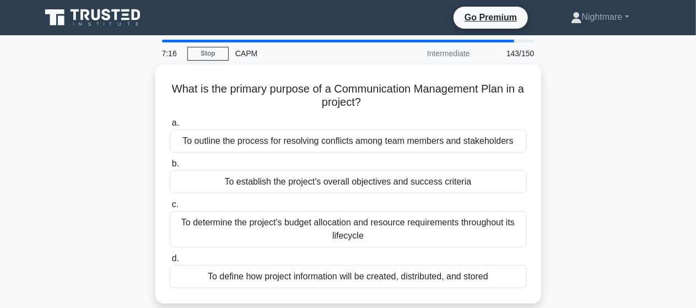
scroll to position [0, 0]
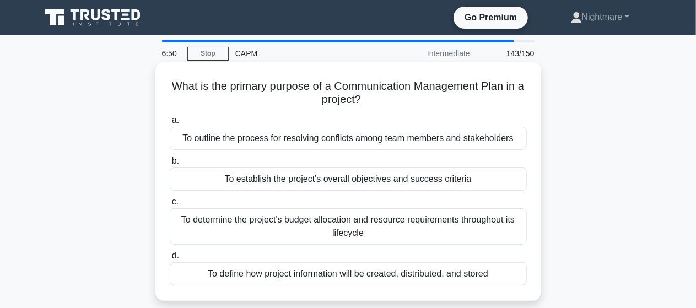
click at [374, 139] on div "To outline the process for resolving conflicts among team members and stakehold…" at bounding box center [348, 138] width 357 height 23
click at [170, 124] on input "a. To outline the process for resolving conflicts among team members and stakeh…" at bounding box center [170, 120] width 0 height 7
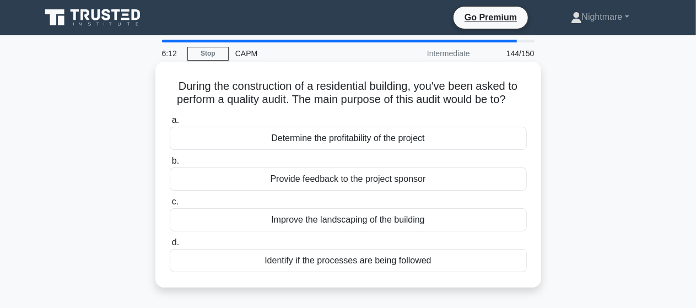
click at [354, 262] on div "Identify if the processes are being followed" at bounding box center [348, 260] width 357 height 23
click at [170, 246] on input "d. Identify if the processes are being followed" at bounding box center [170, 242] width 0 height 7
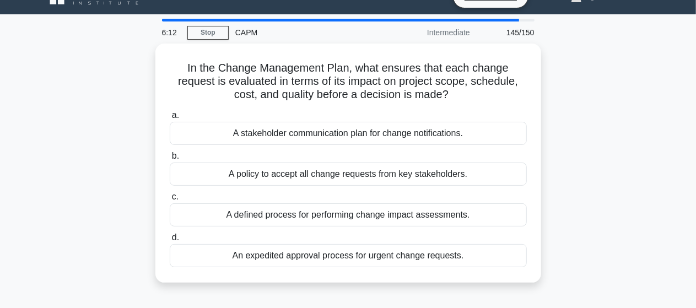
scroll to position [22, 0]
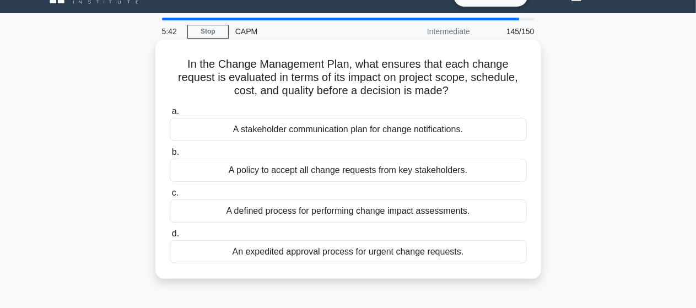
click at [394, 213] on div "A defined process for performing change impact assessments." at bounding box center [348, 210] width 357 height 23
click at [170, 197] on input "c. A defined process for performing change impact assessments." at bounding box center [170, 193] width 0 height 7
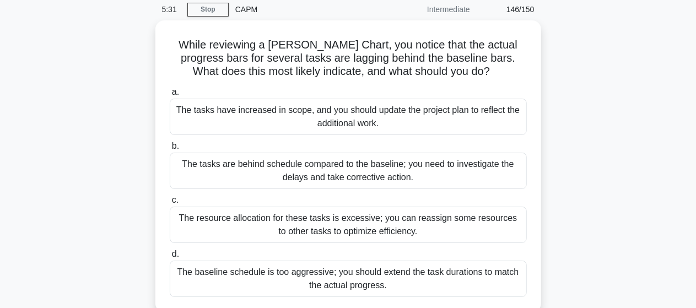
scroll to position [66, 0]
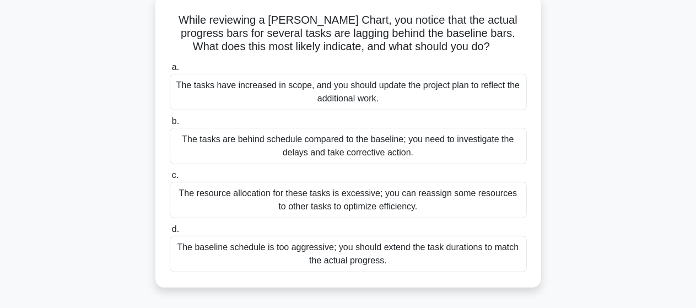
click at [349, 150] on div "The tasks are behind schedule compared to the baseline; you need to investigate…" at bounding box center [348, 146] width 357 height 36
click at [170, 125] on input "b. The tasks are behind schedule compared to the baseline; you need to investig…" at bounding box center [170, 121] width 0 height 7
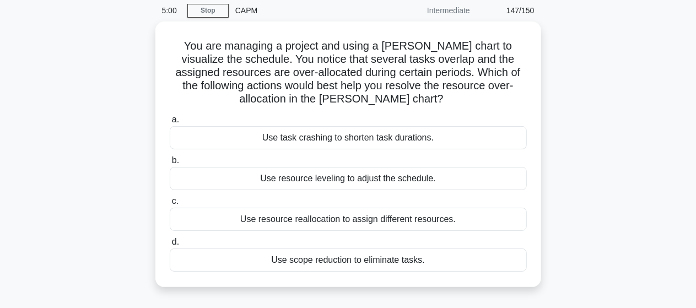
scroll to position [44, 0]
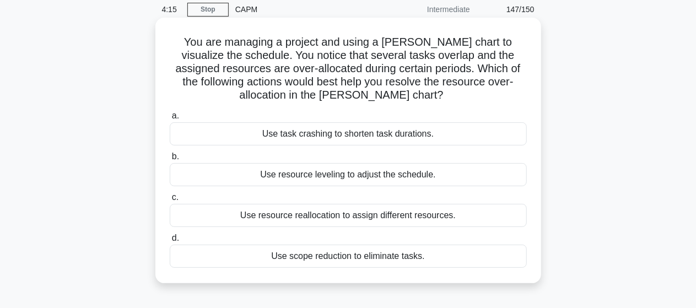
click at [361, 176] on div "Use resource leveling to adjust the schedule." at bounding box center [348, 174] width 357 height 23
click at [170, 160] on input "b. Use resource leveling to adjust the schedule." at bounding box center [170, 156] width 0 height 7
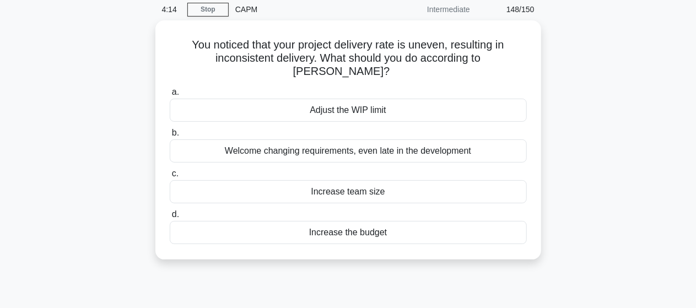
scroll to position [0, 0]
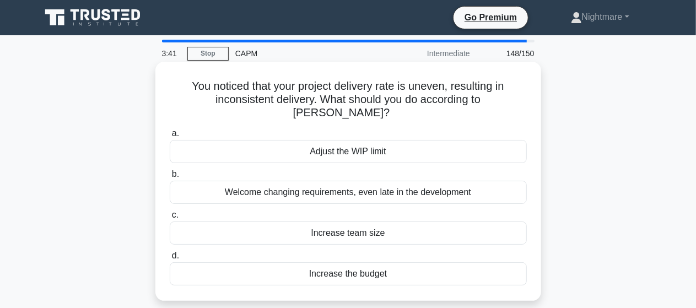
click at [352, 140] on div "Adjust the WIP limit" at bounding box center [348, 151] width 357 height 23
click at [170, 133] on input "a. Adjust the WIP limit" at bounding box center [170, 133] width 0 height 7
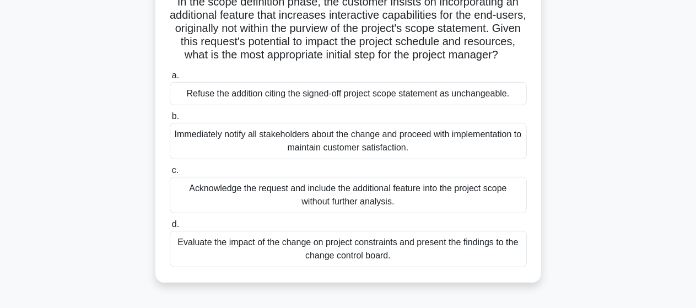
scroll to position [88, 0]
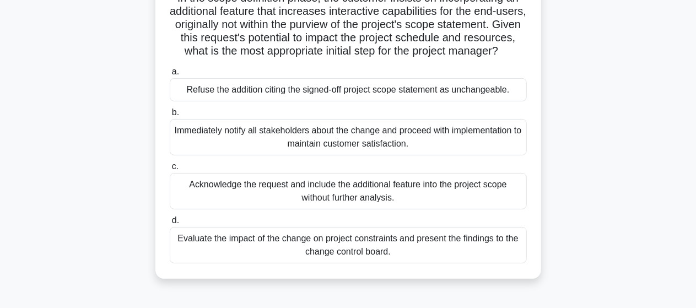
click at [364, 255] on div "Evaluate the impact of the change on project constraints and present the findin…" at bounding box center [348, 245] width 357 height 36
click at [170, 224] on input "d. Evaluate the impact of the change on project constraints and present the fin…" at bounding box center [170, 220] width 0 height 7
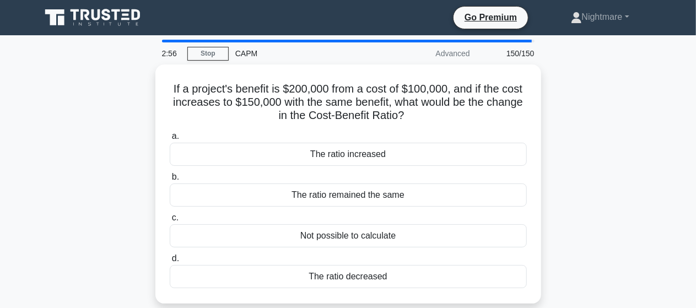
scroll to position [22, 0]
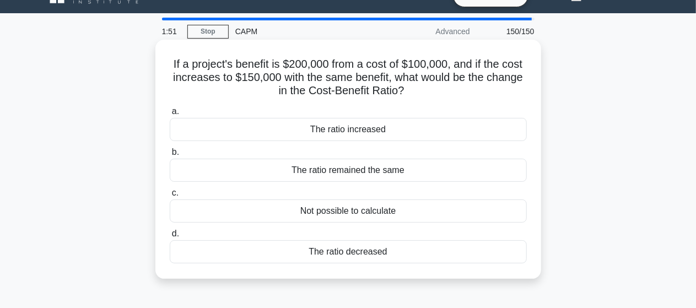
click at [349, 131] on div "The ratio increased" at bounding box center [348, 129] width 357 height 23
click at [170, 115] on input "a. The ratio increased" at bounding box center [170, 111] width 0 height 7
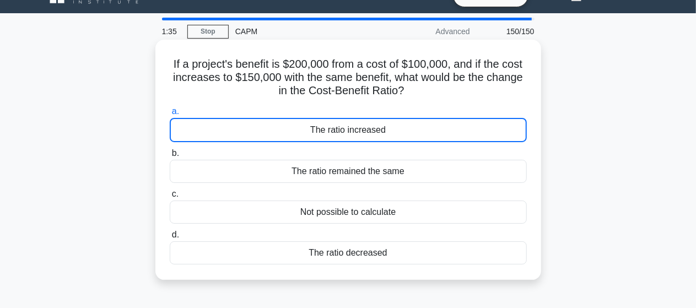
click at [356, 133] on div "The ratio increased" at bounding box center [348, 130] width 357 height 24
click at [170, 115] on input "a. The ratio increased" at bounding box center [170, 111] width 0 height 7
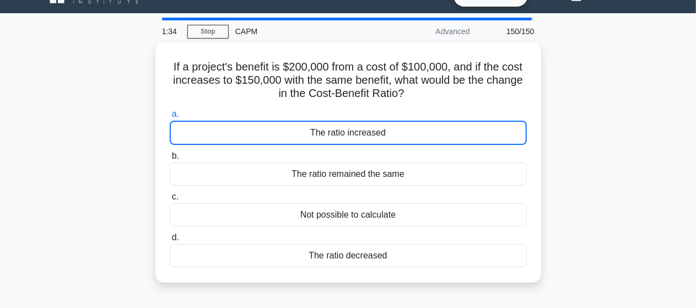
click at [636, 126] on div "If a project's benefit is $200,000 from a cost of $100,000, and if the cost inc…" at bounding box center [348, 168] width 628 height 253
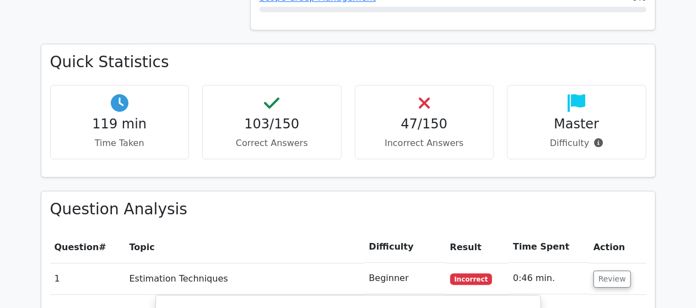
scroll to position [1499, 0]
